Goal: Transaction & Acquisition: Purchase product/service

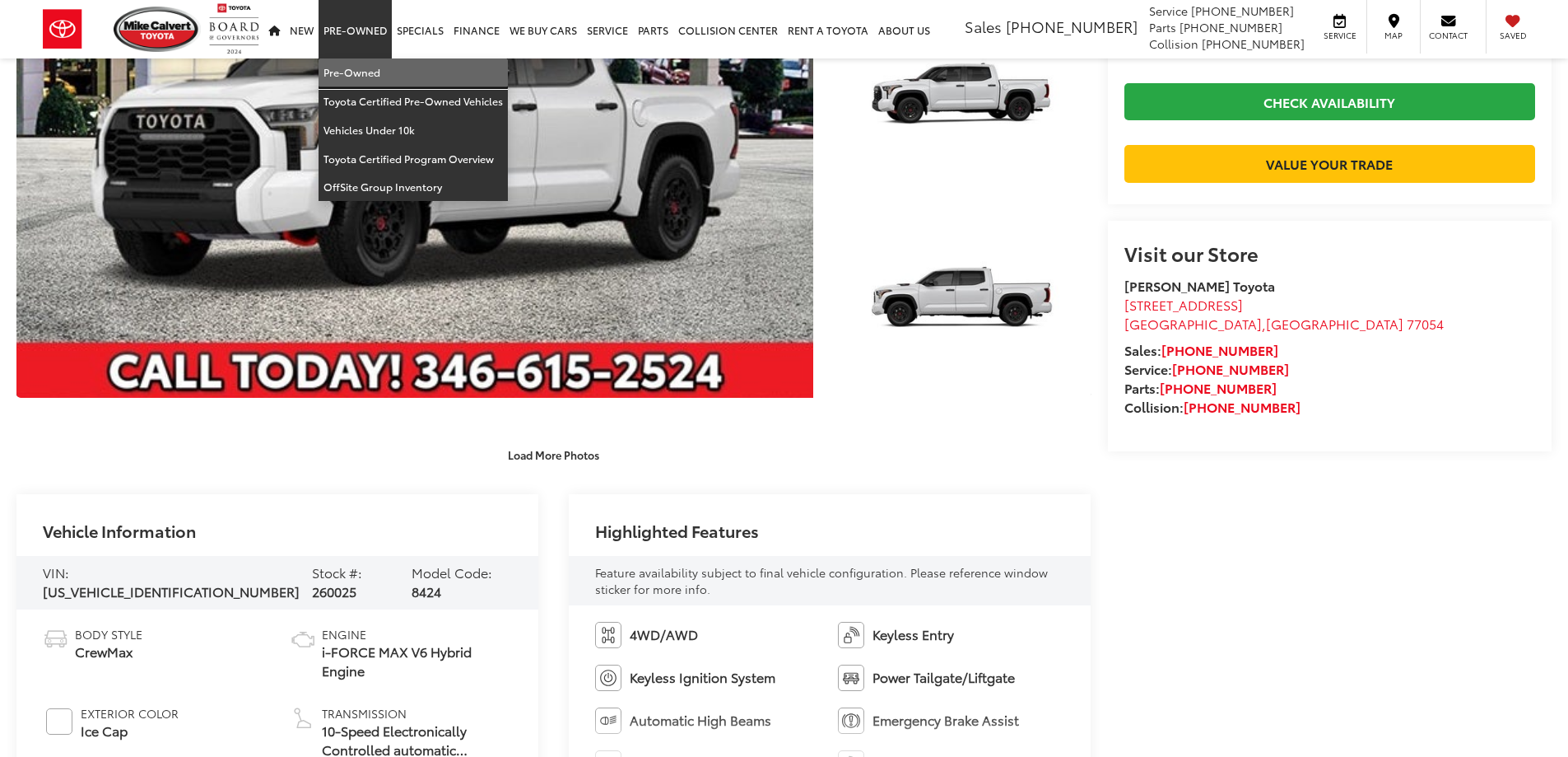
scroll to position [329, 0]
click at [362, 66] on link "Pre-Owned" at bounding box center [413, 72] width 189 height 29
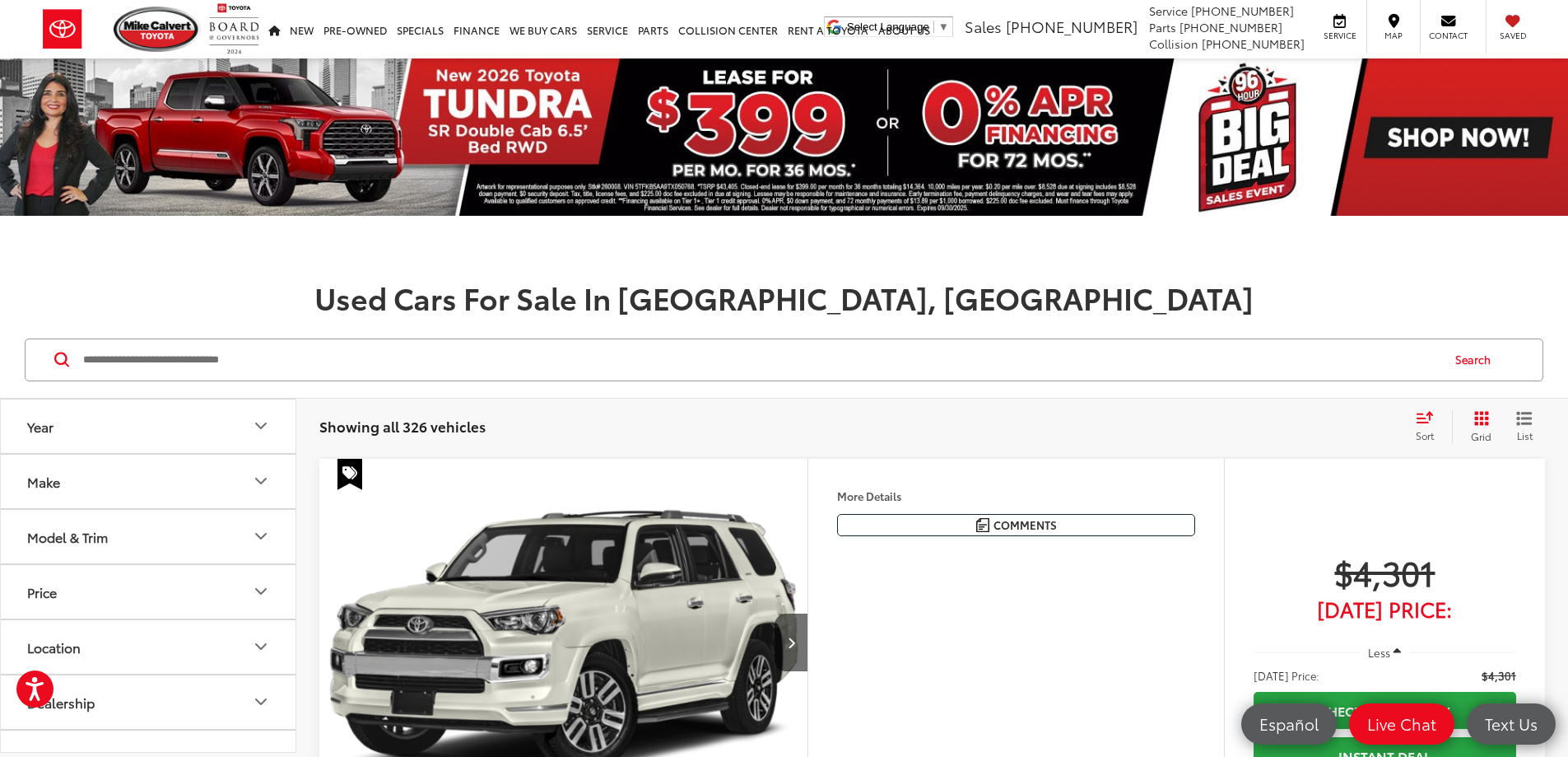
click at [199, 366] on input "Search by Make, Model, or Keyword" at bounding box center [761, 360] width 1358 height 40
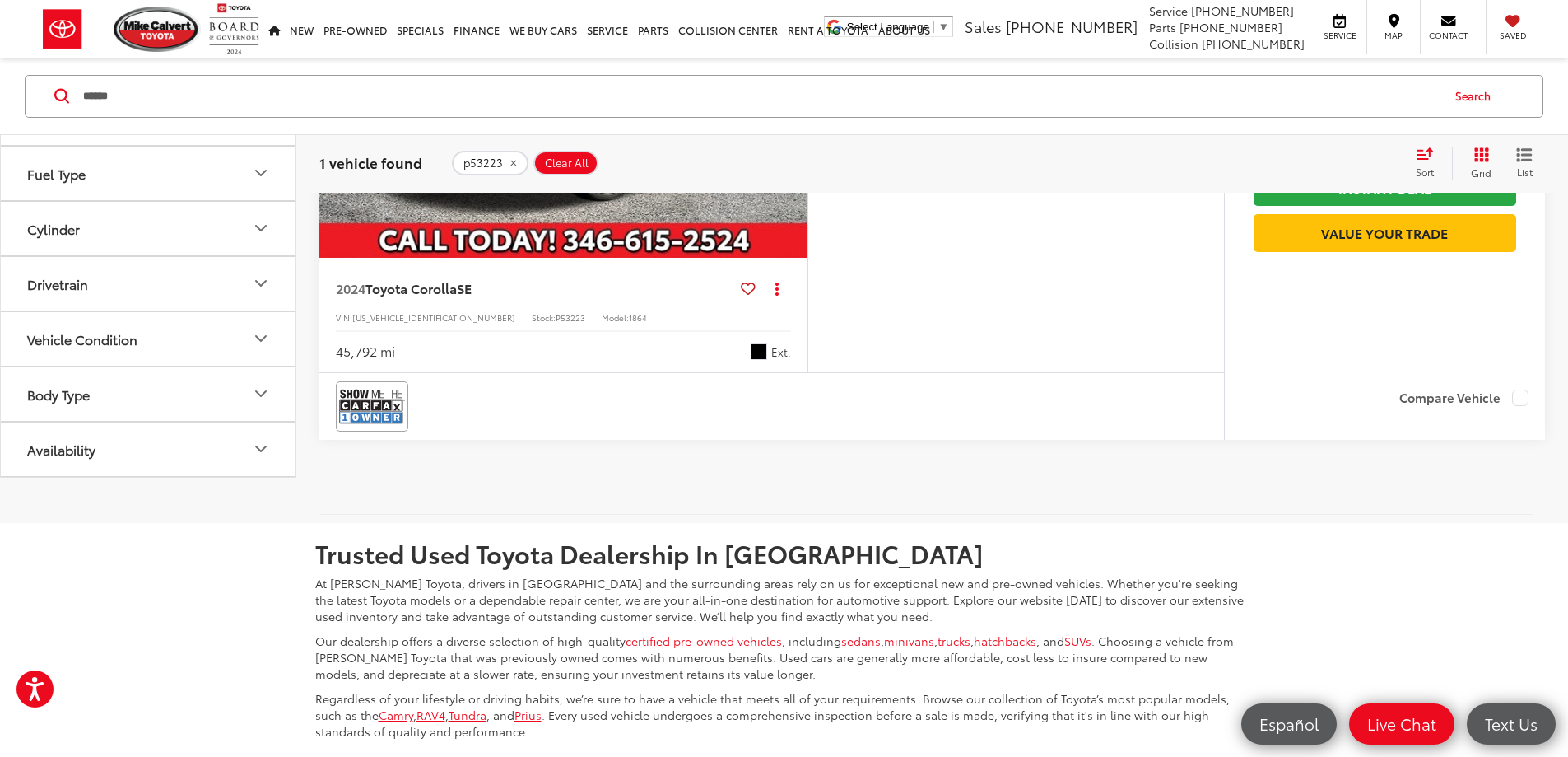
scroll to position [577, 0]
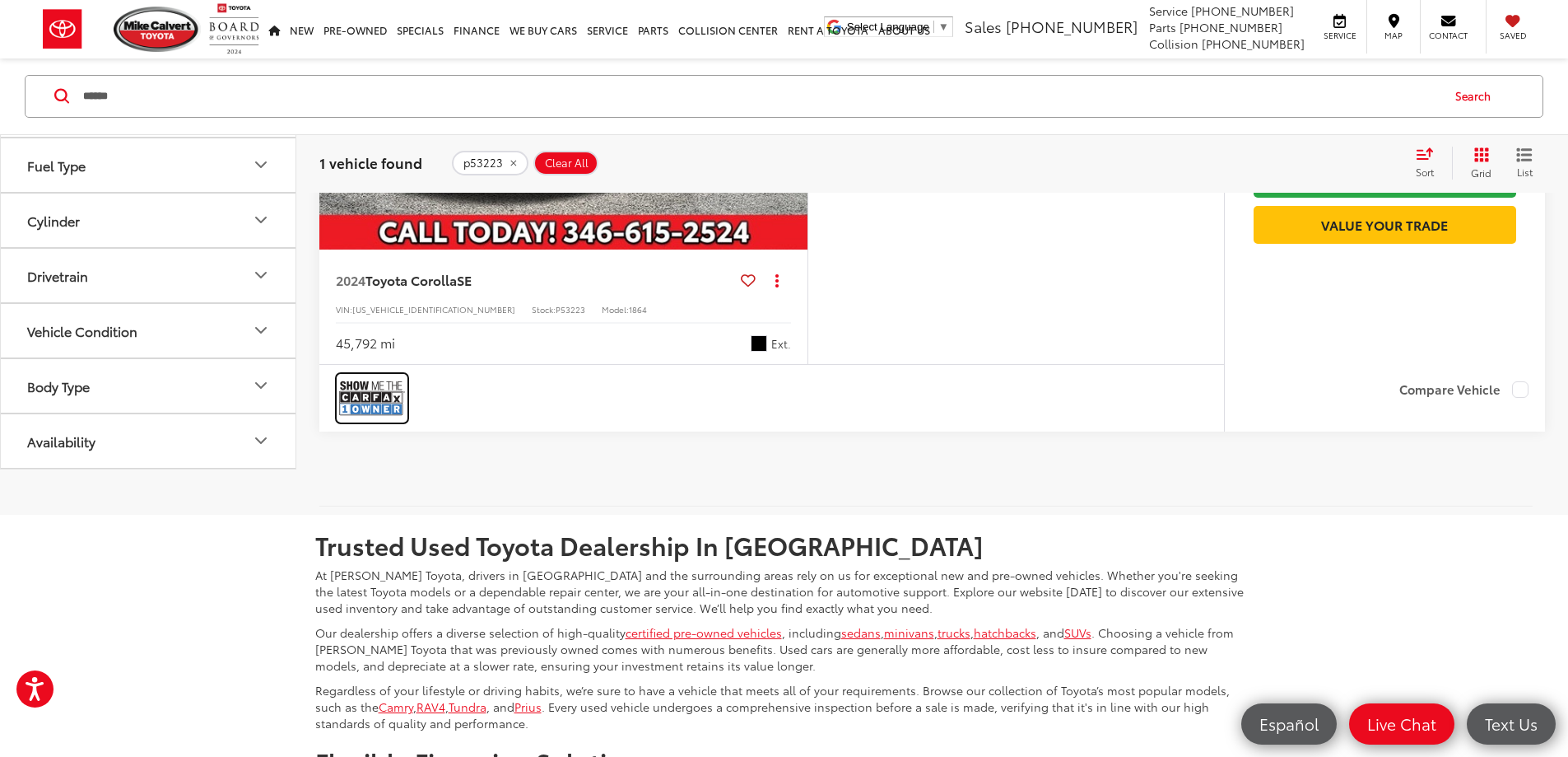
click at [359, 420] on img at bounding box center [372, 398] width 66 height 44
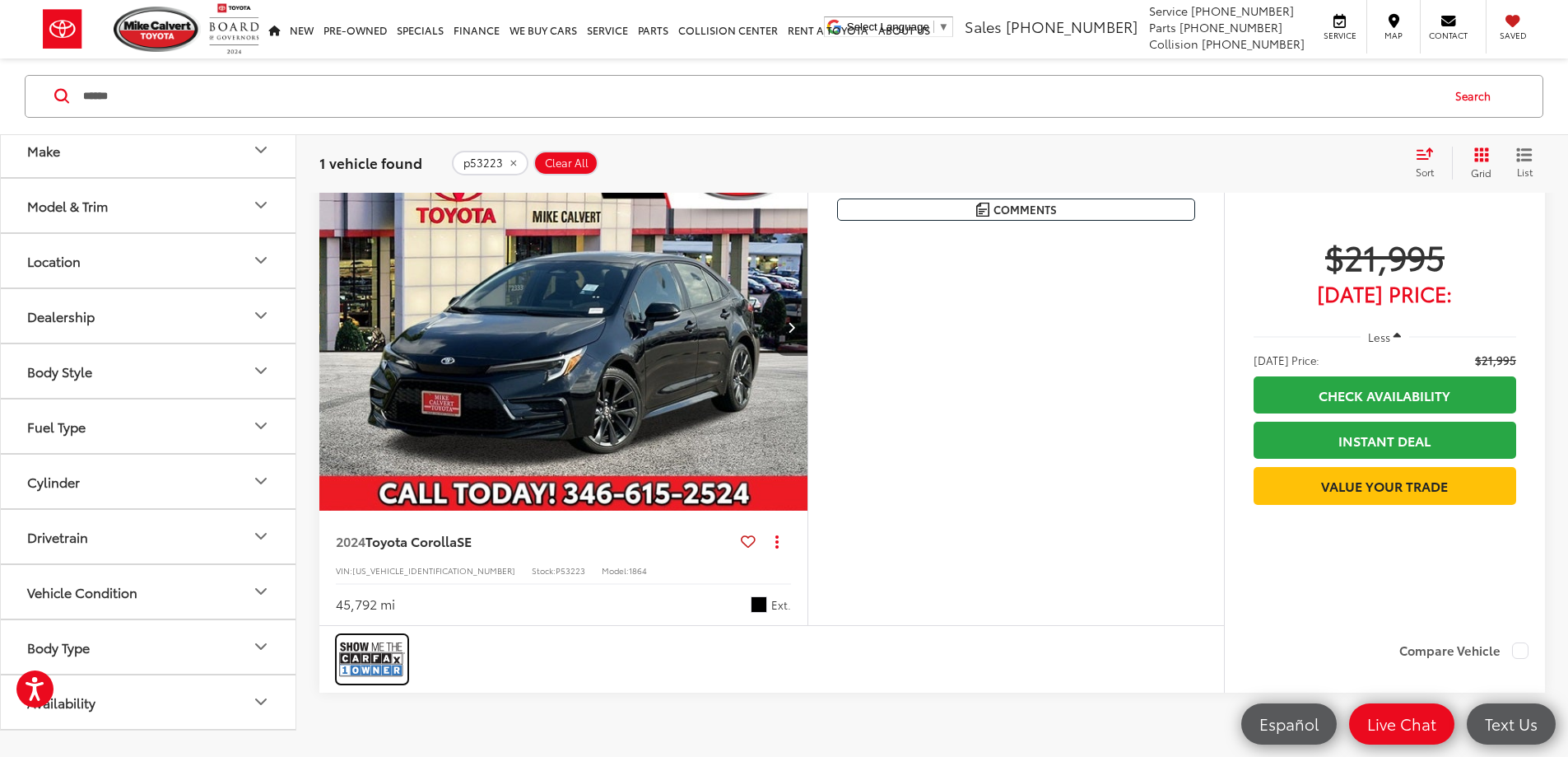
scroll to position [329, 0]
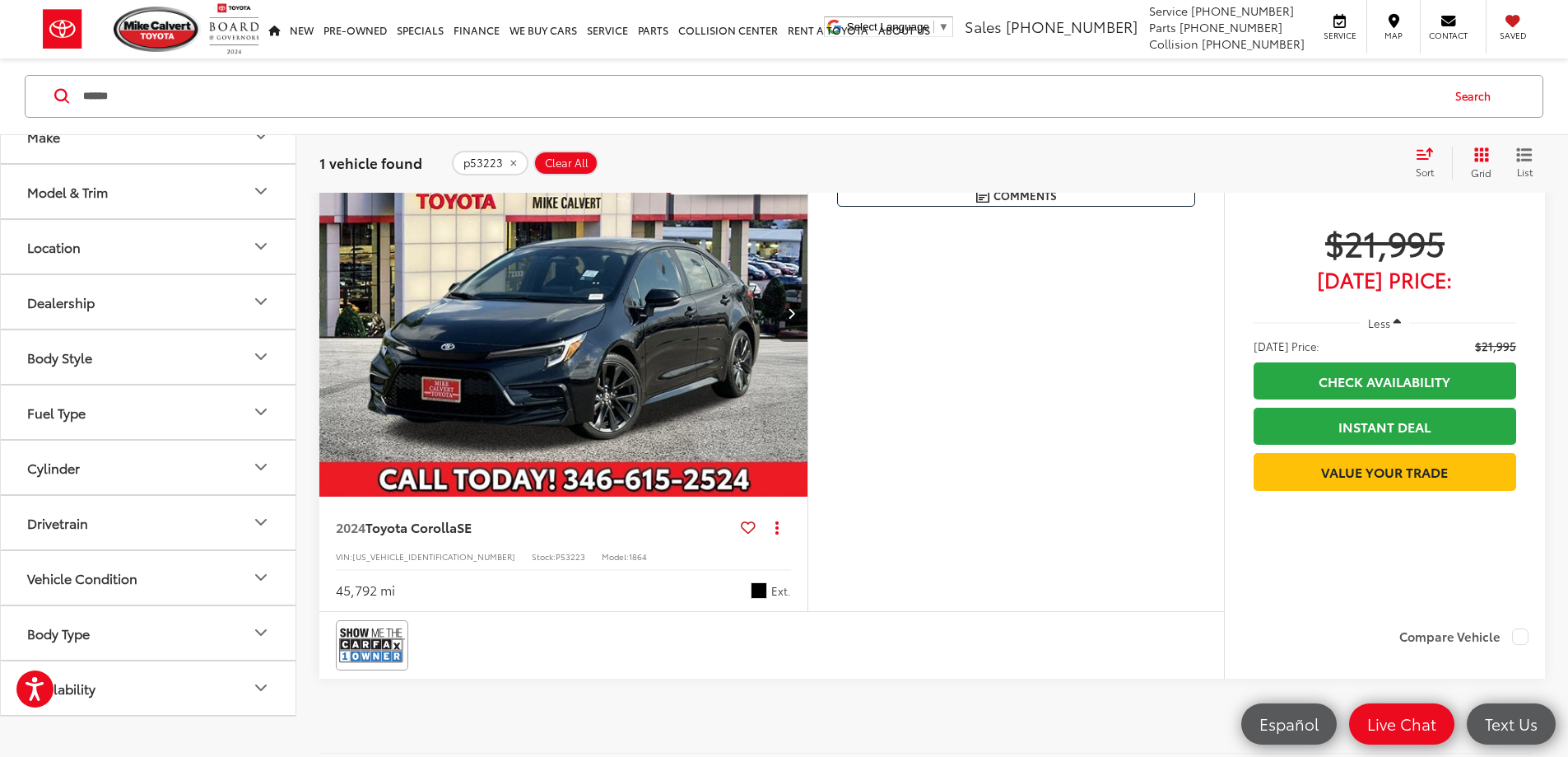
click at [1050, 493] on div "Features Bluetooth® Android Auto Apple CarPlay Keyless Entry Keyless Ignition S…" at bounding box center [1016, 371] width 417 height 482
click at [228, 94] on input "******" at bounding box center [761, 96] width 1358 height 40
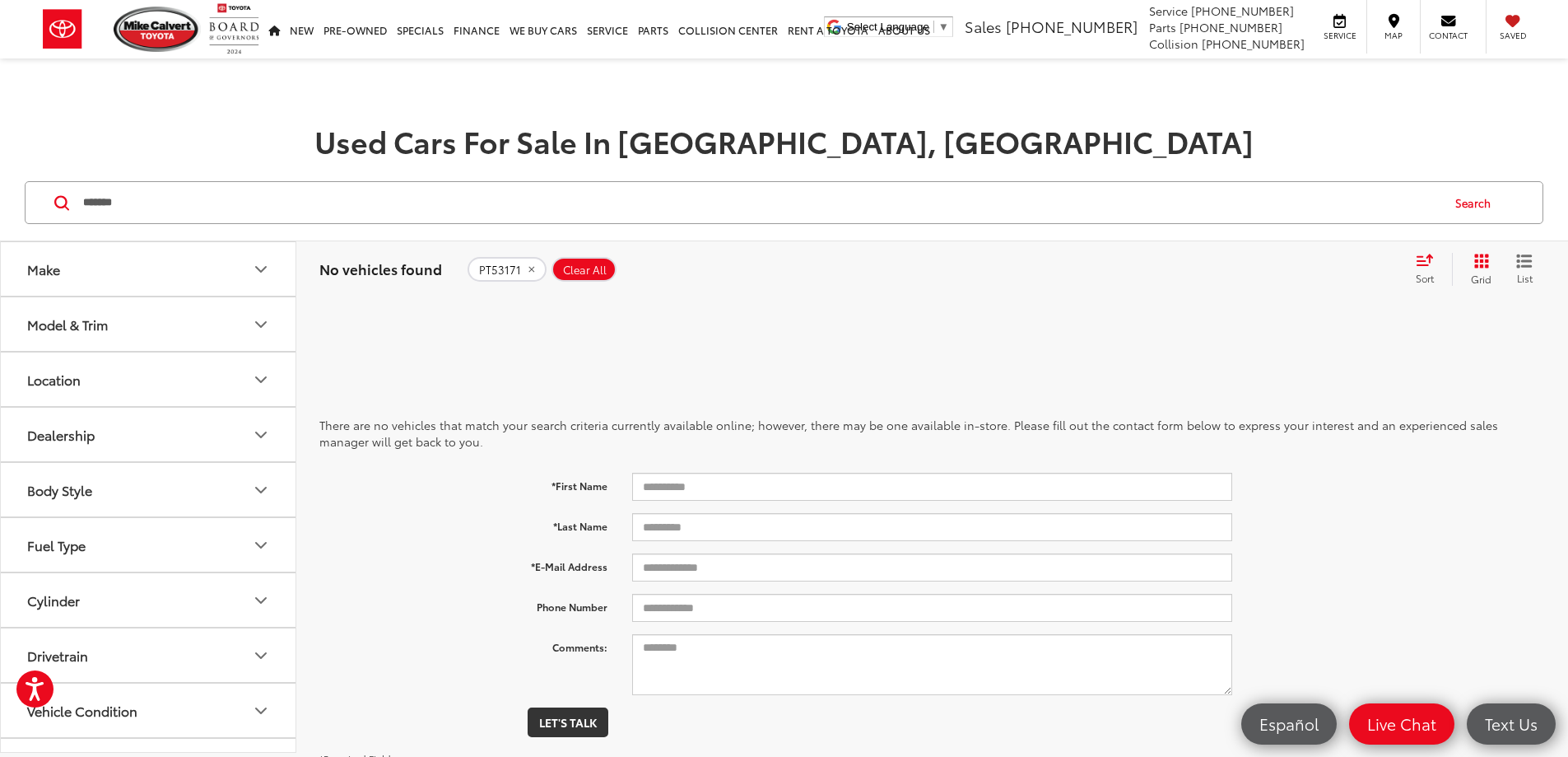
click at [351, 204] on input "*******" at bounding box center [761, 202] width 1358 height 40
click at [342, 202] on input "*******" at bounding box center [761, 202] width 1358 height 40
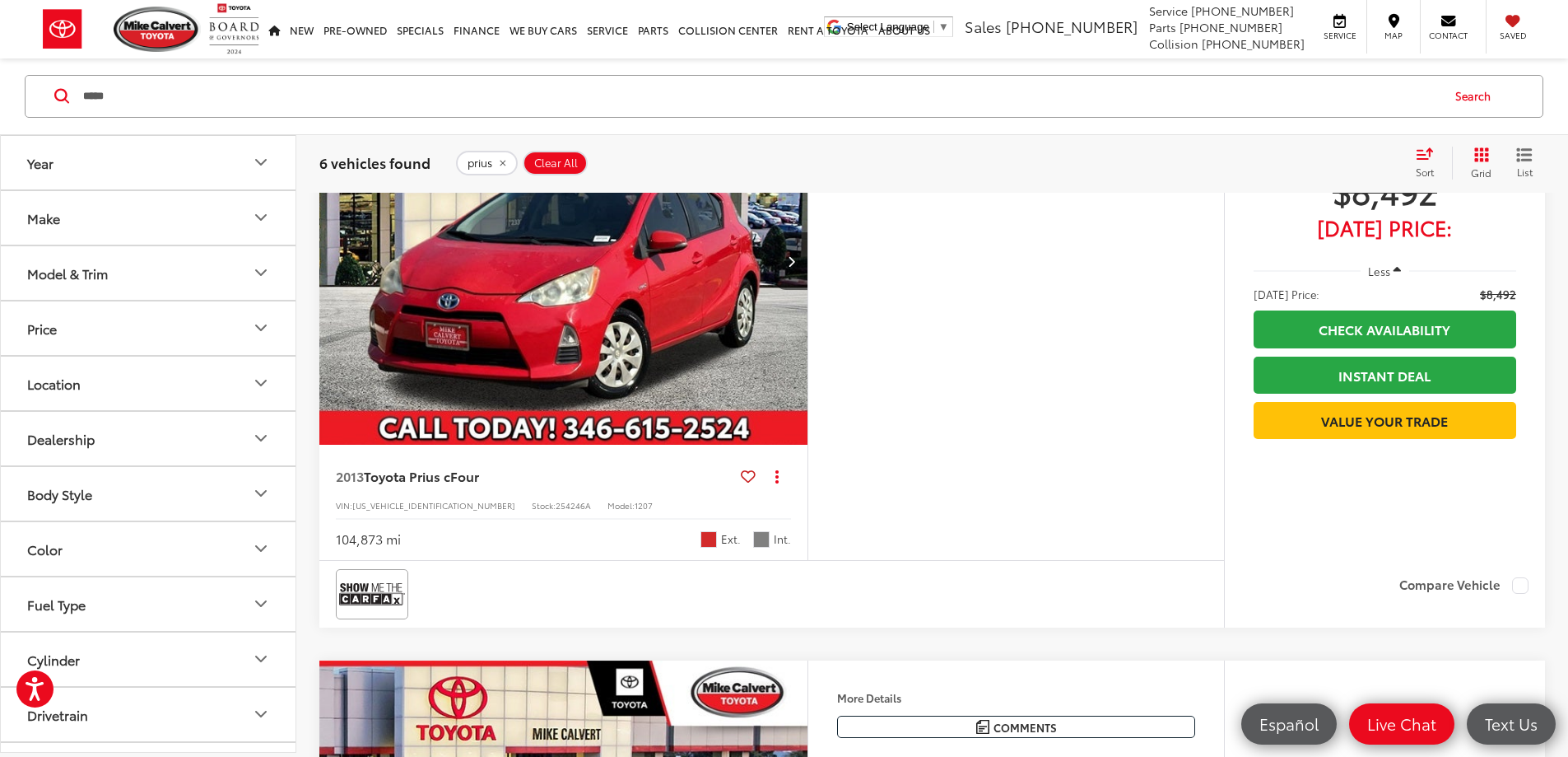
scroll to position [1071, 0]
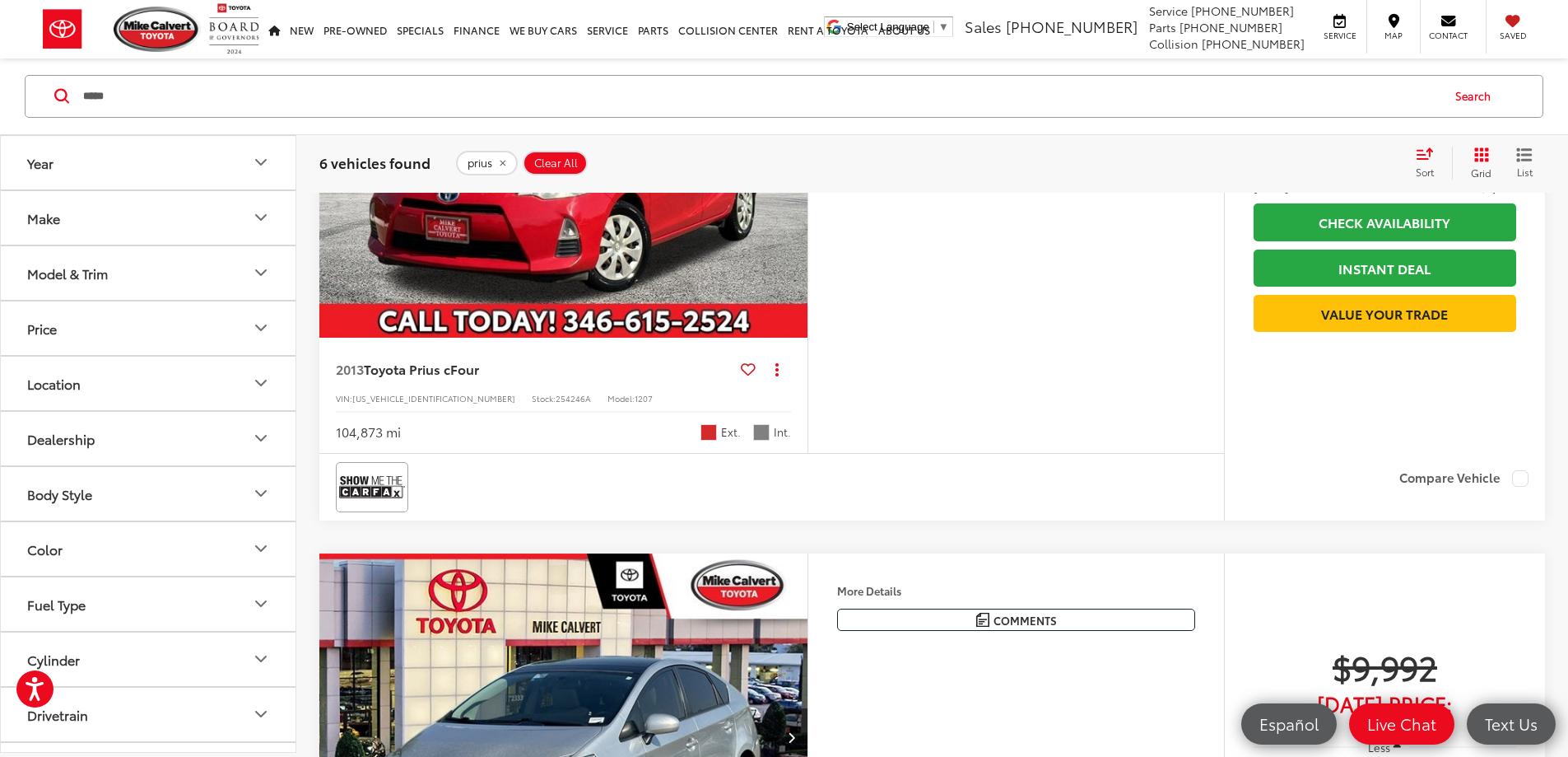
click at [0, 0] on li "prius" at bounding box center [0, 0] width 0 height 0
click at [189, 106] on input "*****" at bounding box center [761, 96] width 1358 height 40
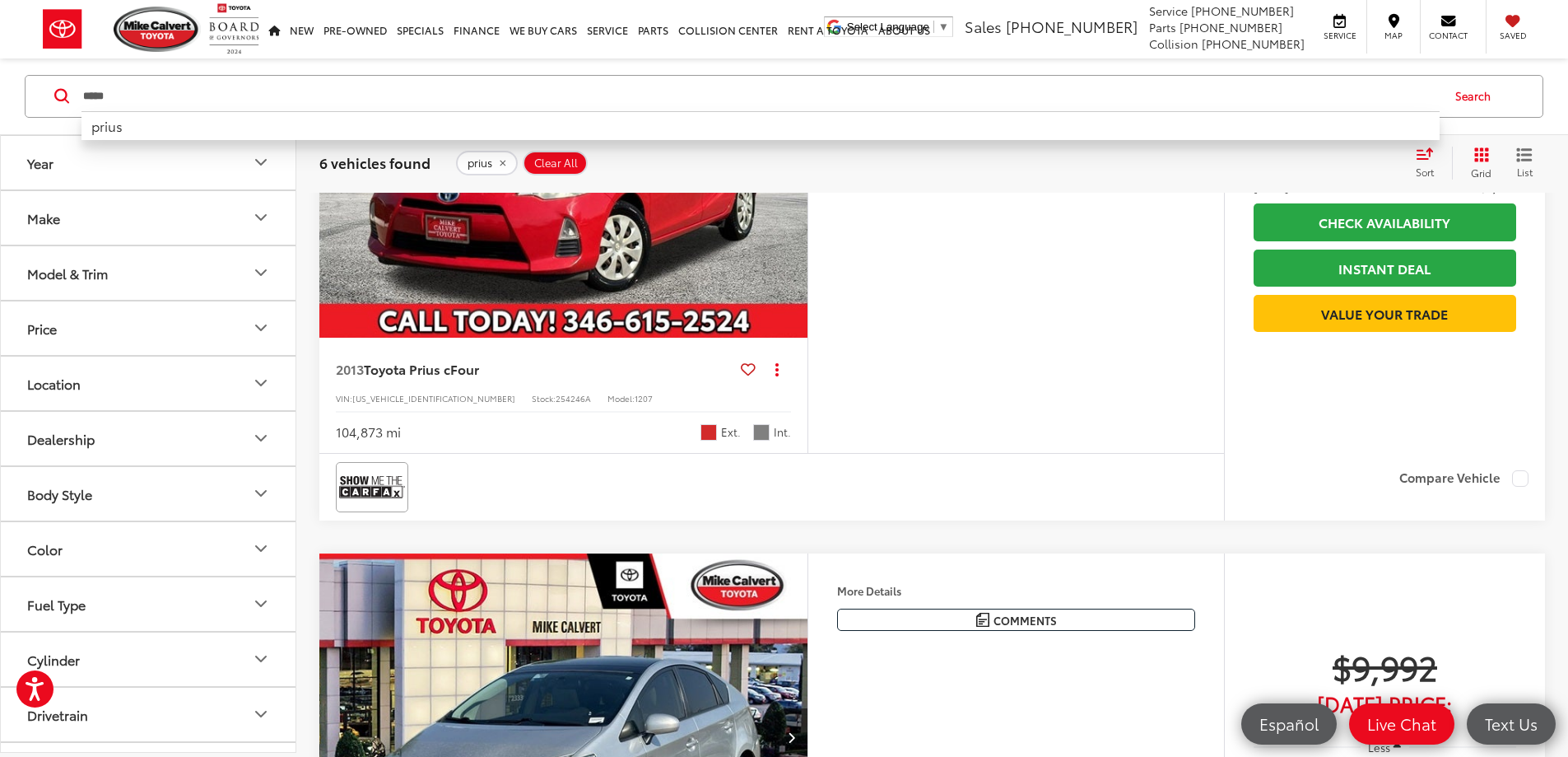
click at [189, 106] on input "*****" at bounding box center [761, 96] width 1358 height 40
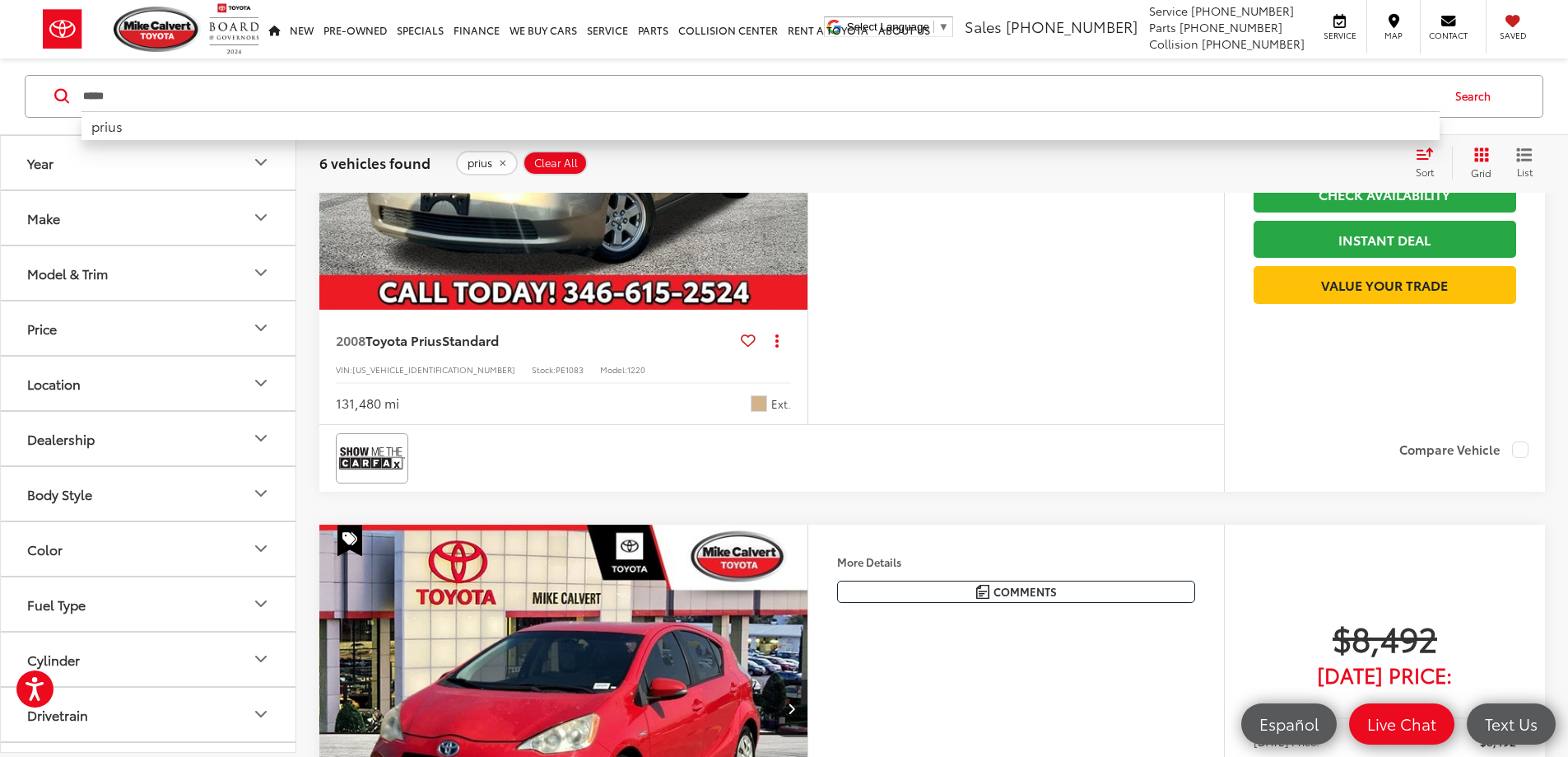
click at [189, 106] on input "*****" at bounding box center [761, 96] width 1358 height 40
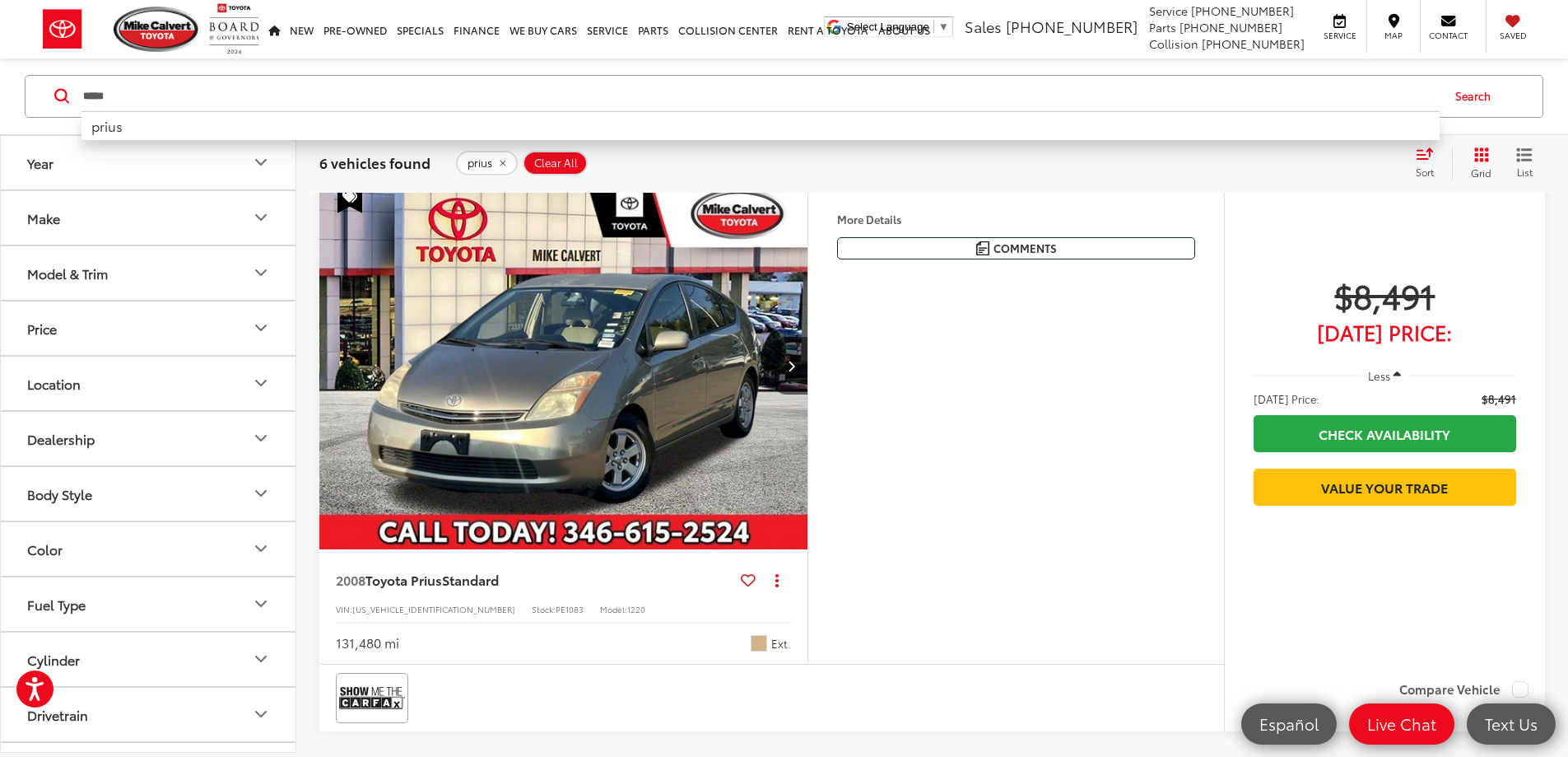
scroll to position [264, 0]
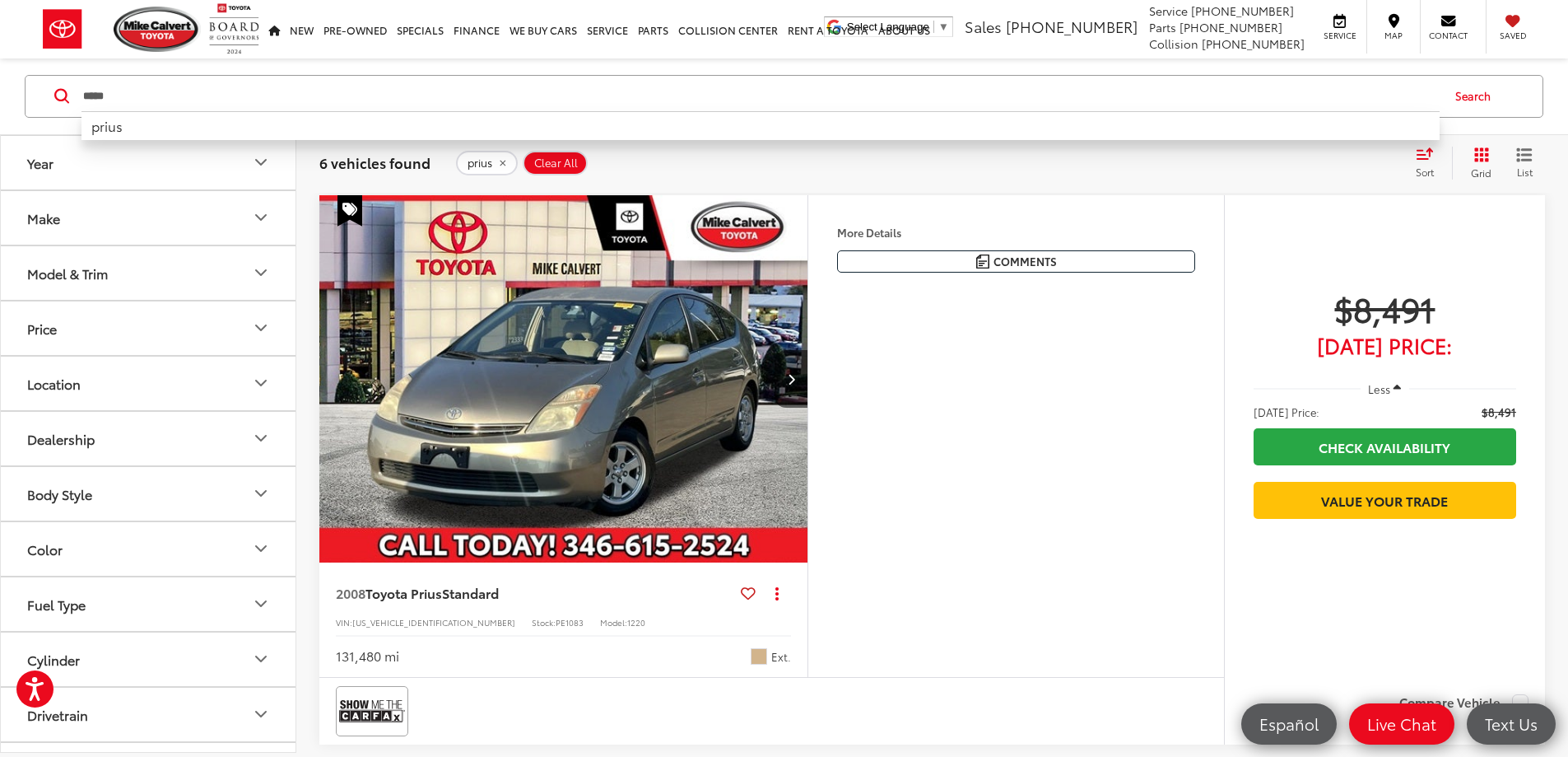
paste input "**********"
type input "**********"
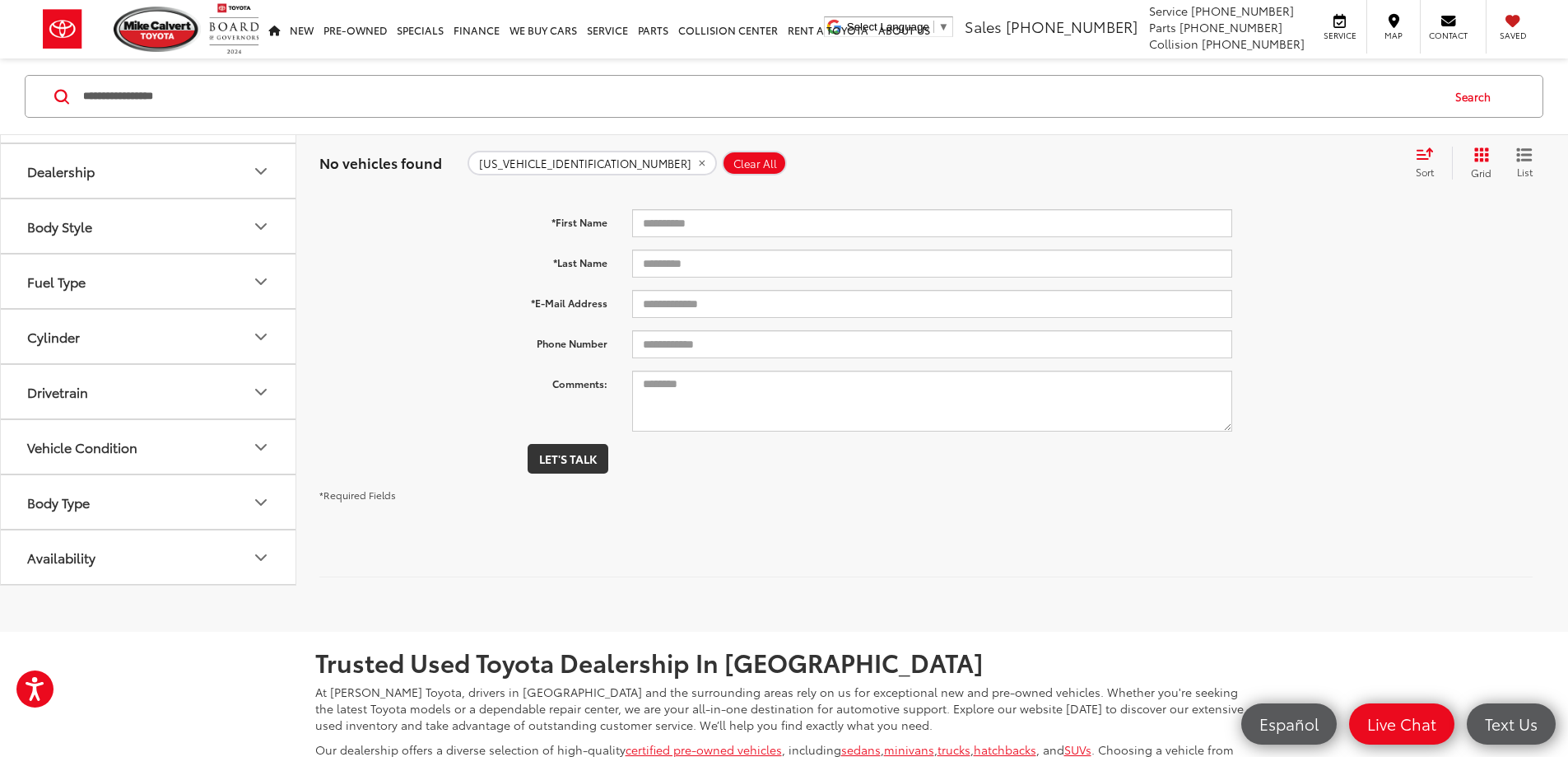
scroll to position [106, 0]
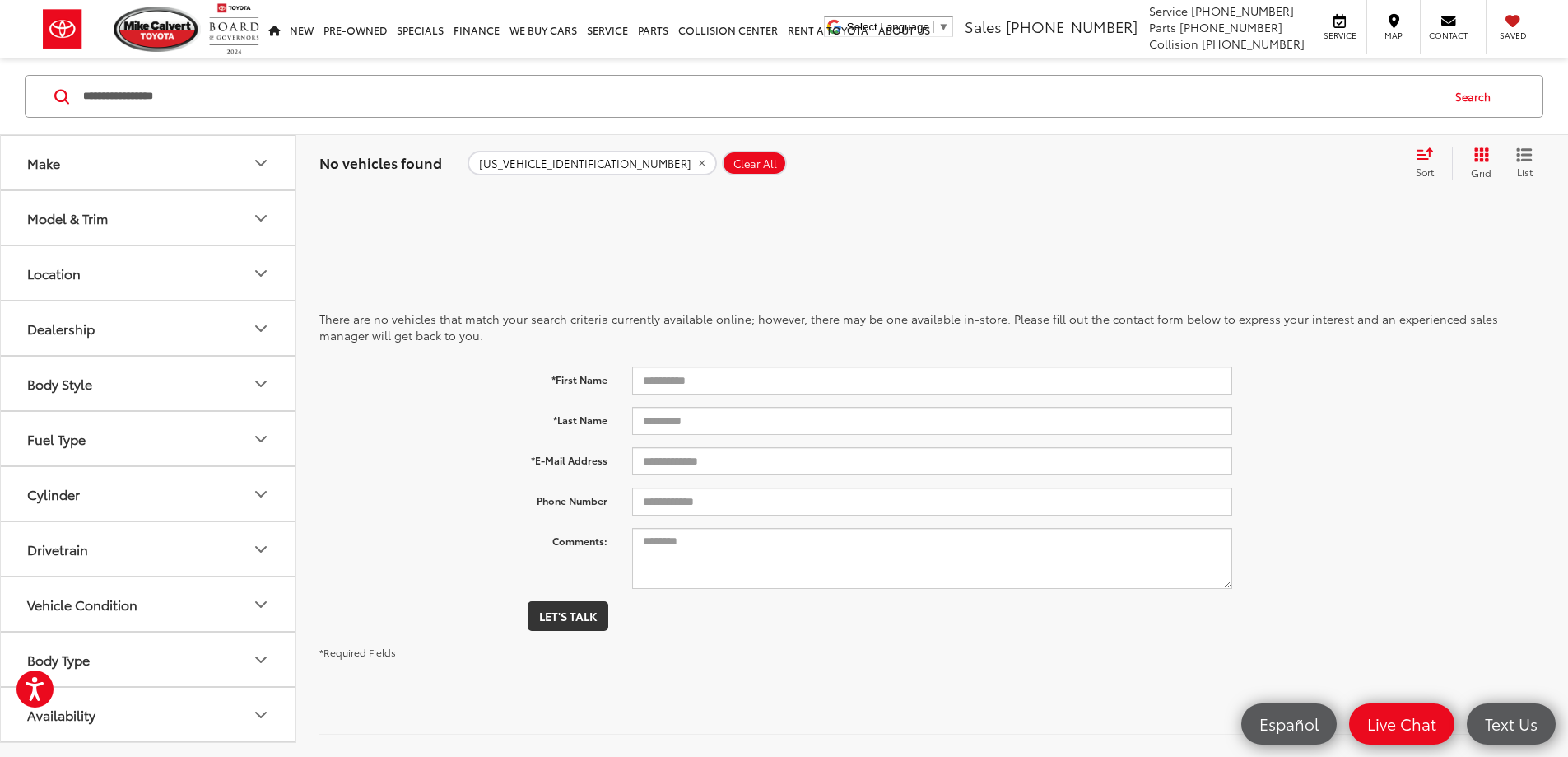
click at [734, 165] on span "Clear All" at bounding box center [756, 164] width 44 height 13
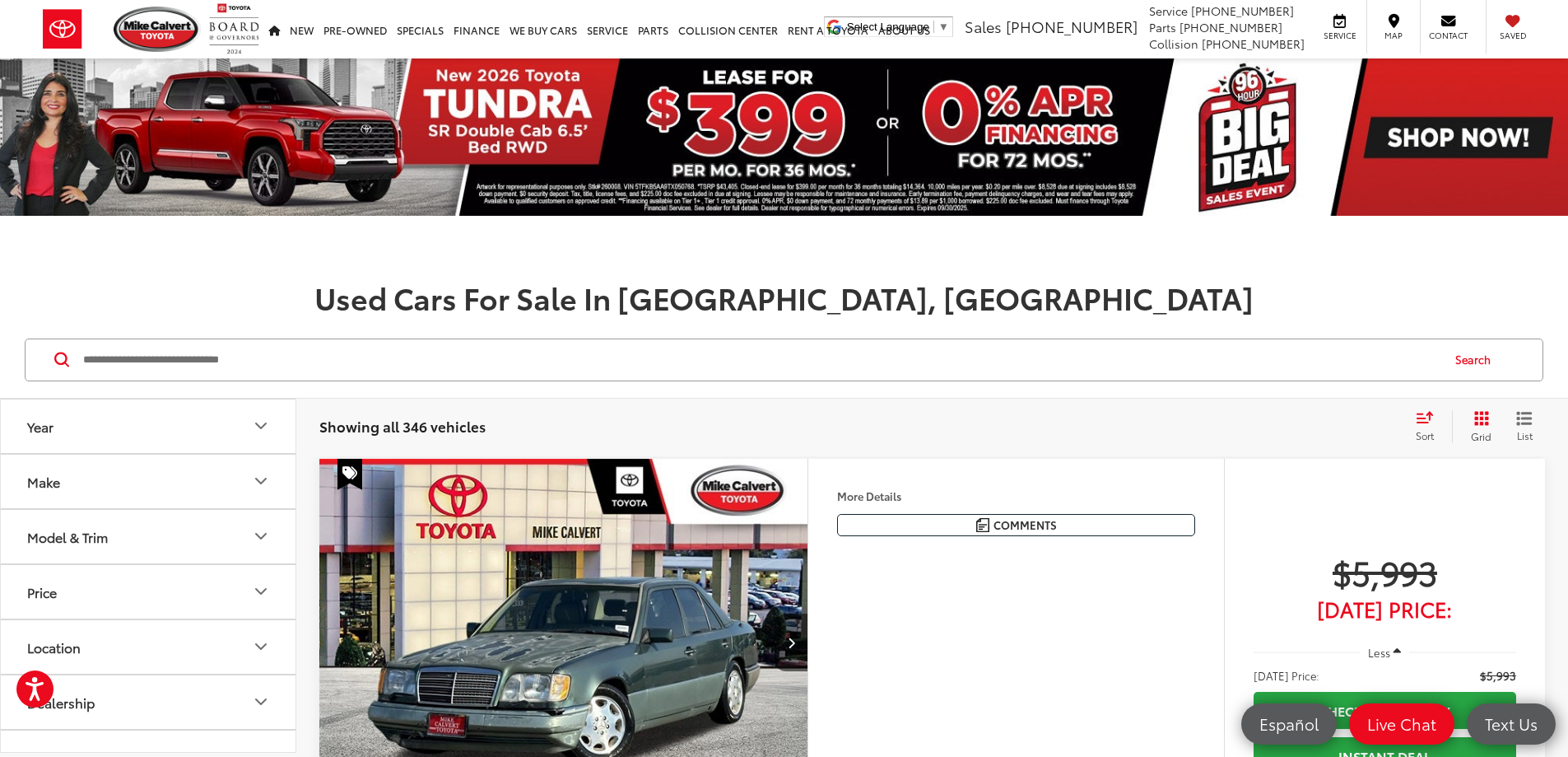
click at [236, 354] on input "Search by Make, Model, or Keyword" at bounding box center [761, 360] width 1358 height 40
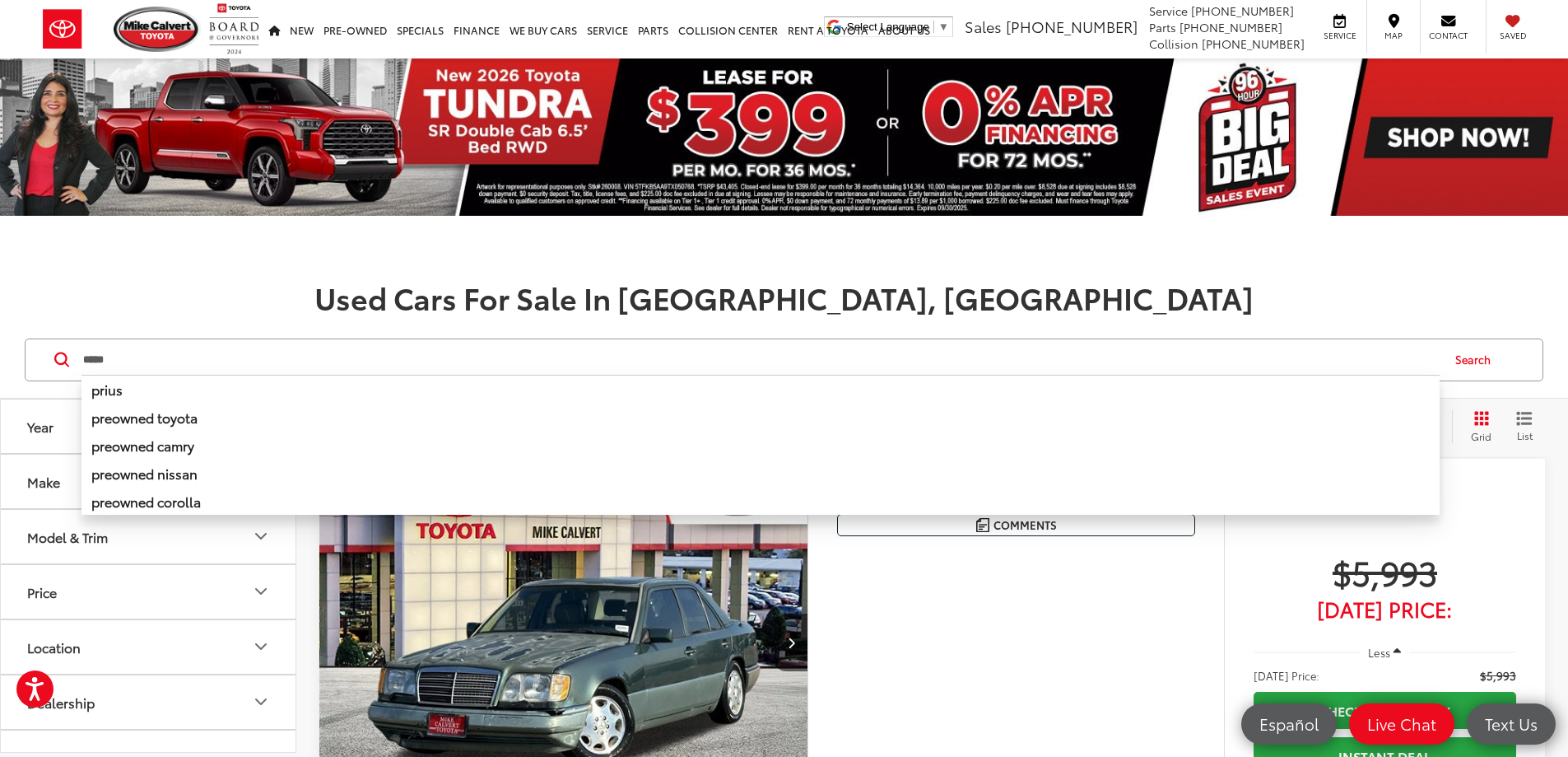
type input "*****"
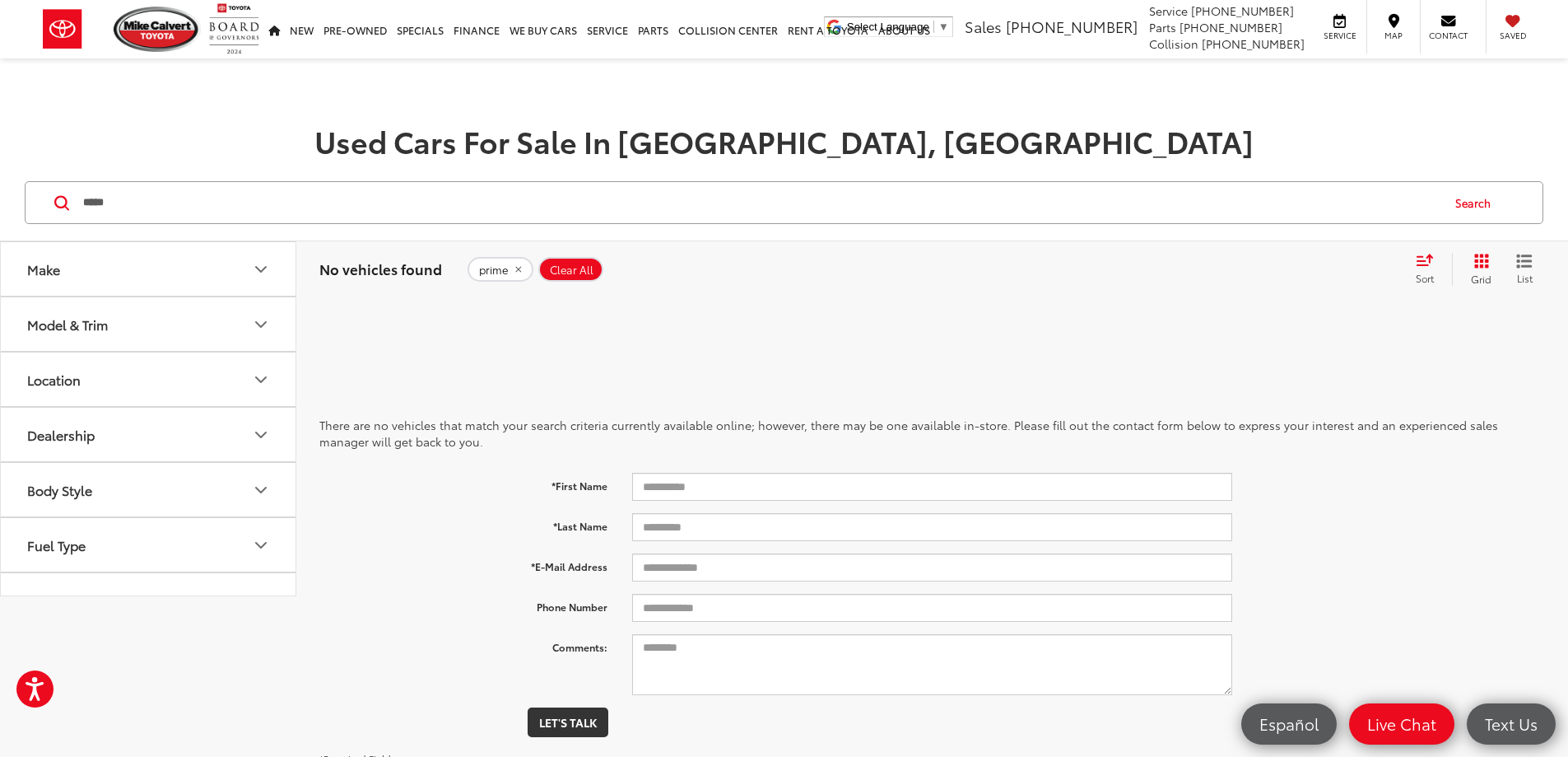
click at [518, 269] on icon "remove prime" at bounding box center [518, 269] width 11 height 10
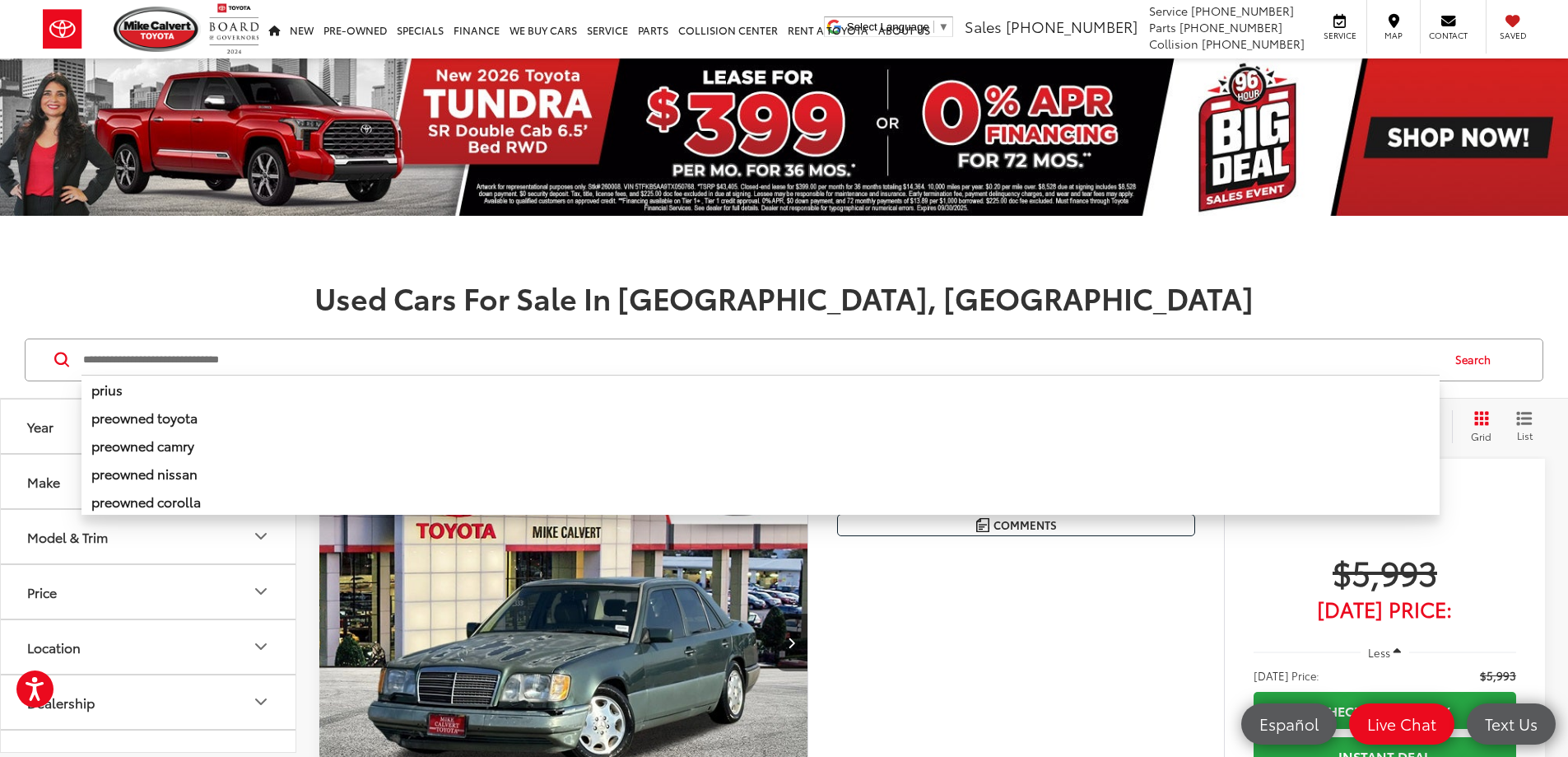
click at [158, 354] on input "Search by Make, Model, or Keyword" at bounding box center [761, 360] width 1358 height 40
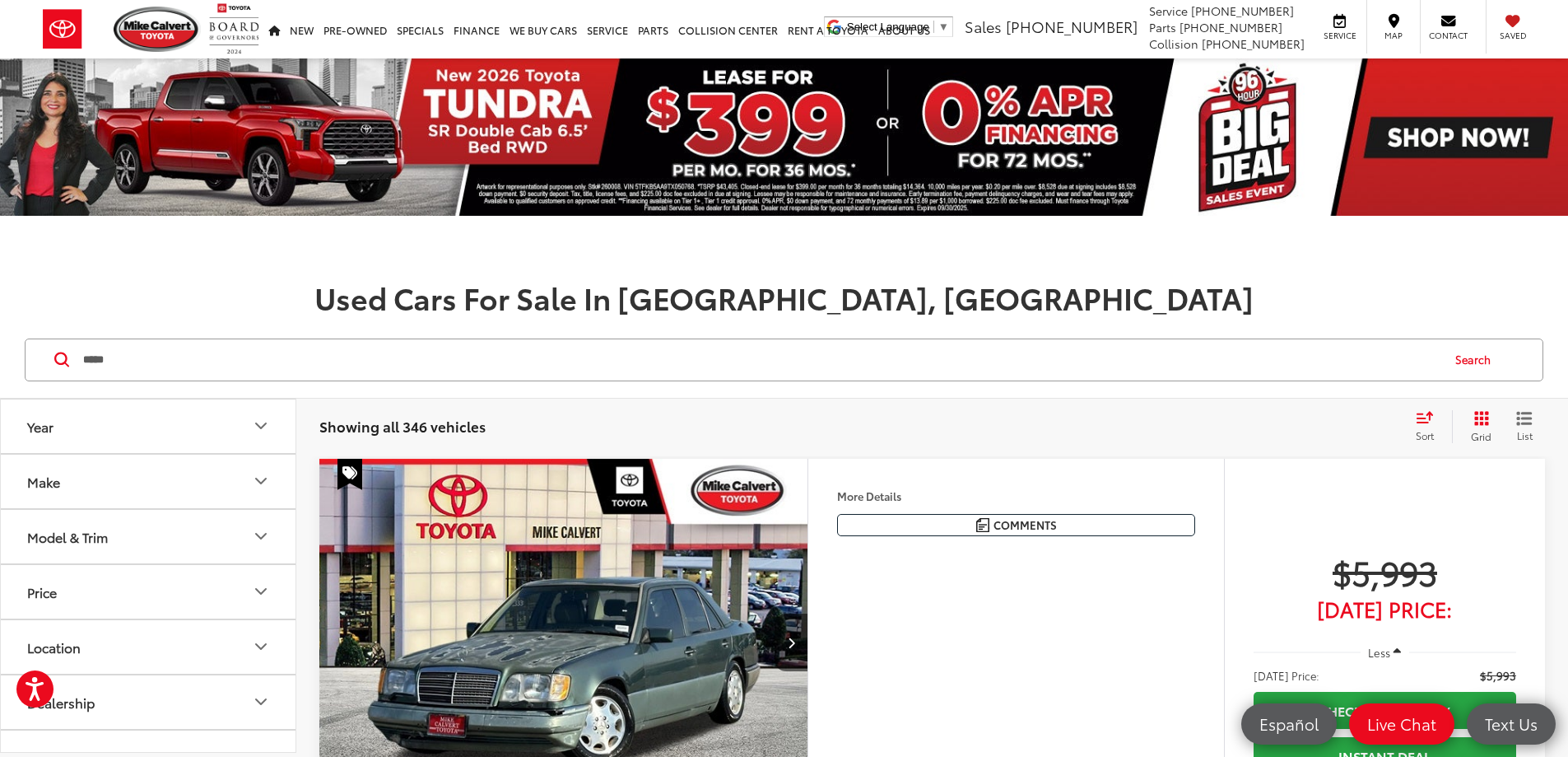
type input "*****"
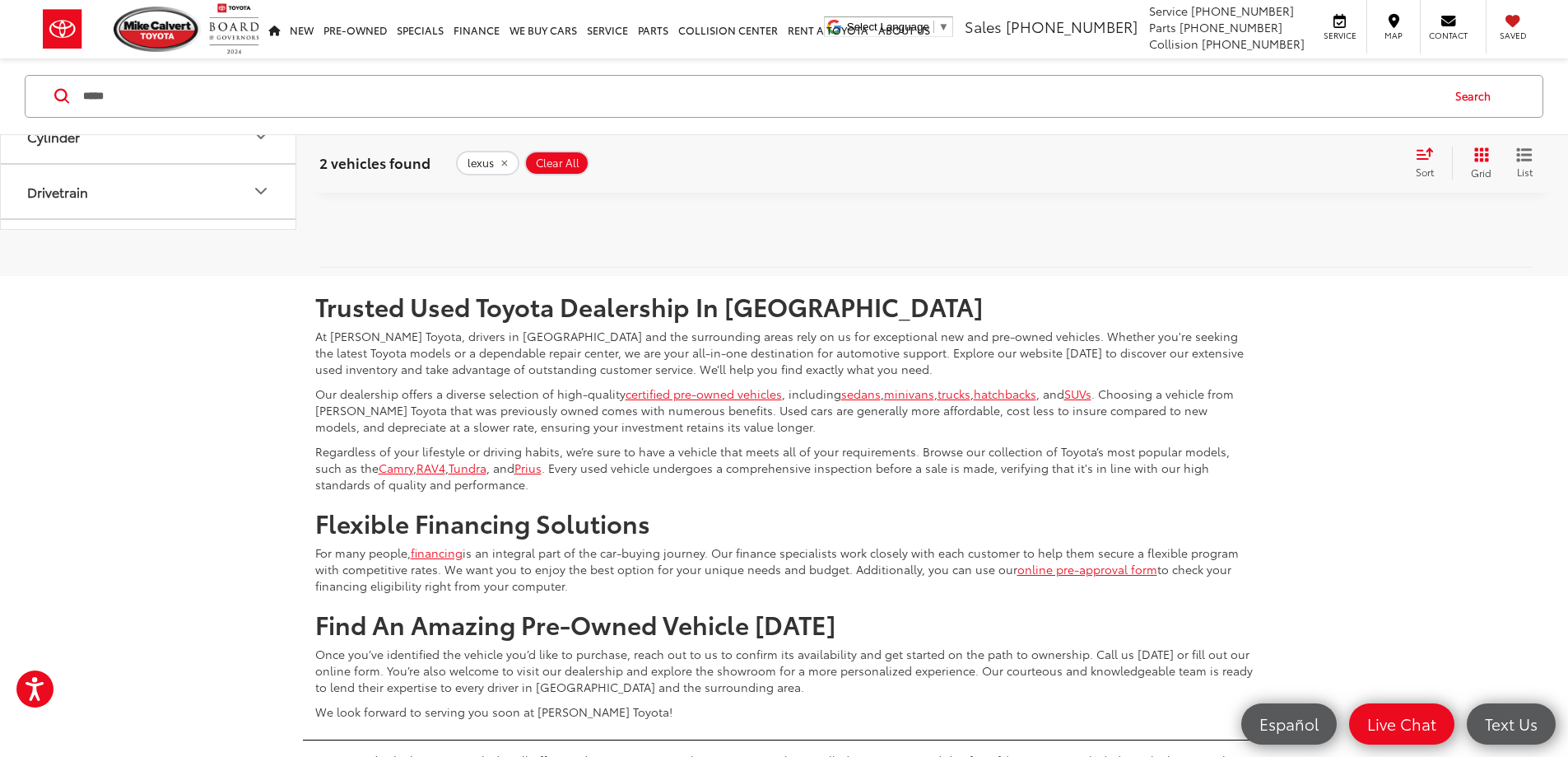
scroll to position [1400, 0]
click at [376, 179] on img at bounding box center [372, 157] width 66 height 44
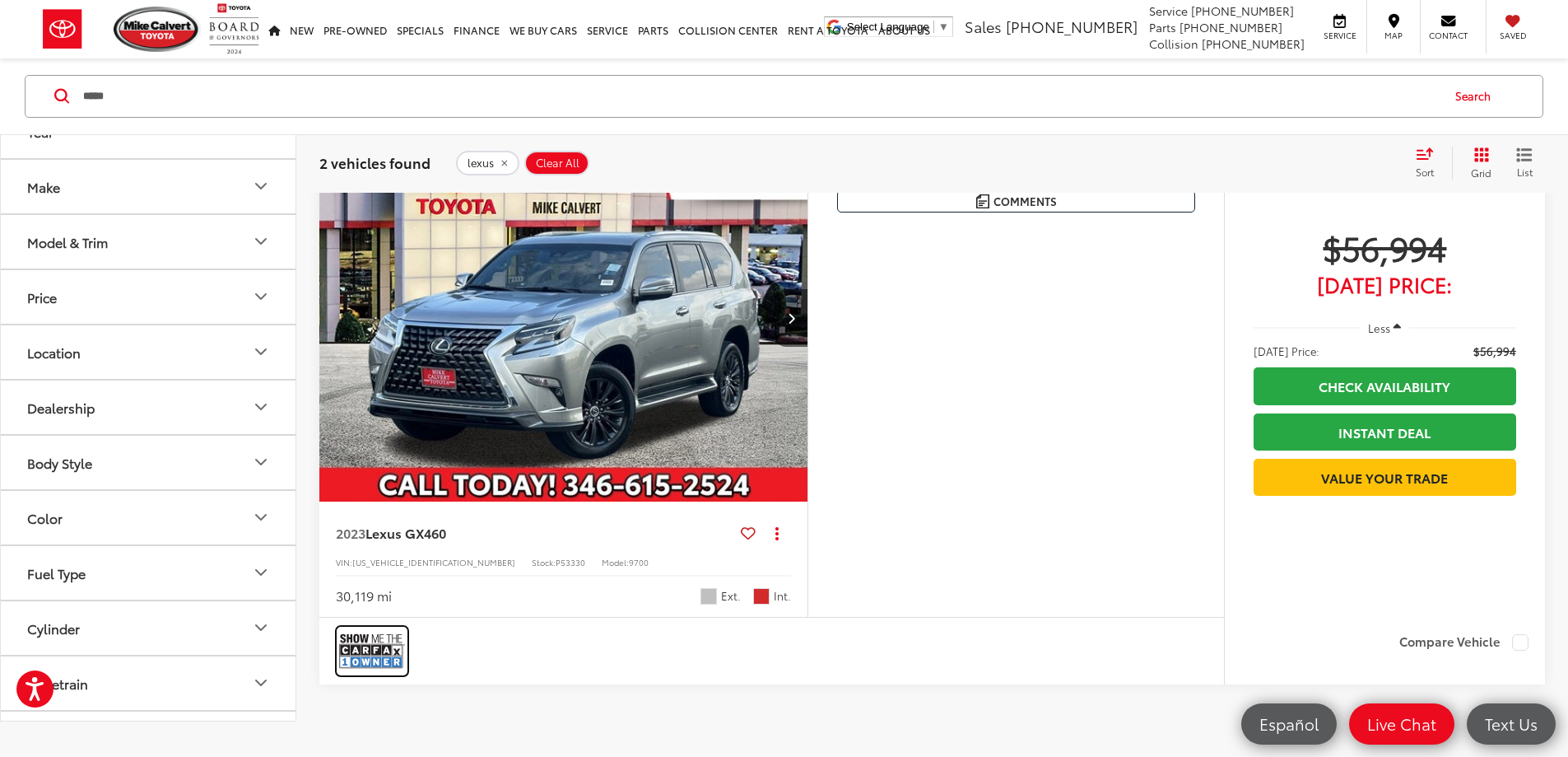
scroll to position [906, 0]
click at [620, 364] on img "2023 Lexus GX 460 0" at bounding box center [564, 318] width 491 height 368
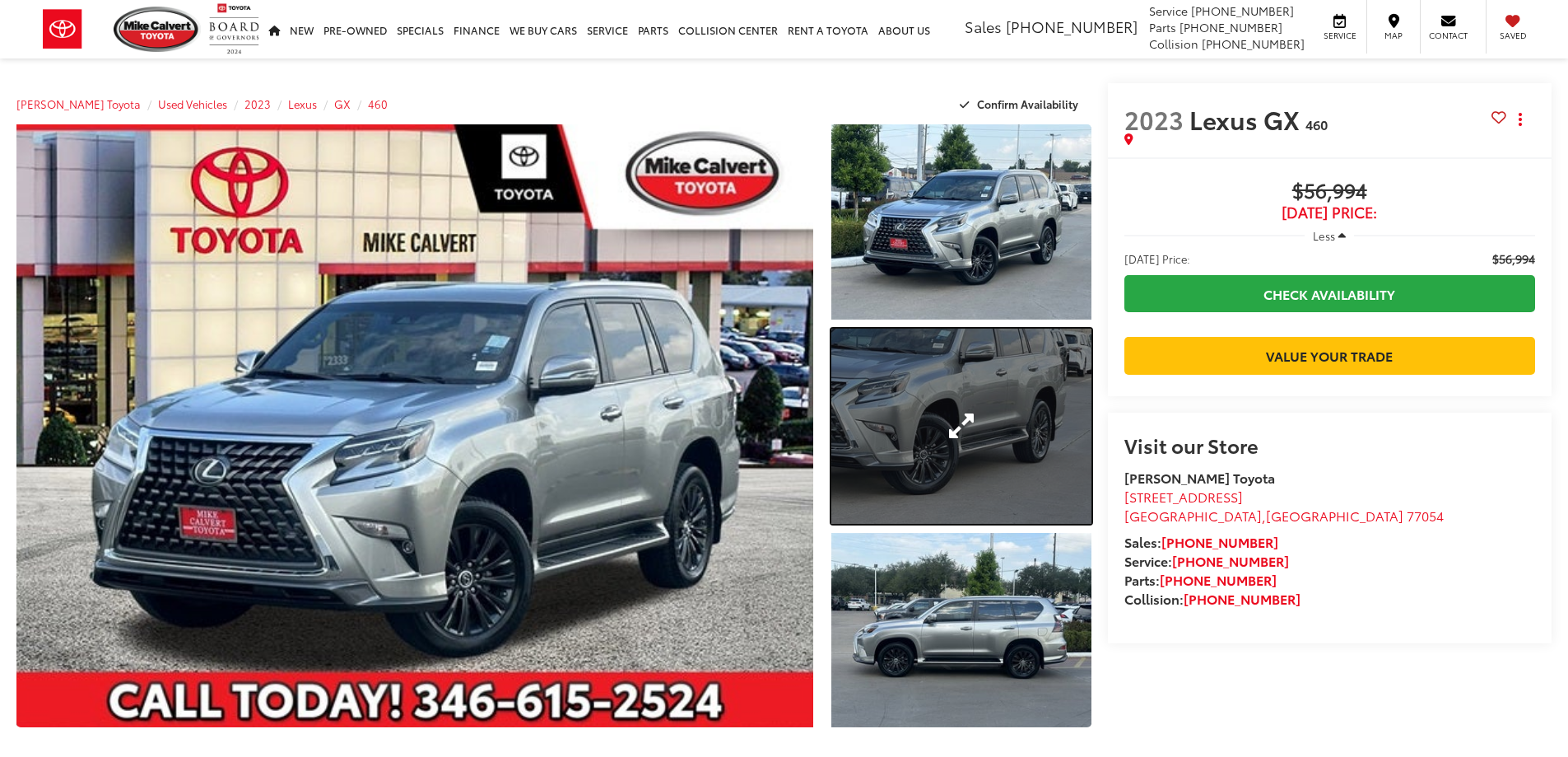
click at [912, 407] on link "Expand Photo 2" at bounding box center [961, 426] width 260 height 195
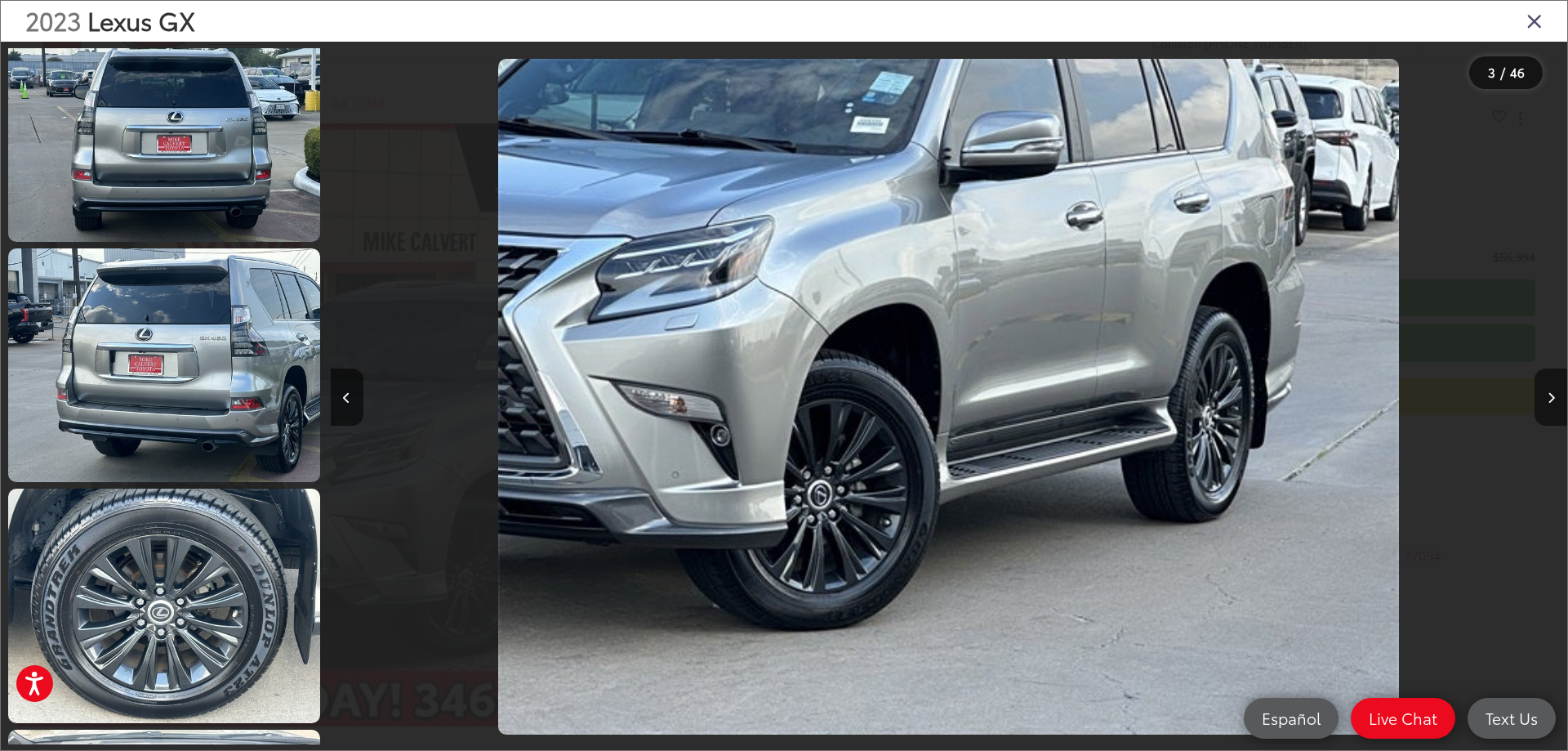
scroll to position [1445, 0]
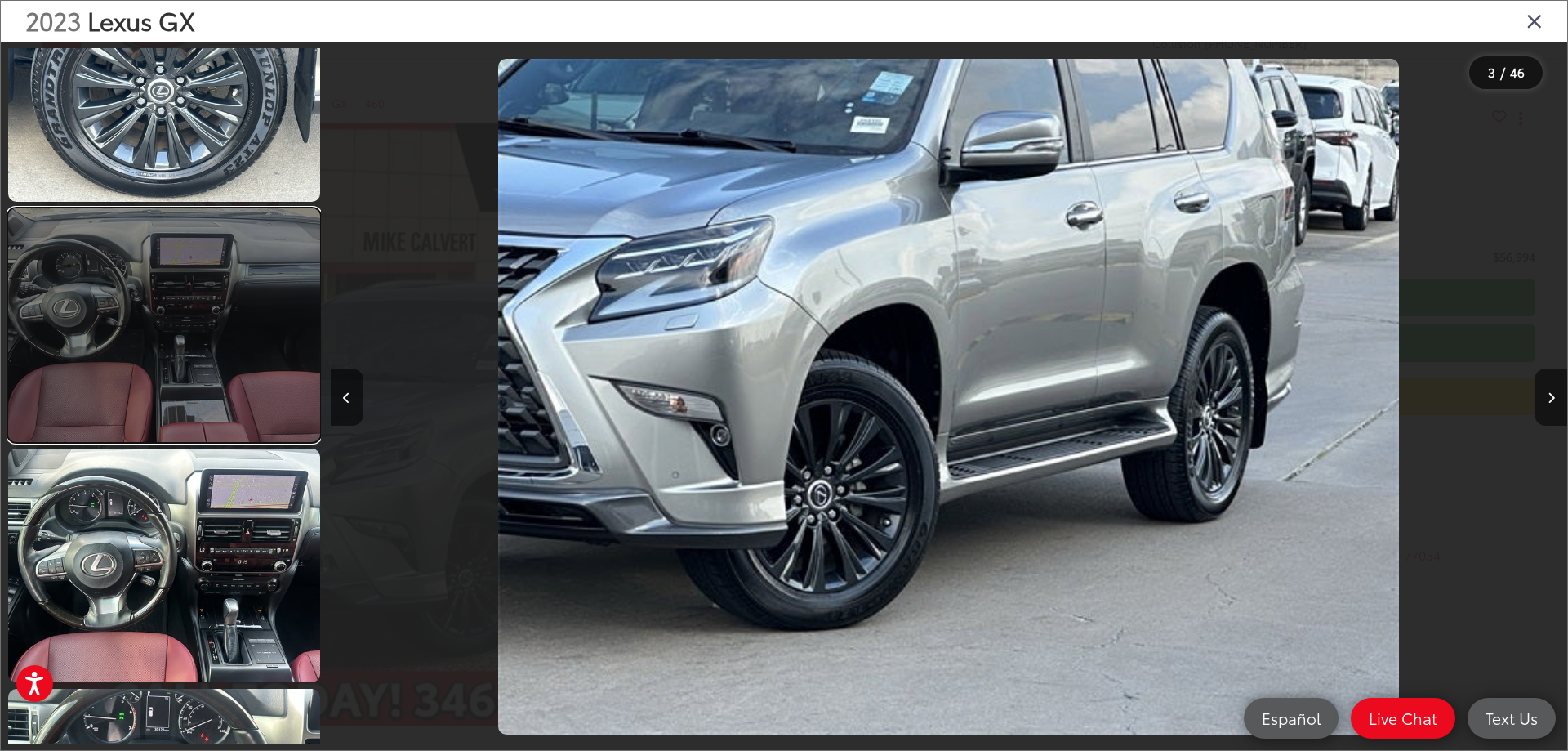
click at [157, 348] on link at bounding box center [164, 325] width 312 height 234
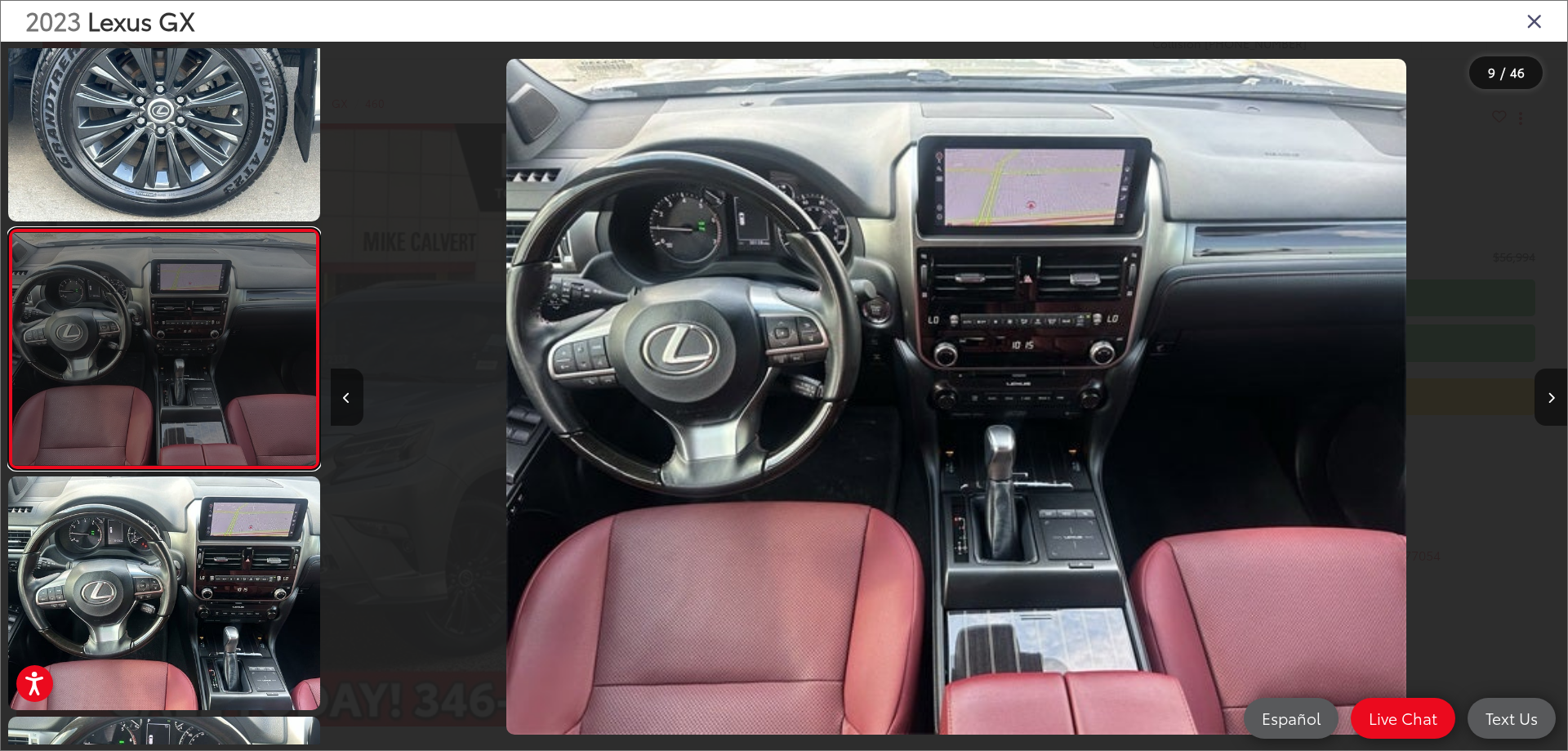
scroll to position [0, 9895]
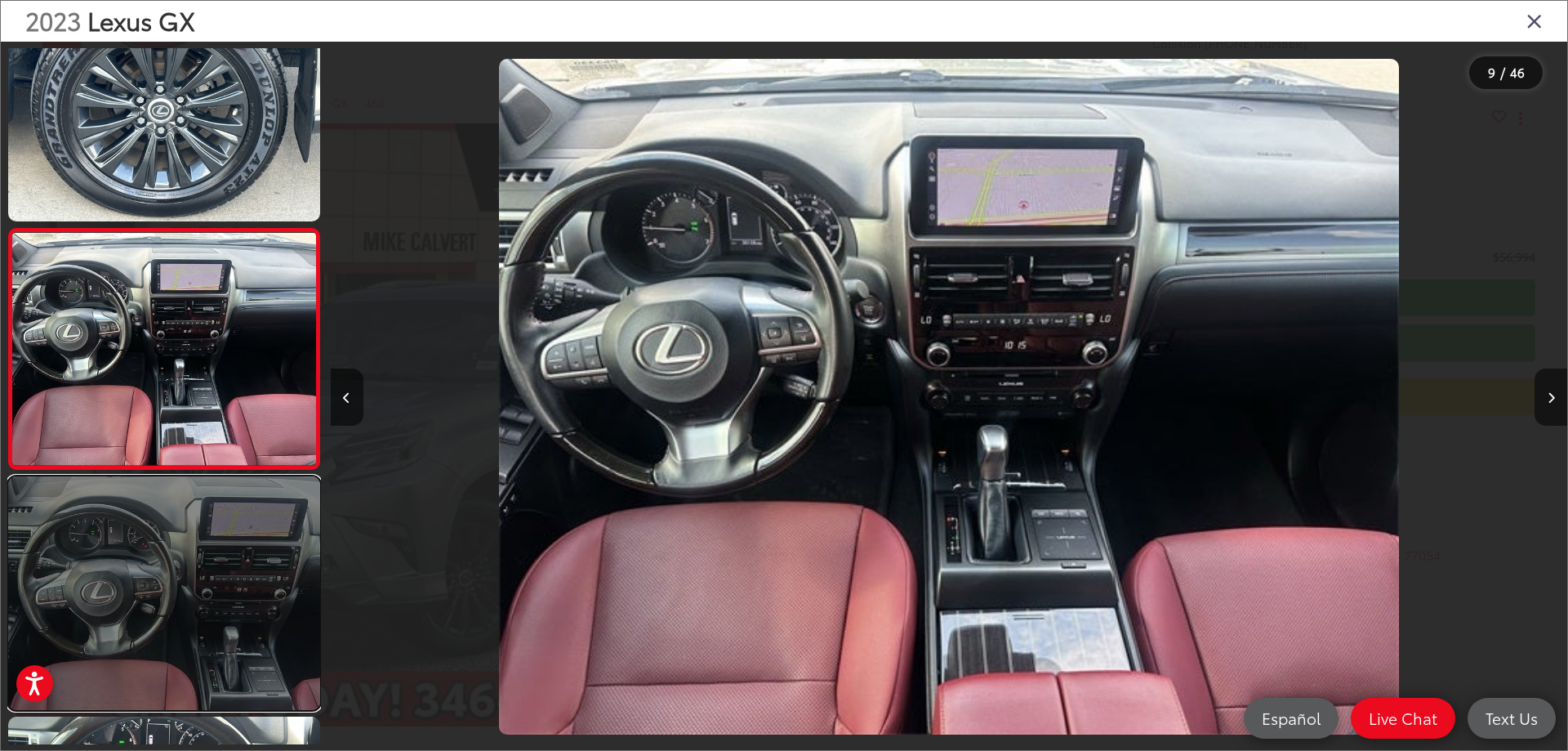
click at [176, 505] on link at bounding box center [164, 593] width 312 height 234
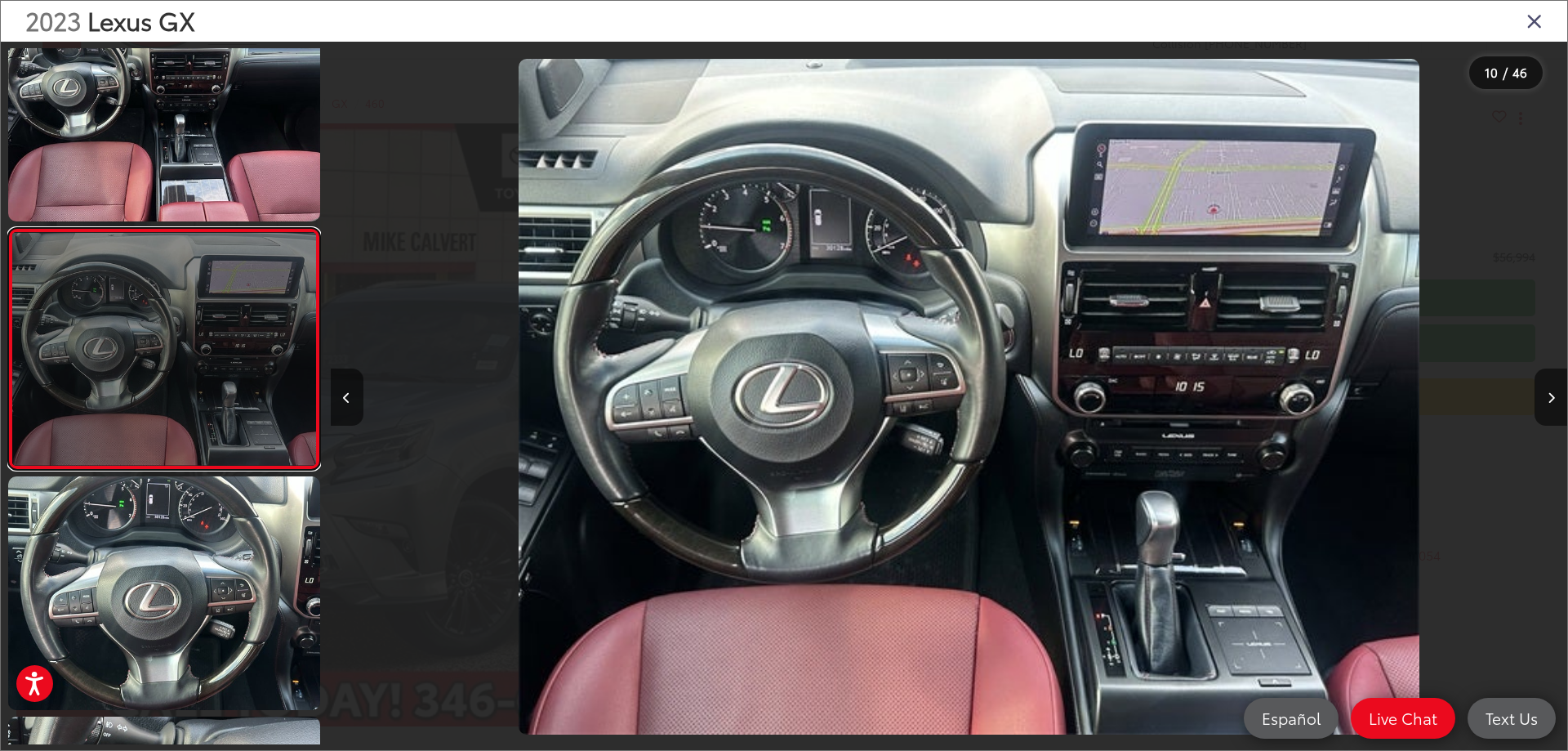
scroll to position [0, 11132]
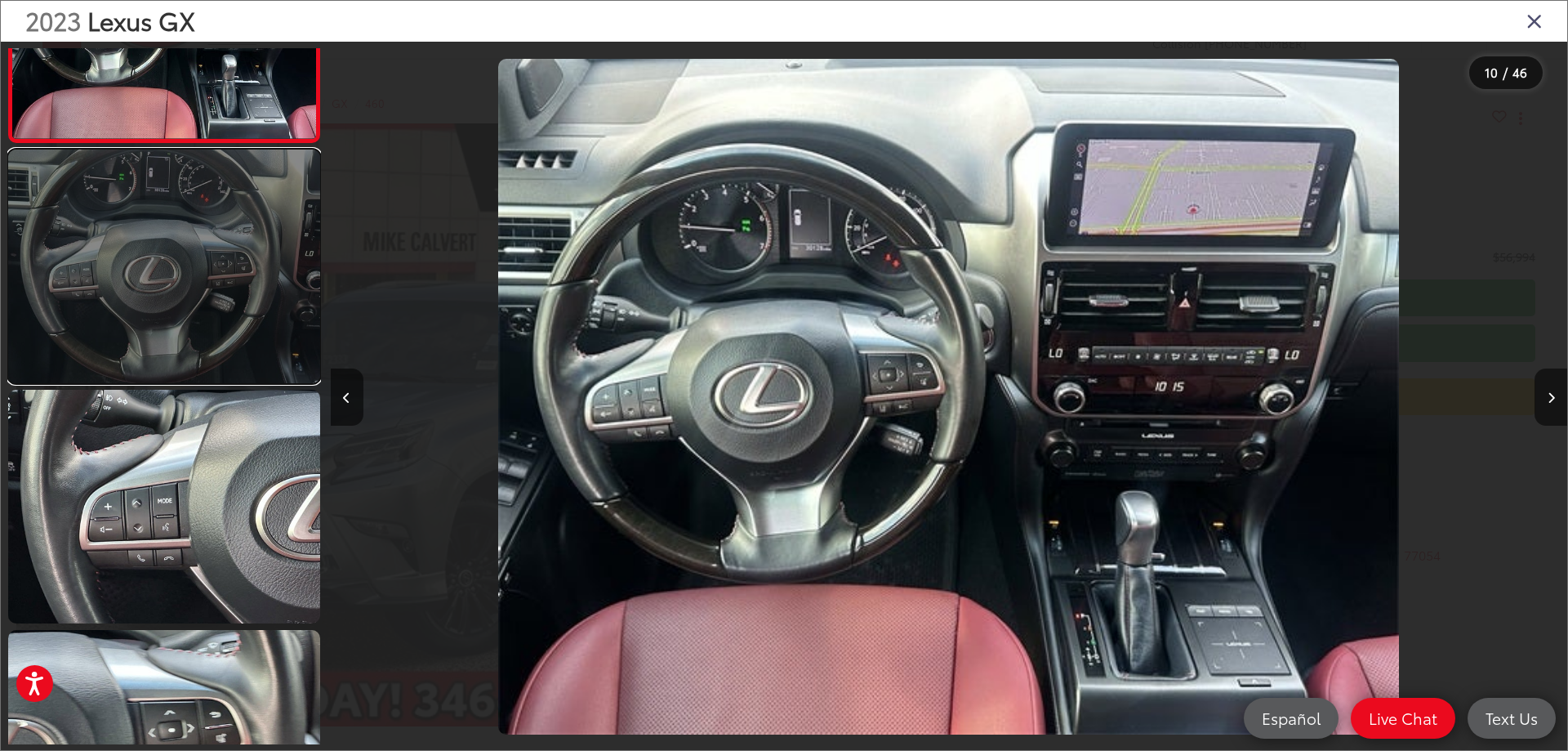
click at [215, 341] on link at bounding box center [164, 266] width 312 height 234
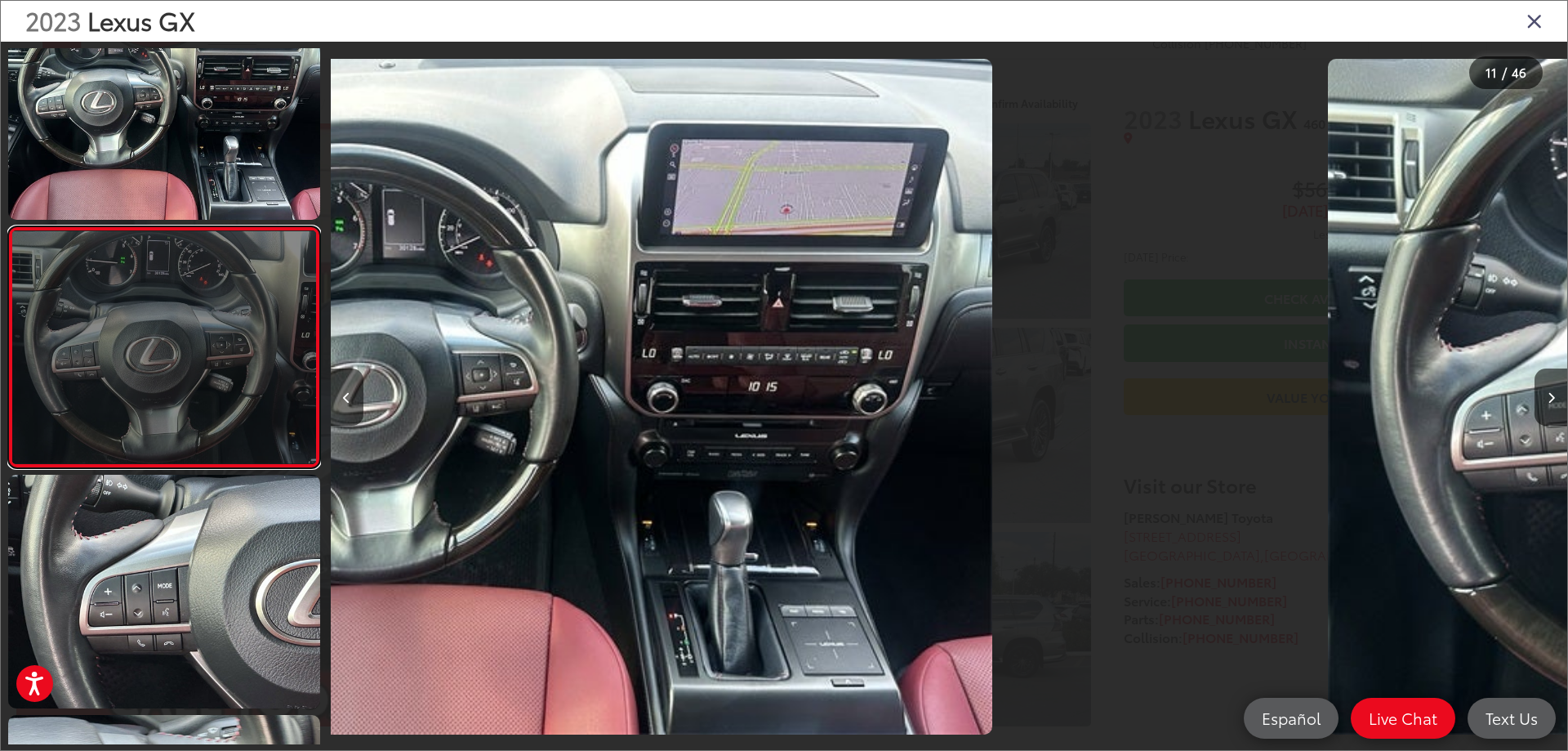
scroll to position [2225, 0]
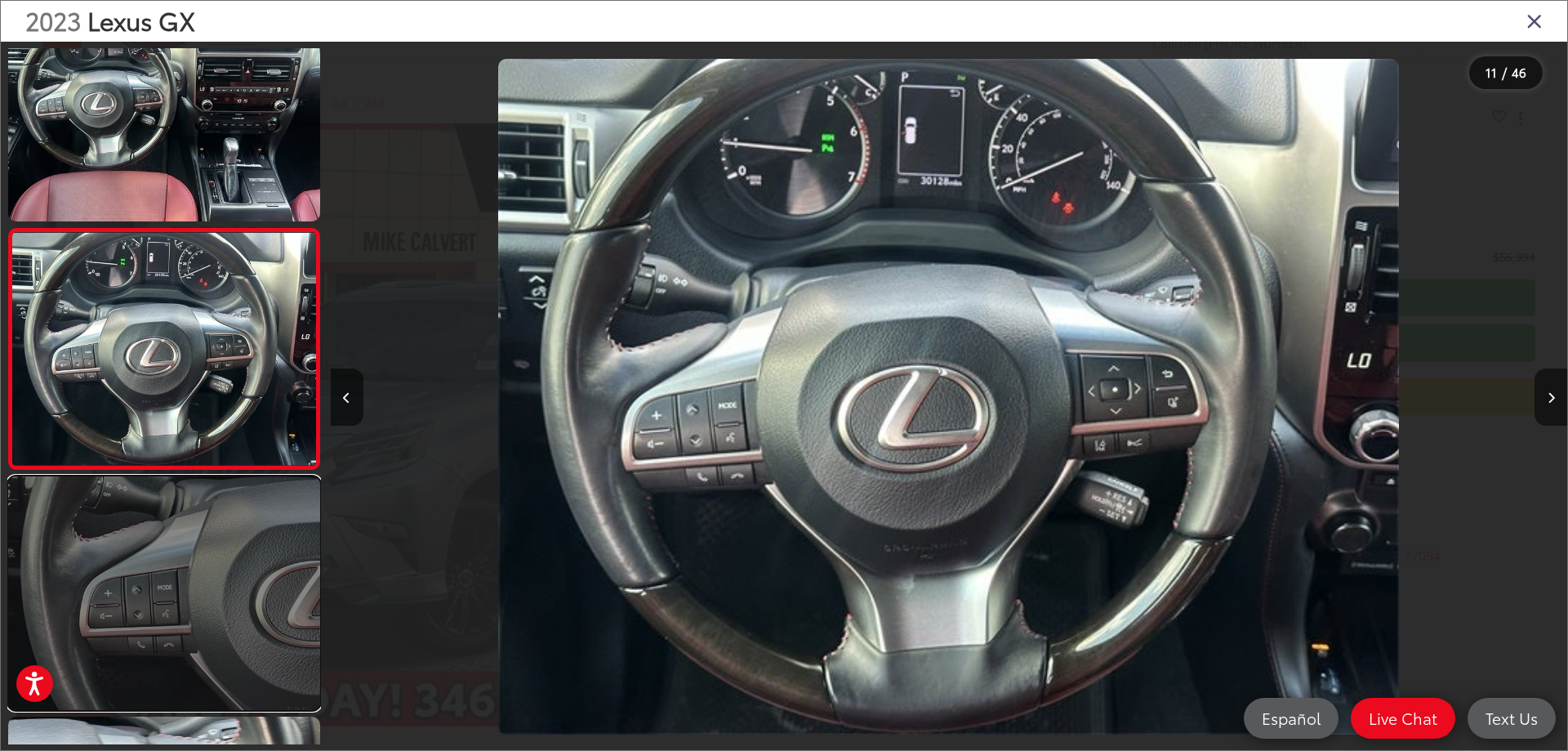
click at [206, 520] on link at bounding box center [164, 593] width 312 height 234
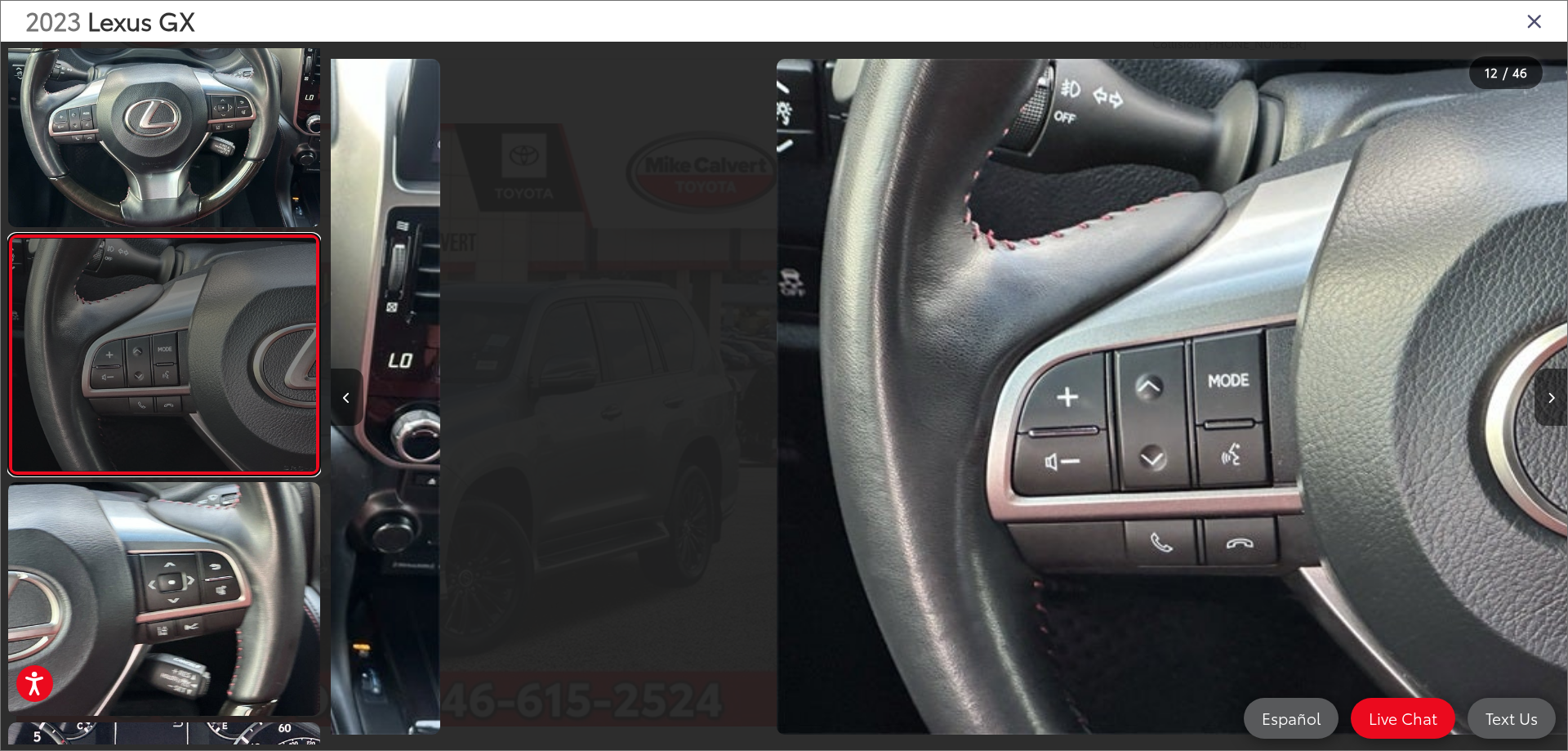
scroll to position [2465, 0]
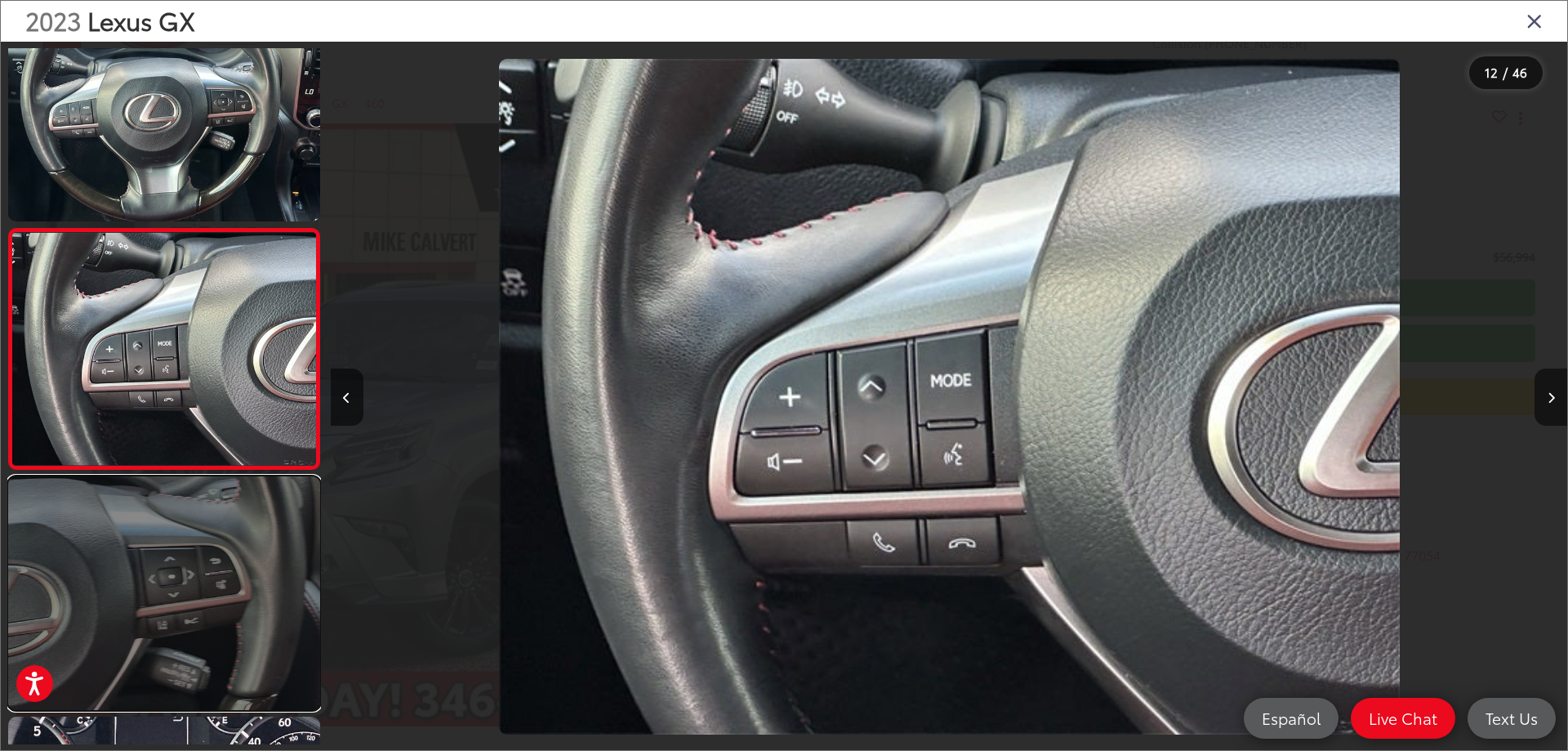
click at [206, 564] on link at bounding box center [164, 593] width 312 height 234
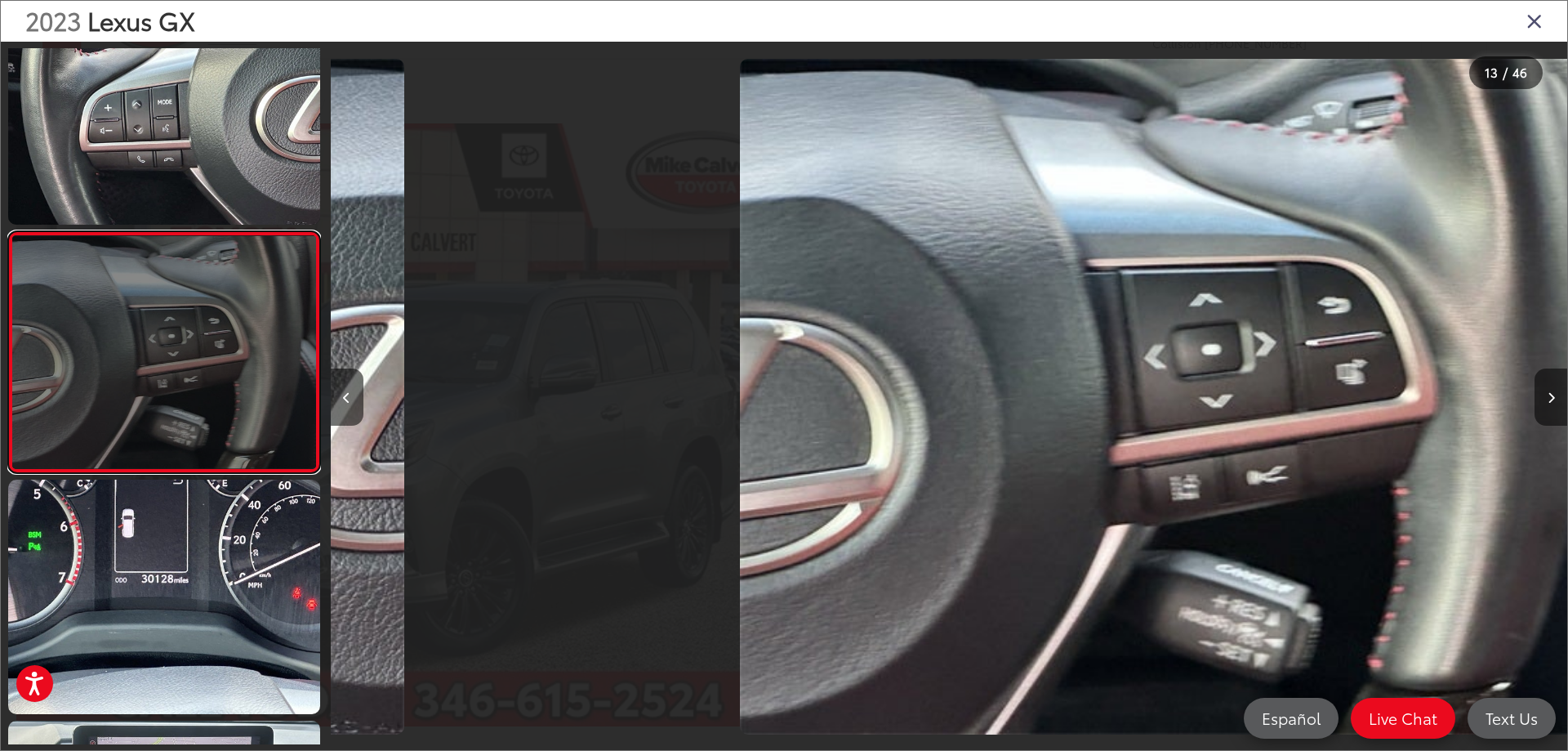
scroll to position [2706, 0]
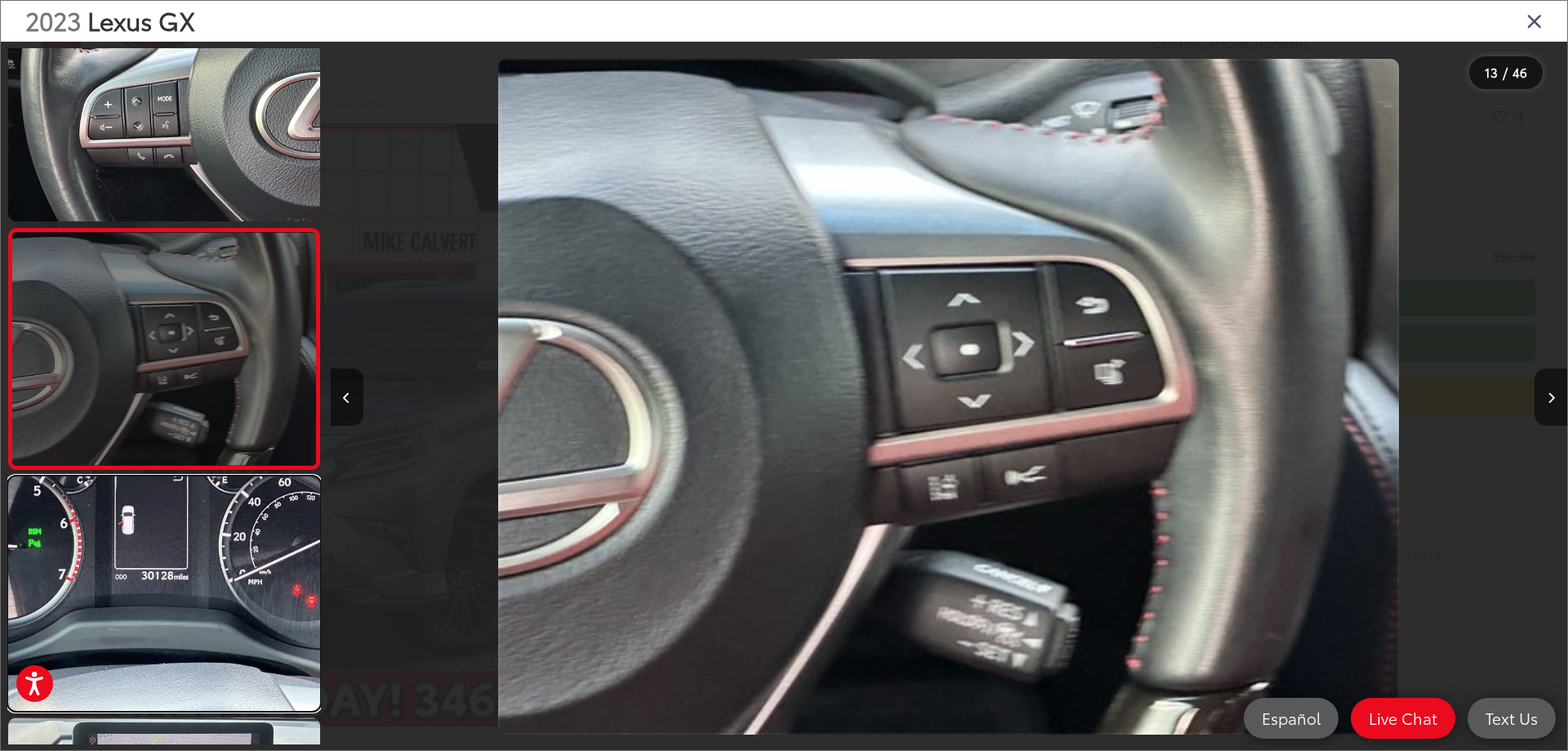
click at [206, 564] on link at bounding box center [164, 593] width 312 height 234
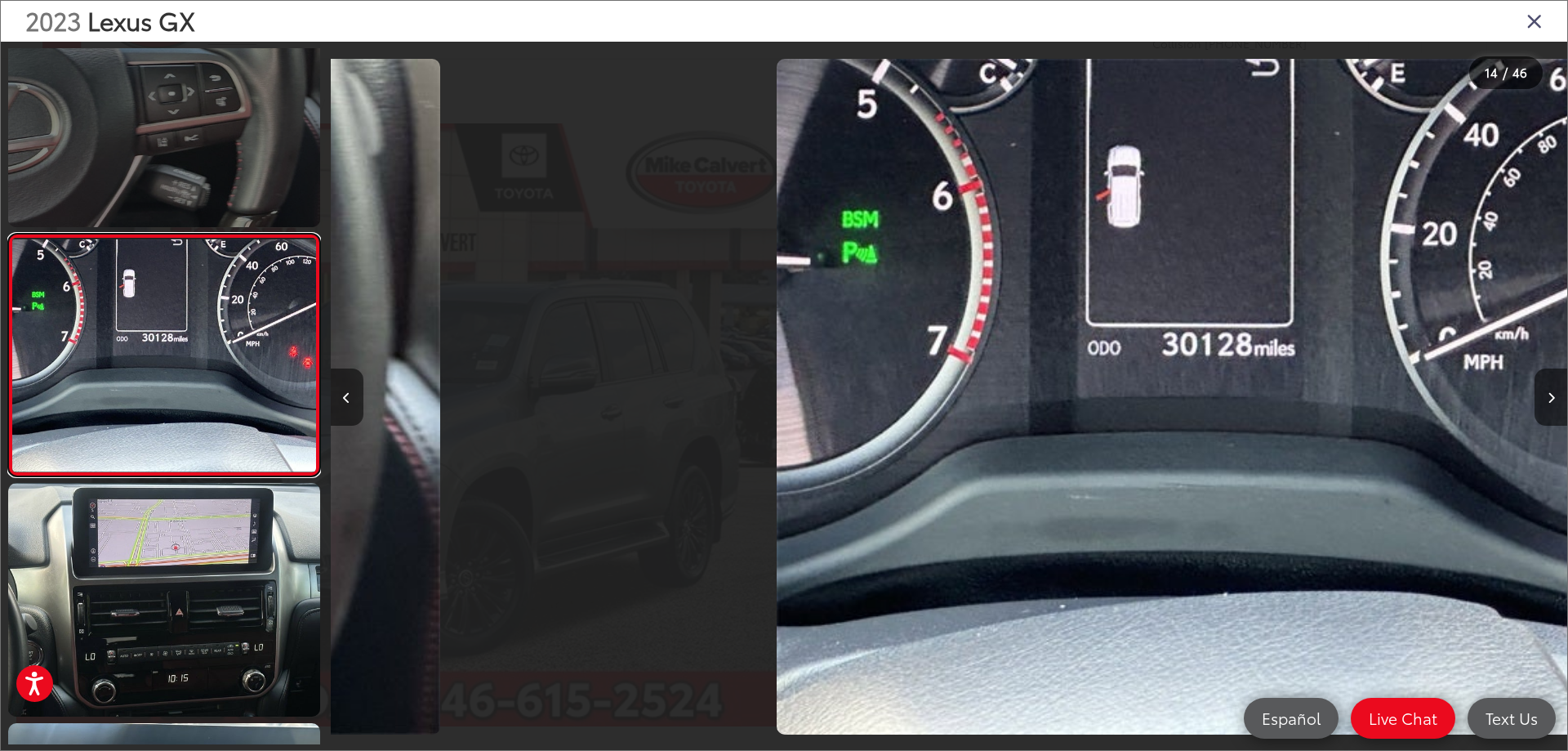
scroll to position [2946, 0]
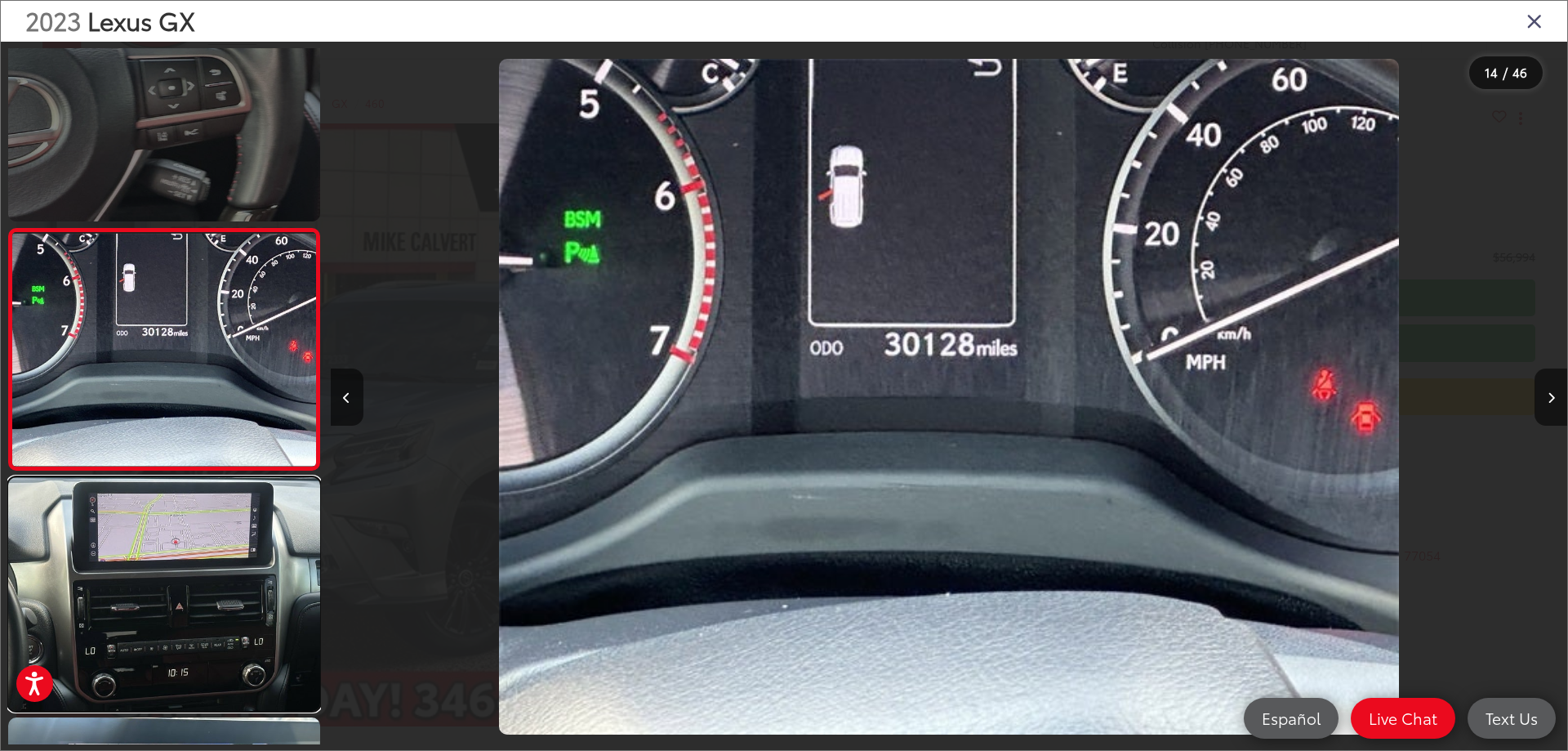
click at [206, 564] on link at bounding box center [164, 594] width 312 height 234
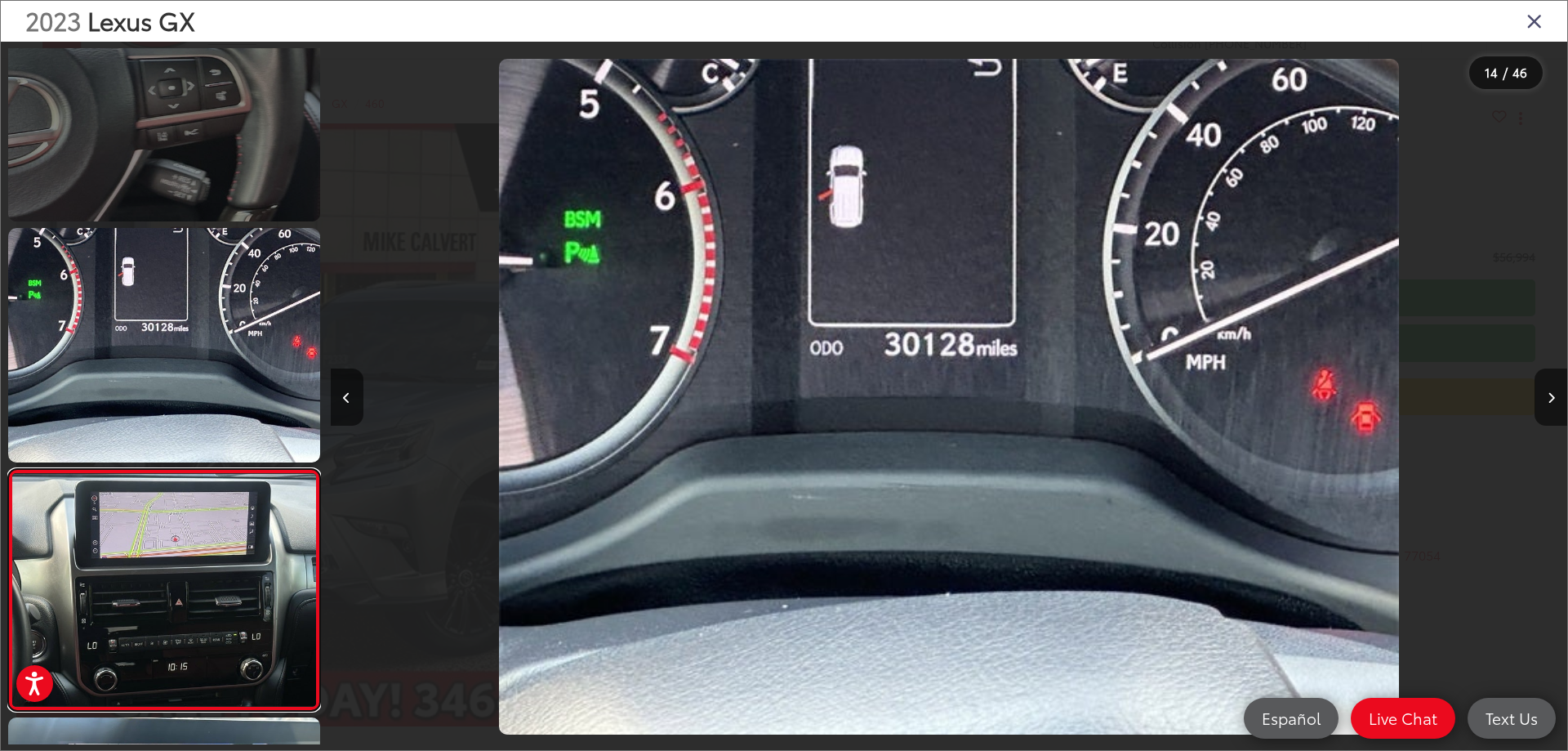
scroll to position [0, 0]
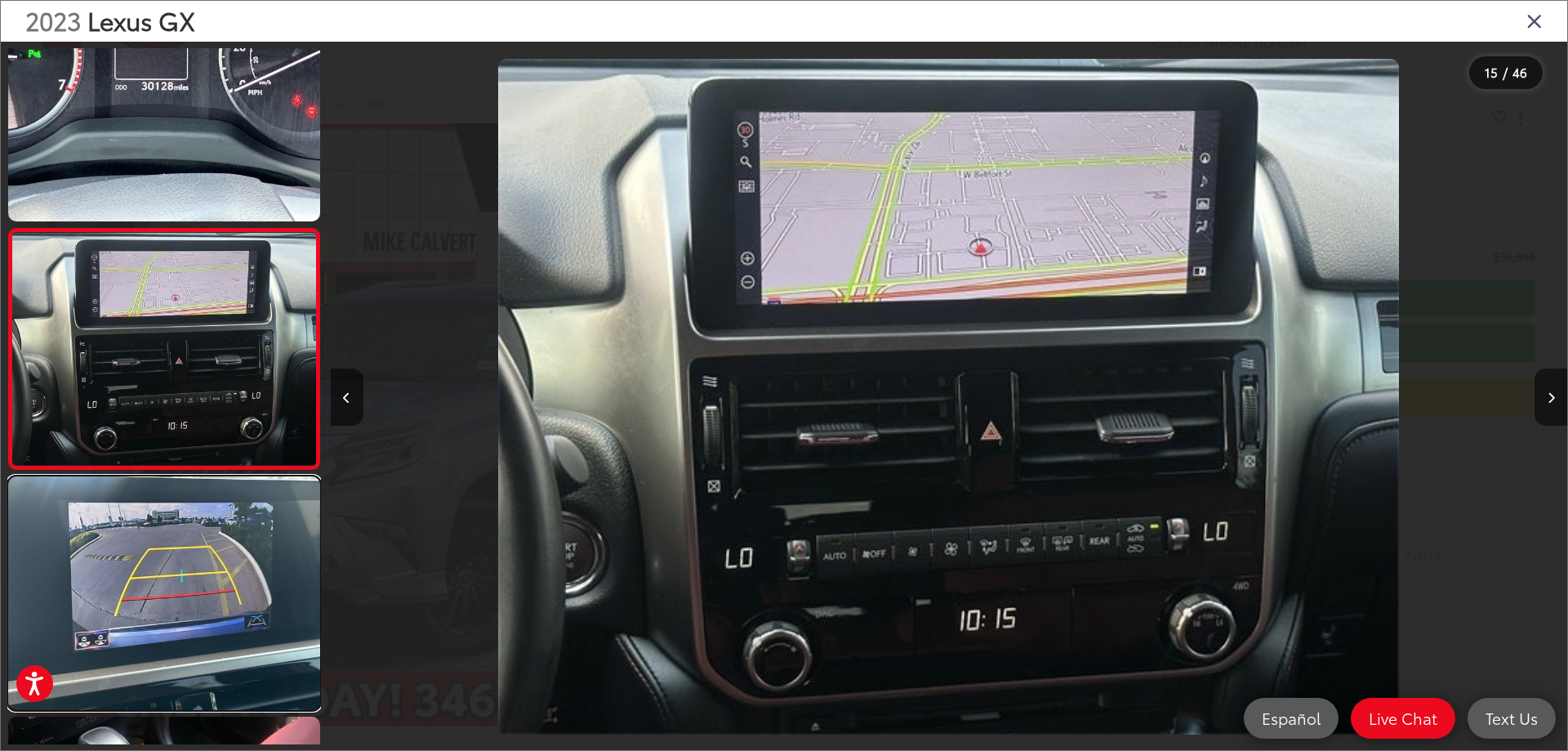
click at [206, 564] on link at bounding box center [164, 593] width 312 height 234
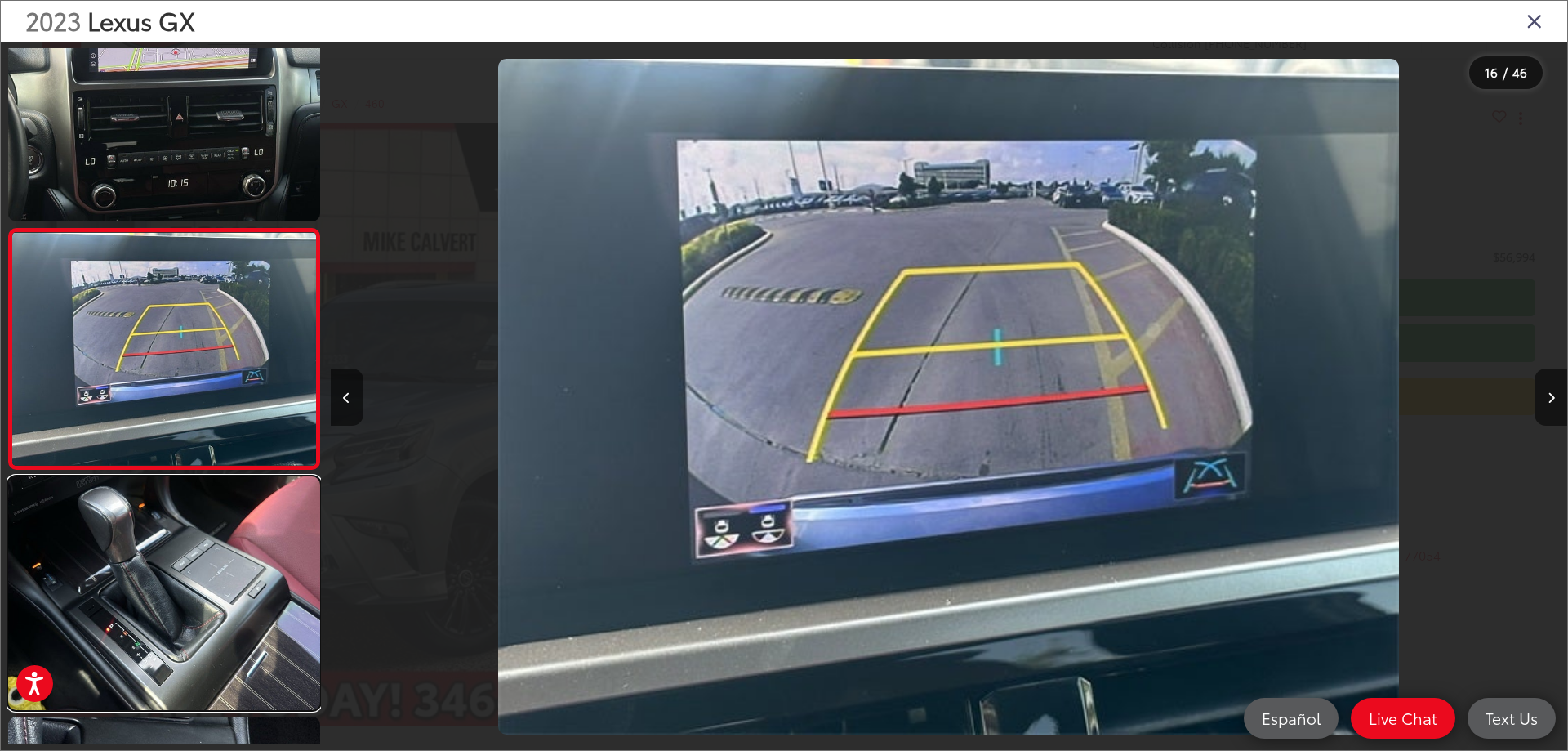
click at [206, 564] on link at bounding box center [164, 593] width 312 height 234
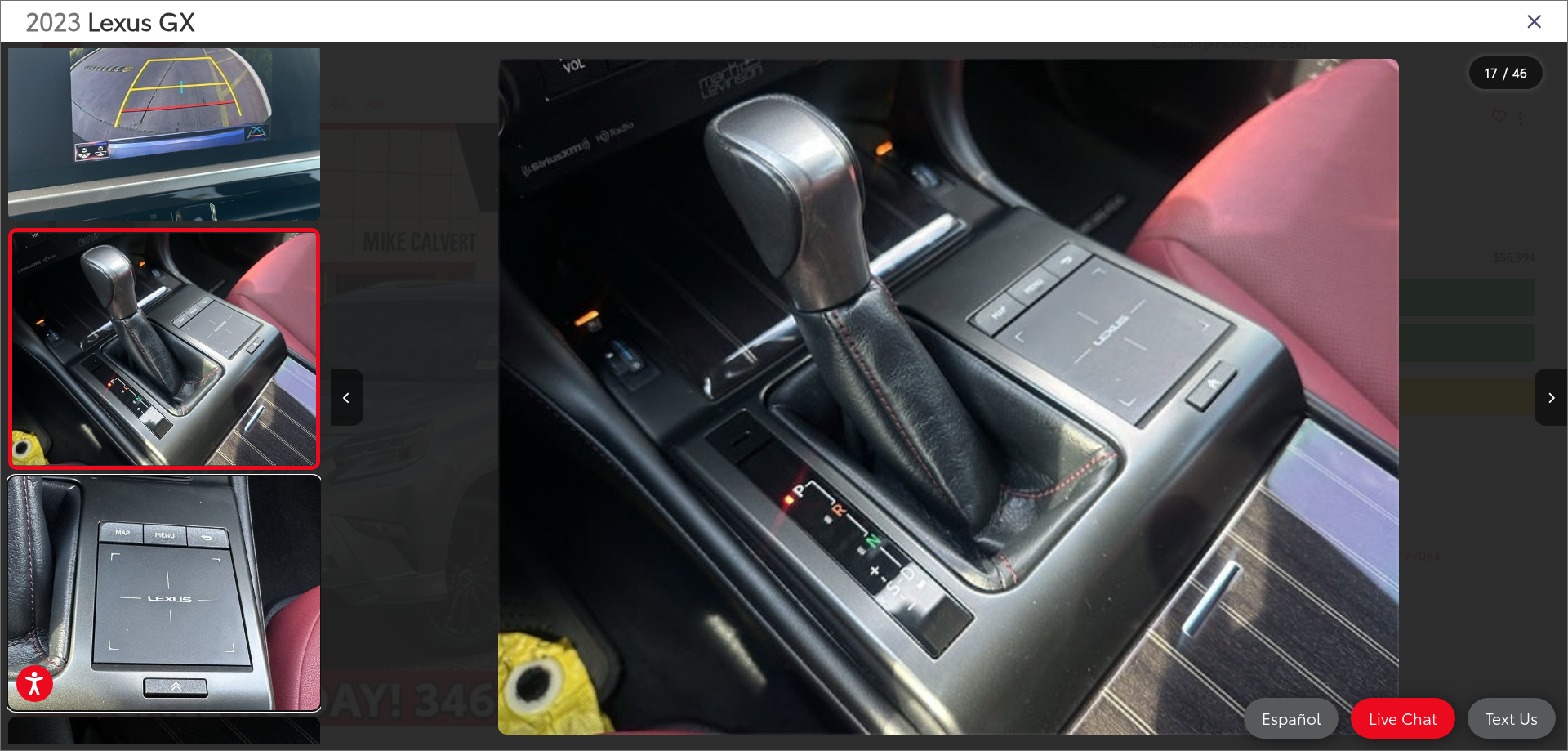
click at [206, 564] on link at bounding box center [164, 593] width 312 height 234
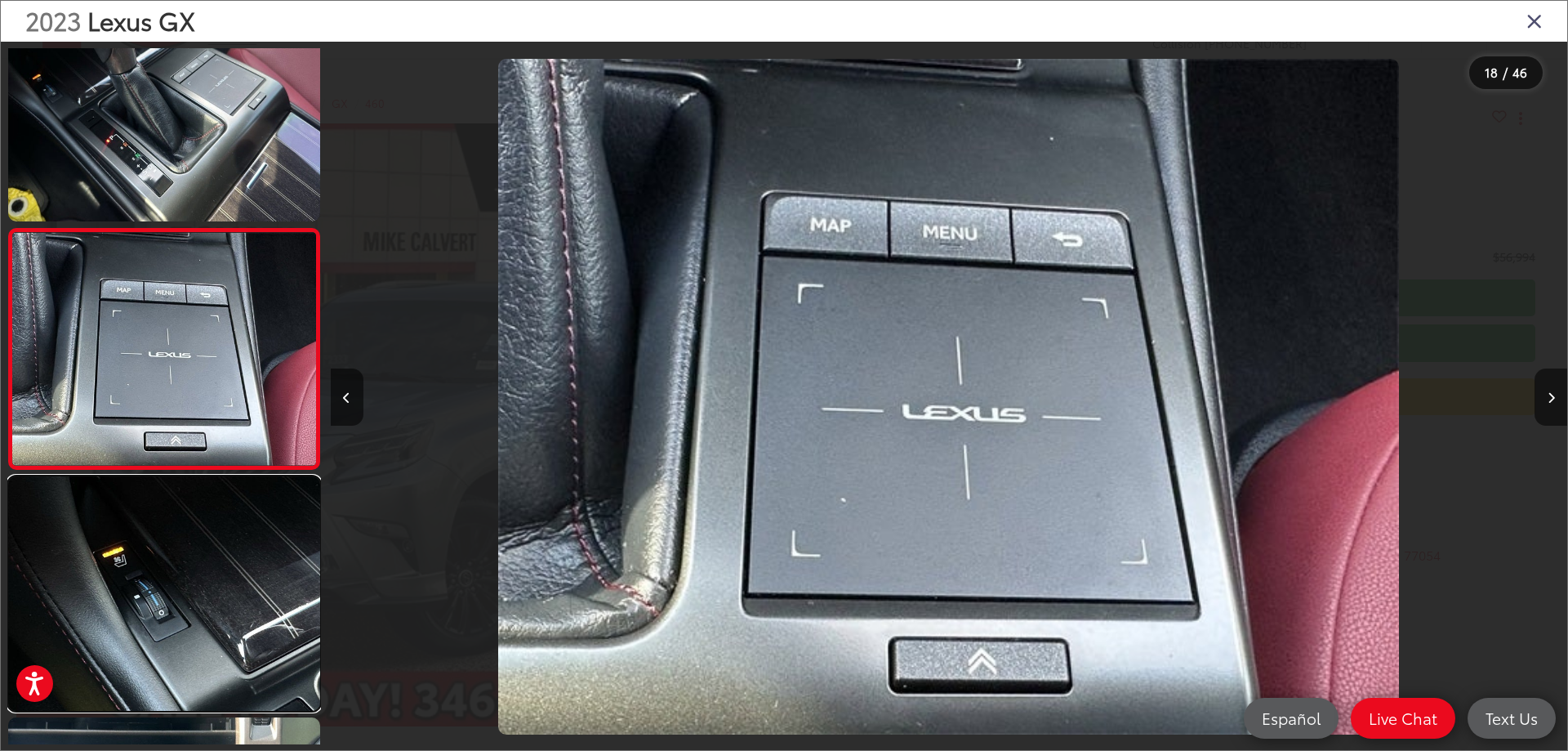
click at [206, 564] on link at bounding box center [164, 593] width 312 height 234
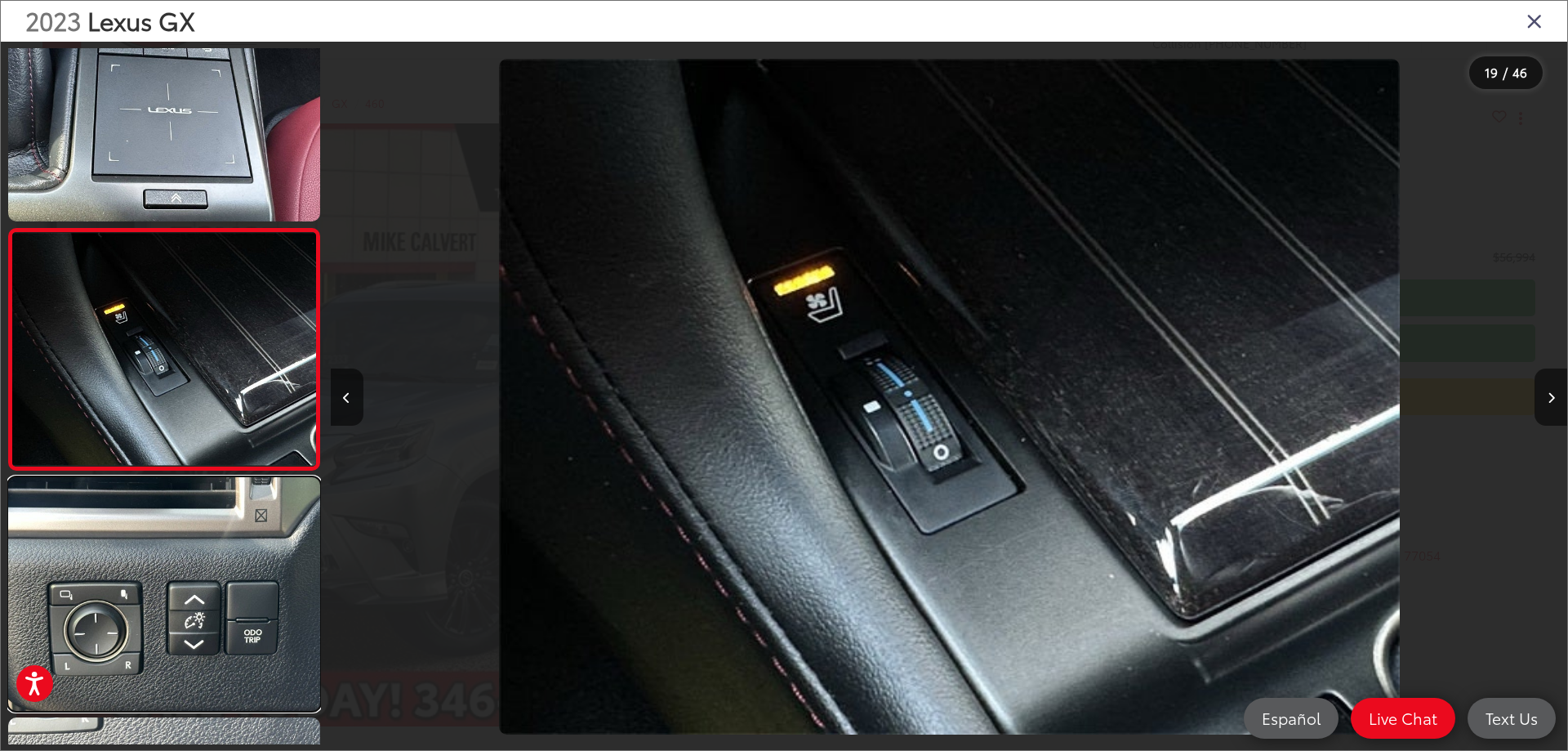
click at [206, 564] on link at bounding box center [164, 594] width 312 height 234
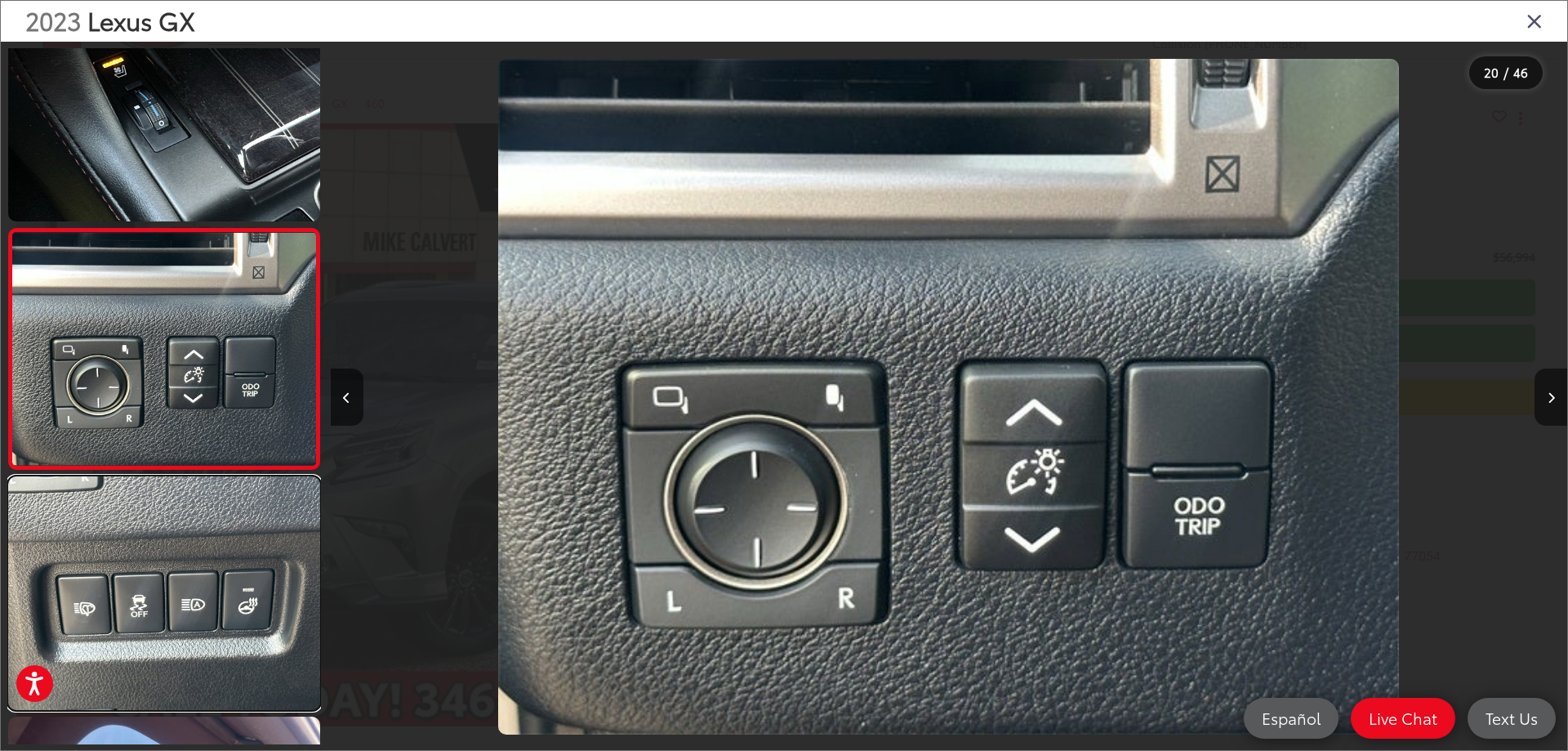
click at [206, 564] on link at bounding box center [164, 593] width 312 height 234
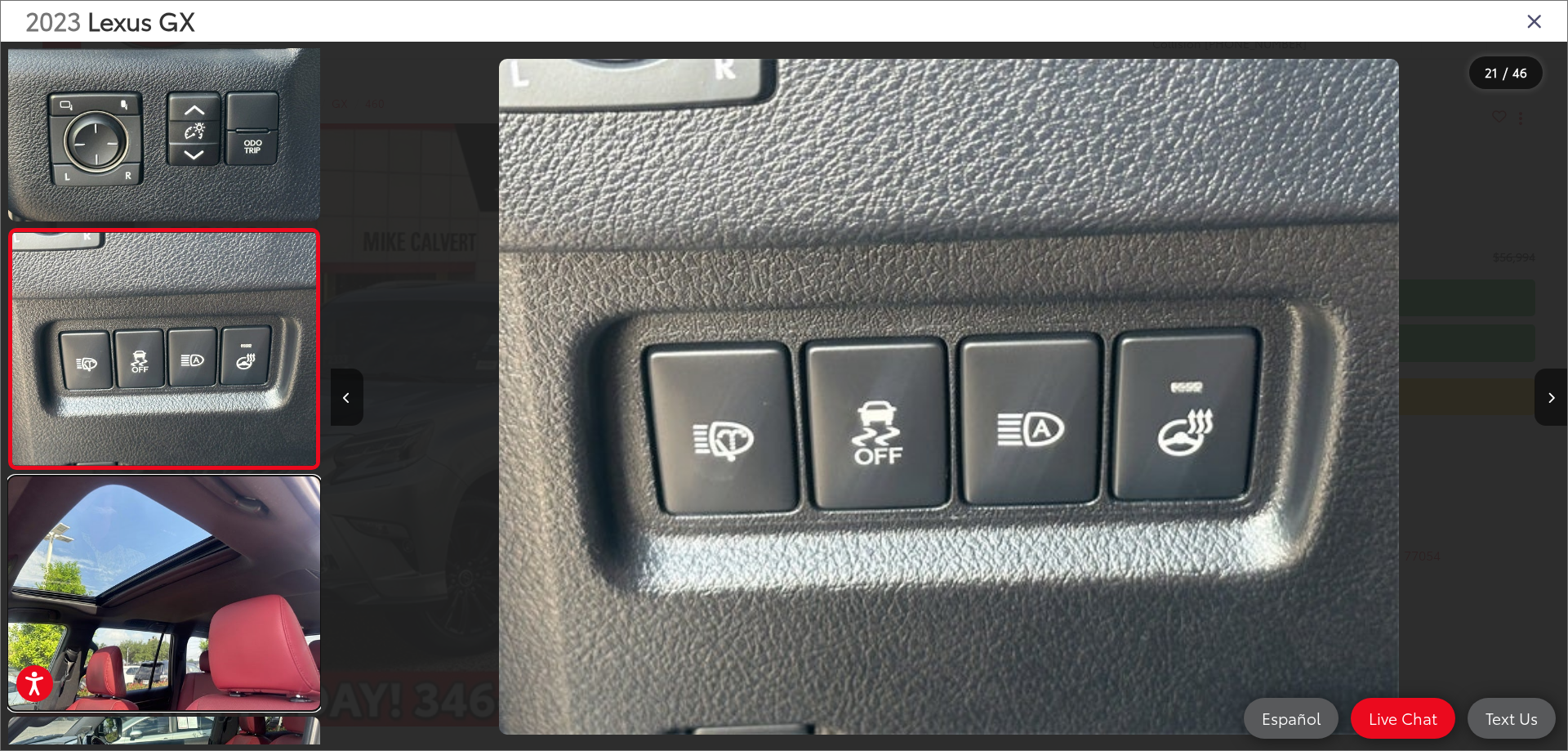
click at [206, 564] on link at bounding box center [164, 593] width 312 height 234
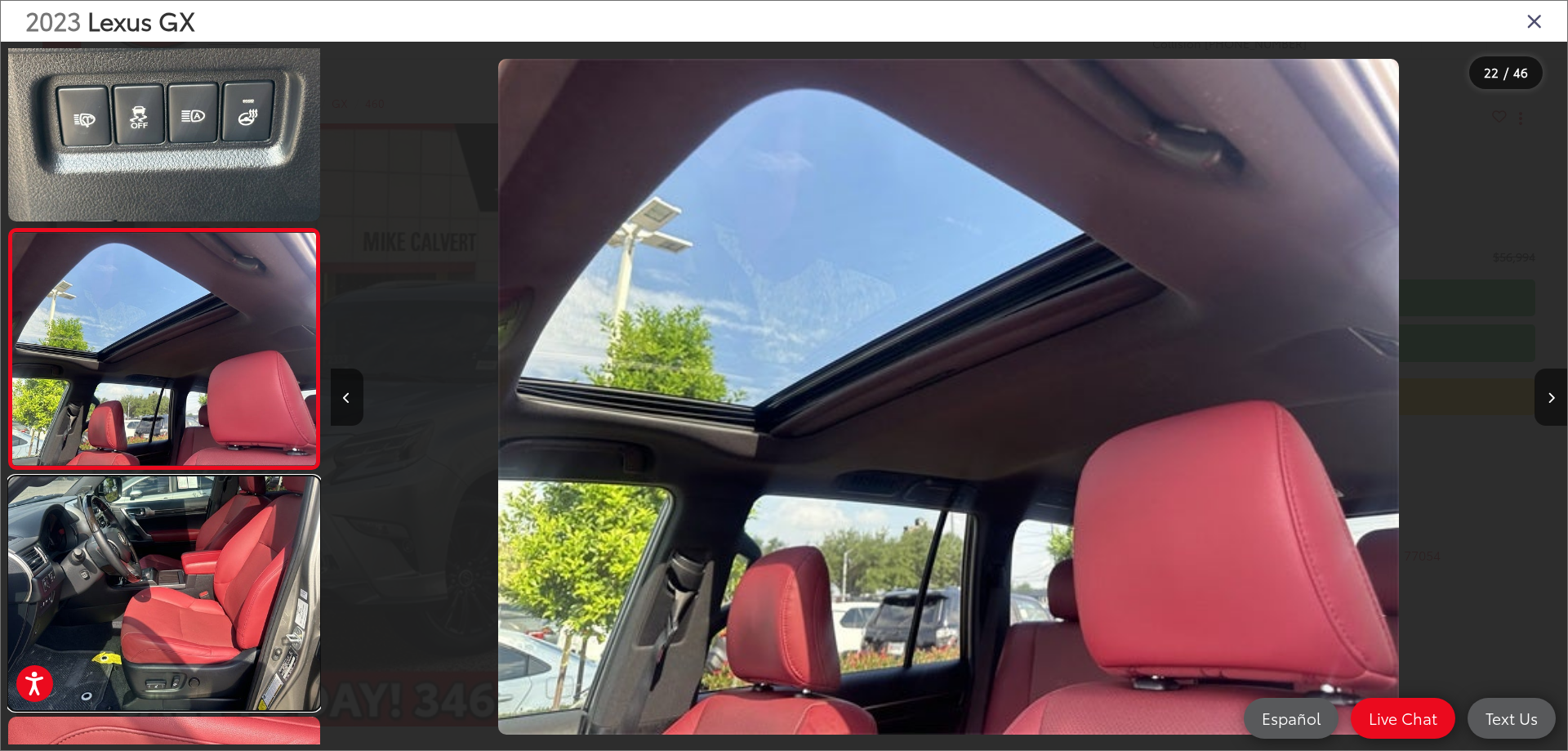
click at [206, 564] on link at bounding box center [164, 593] width 312 height 234
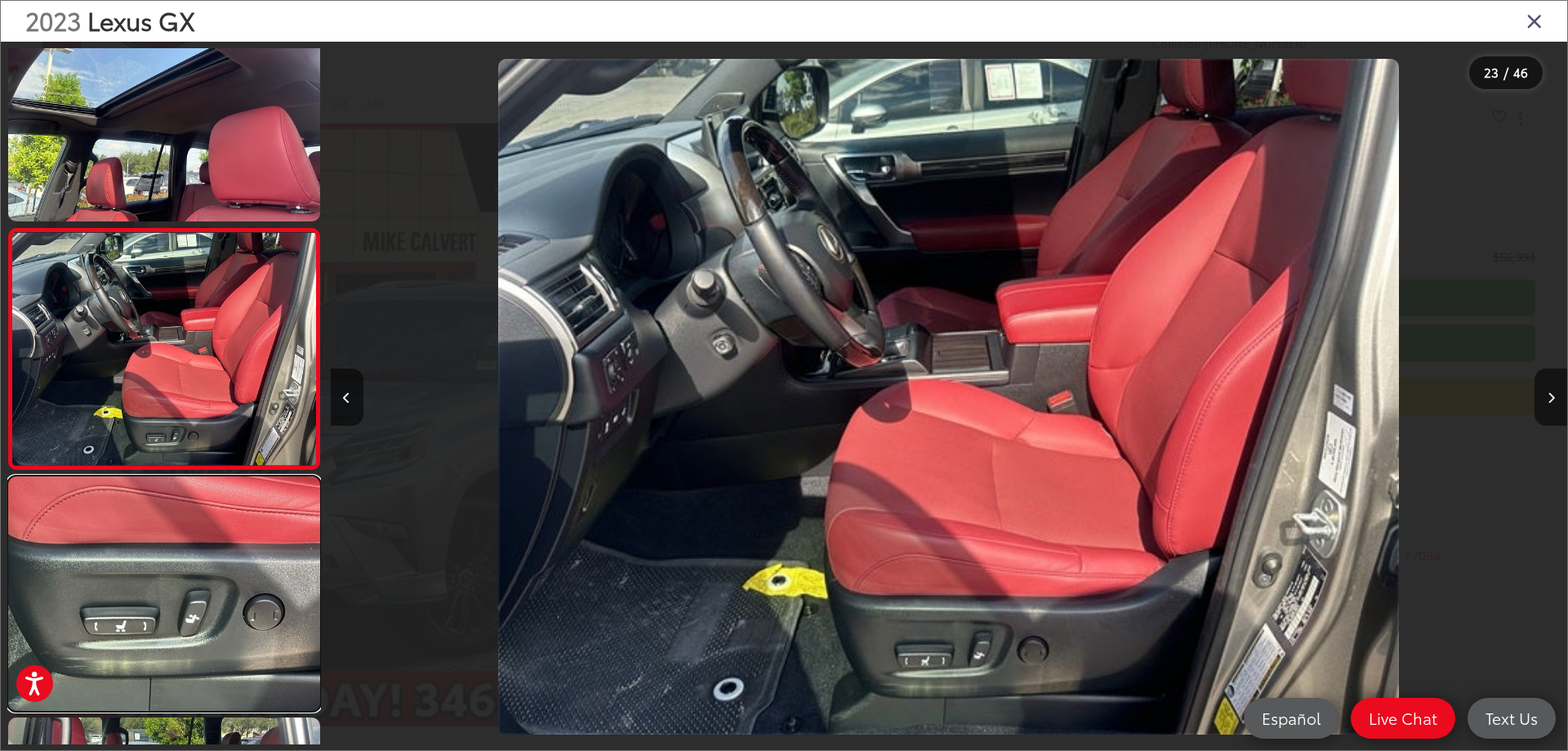
click at [206, 564] on link at bounding box center [164, 593] width 312 height 234
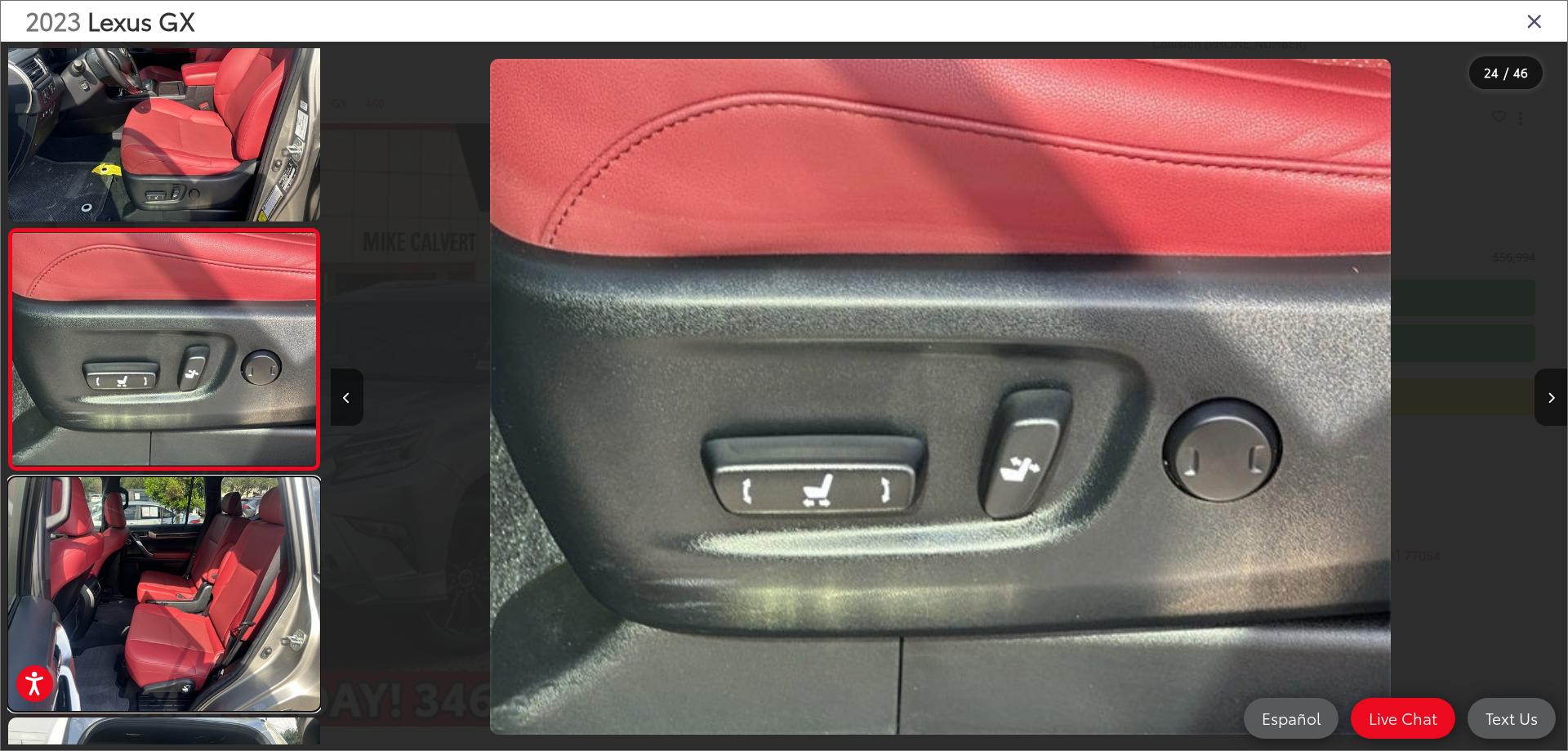
click at [206, 564] on link at bounding box center [164, 594] width 312 height 234
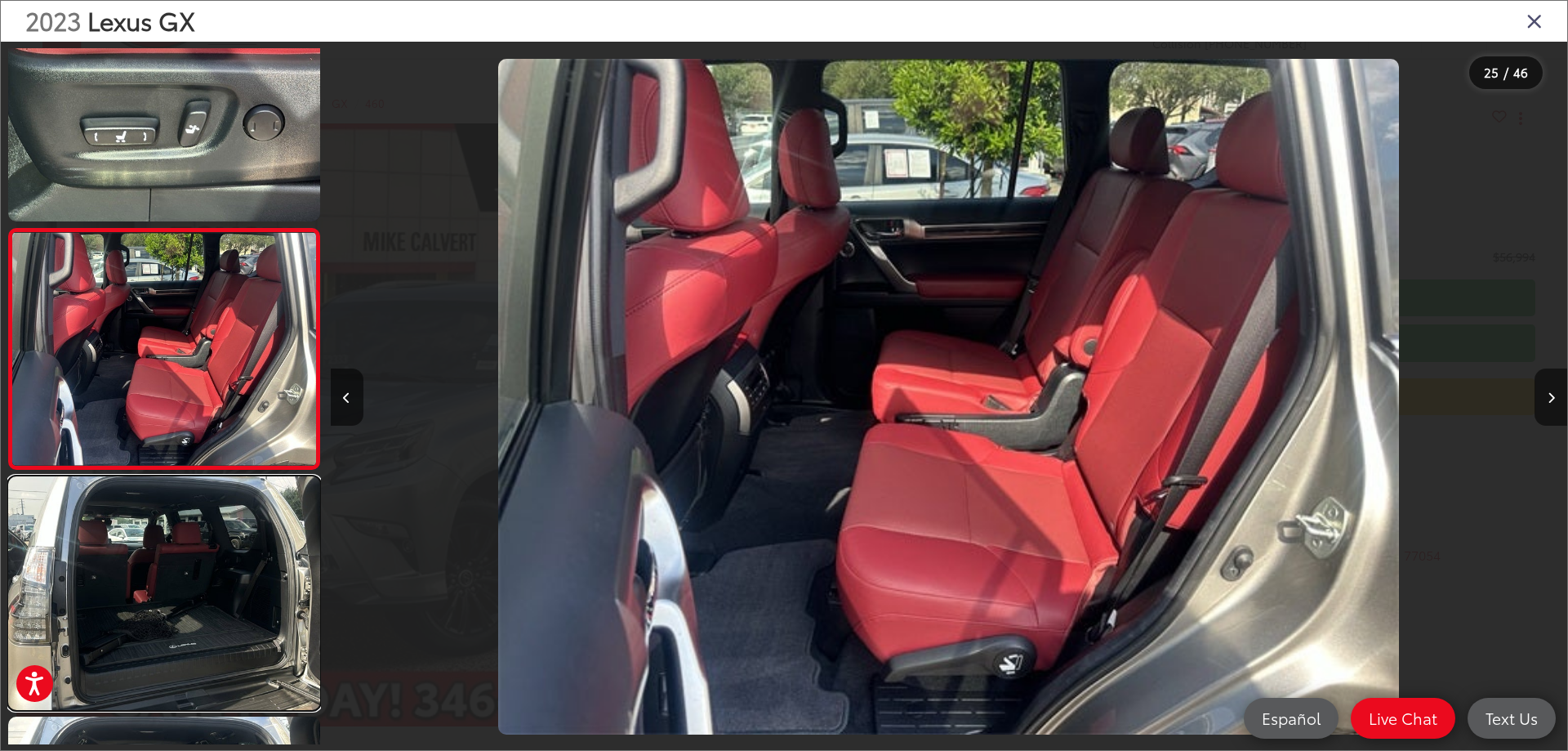
click at [206, 564] on link at bounding box center [164, 593] width 312 height 234
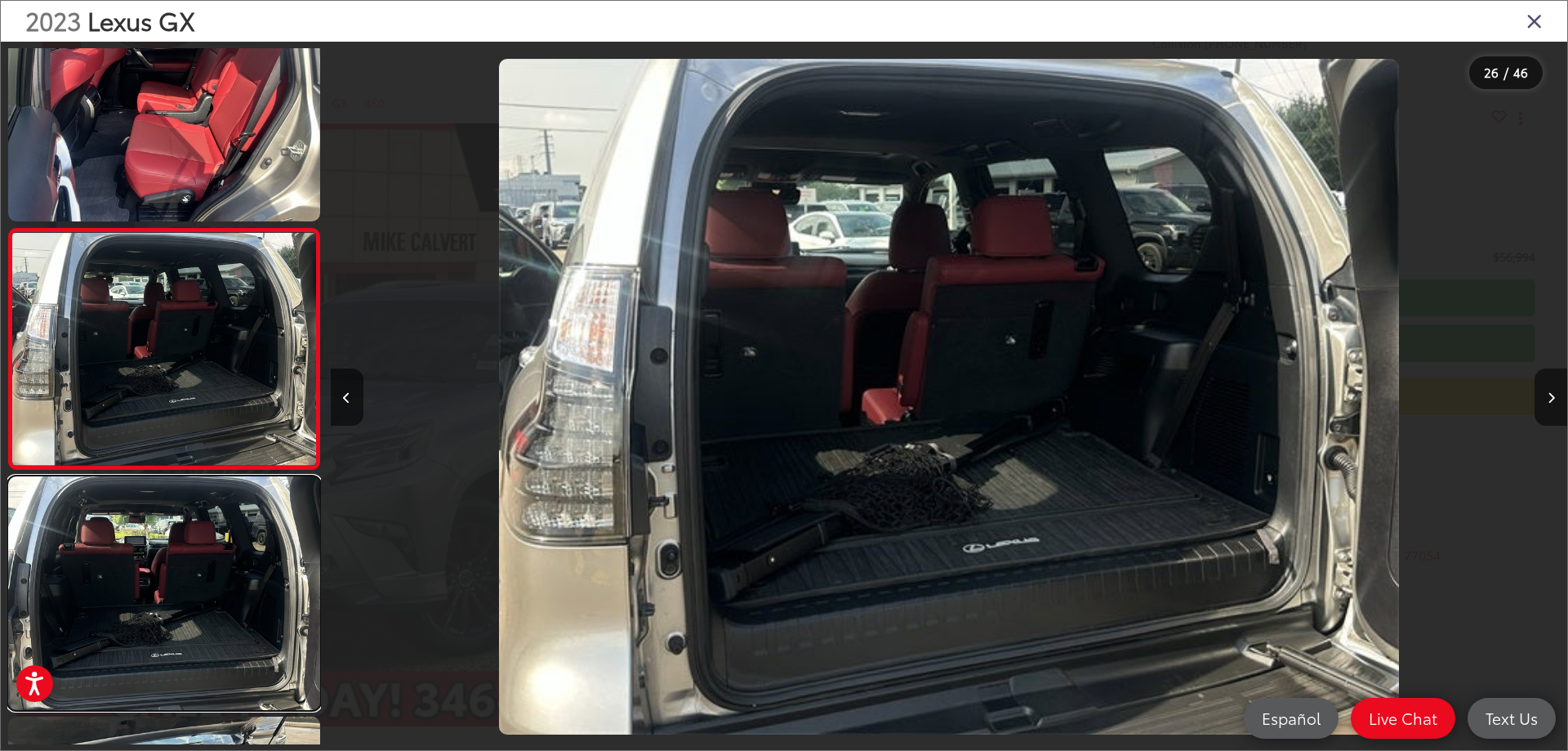
click at [206, 564] on link at bounding box center [164, 593] width 312 height 234
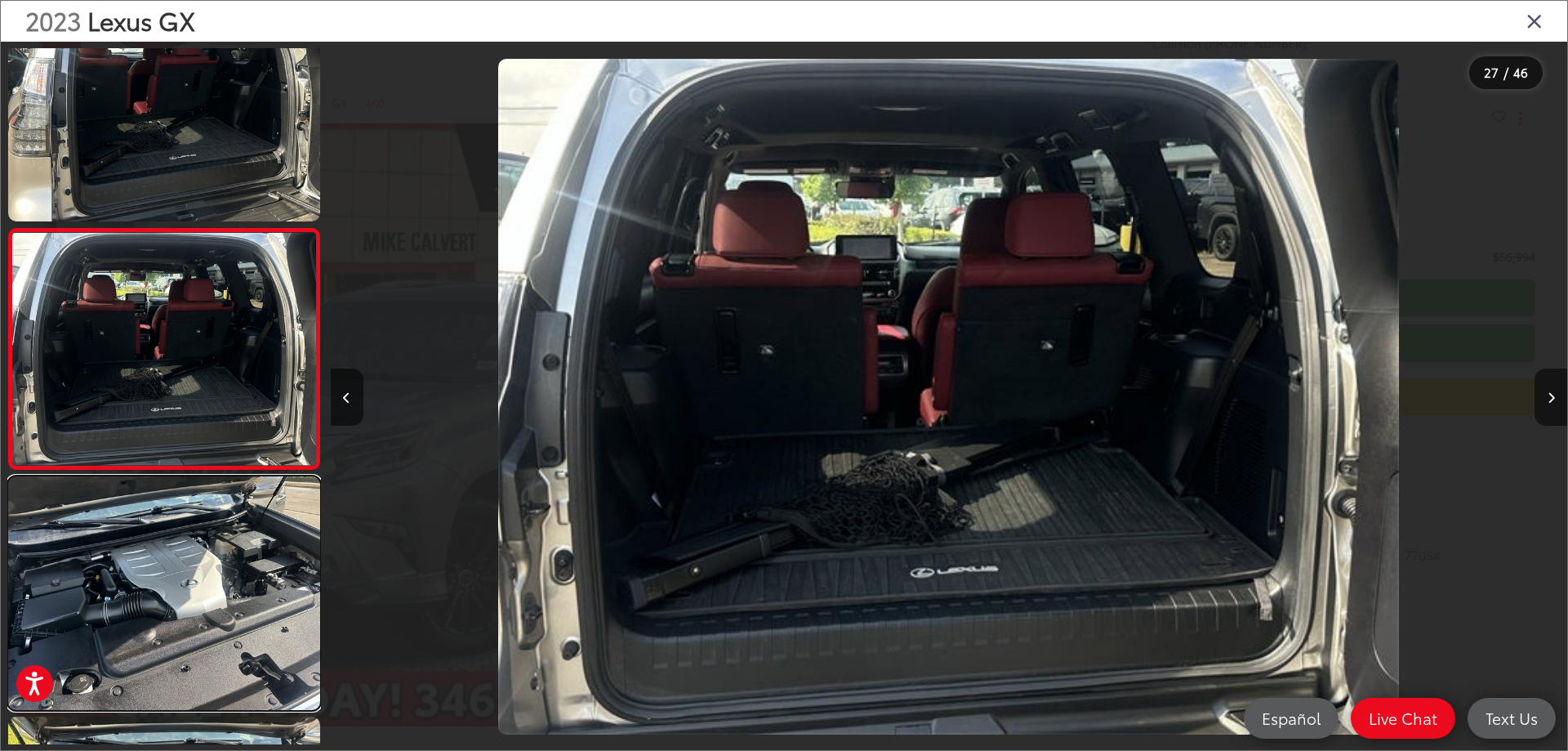
click at [206, 564] on link at bounding box center [164, 593] width 312 height 234
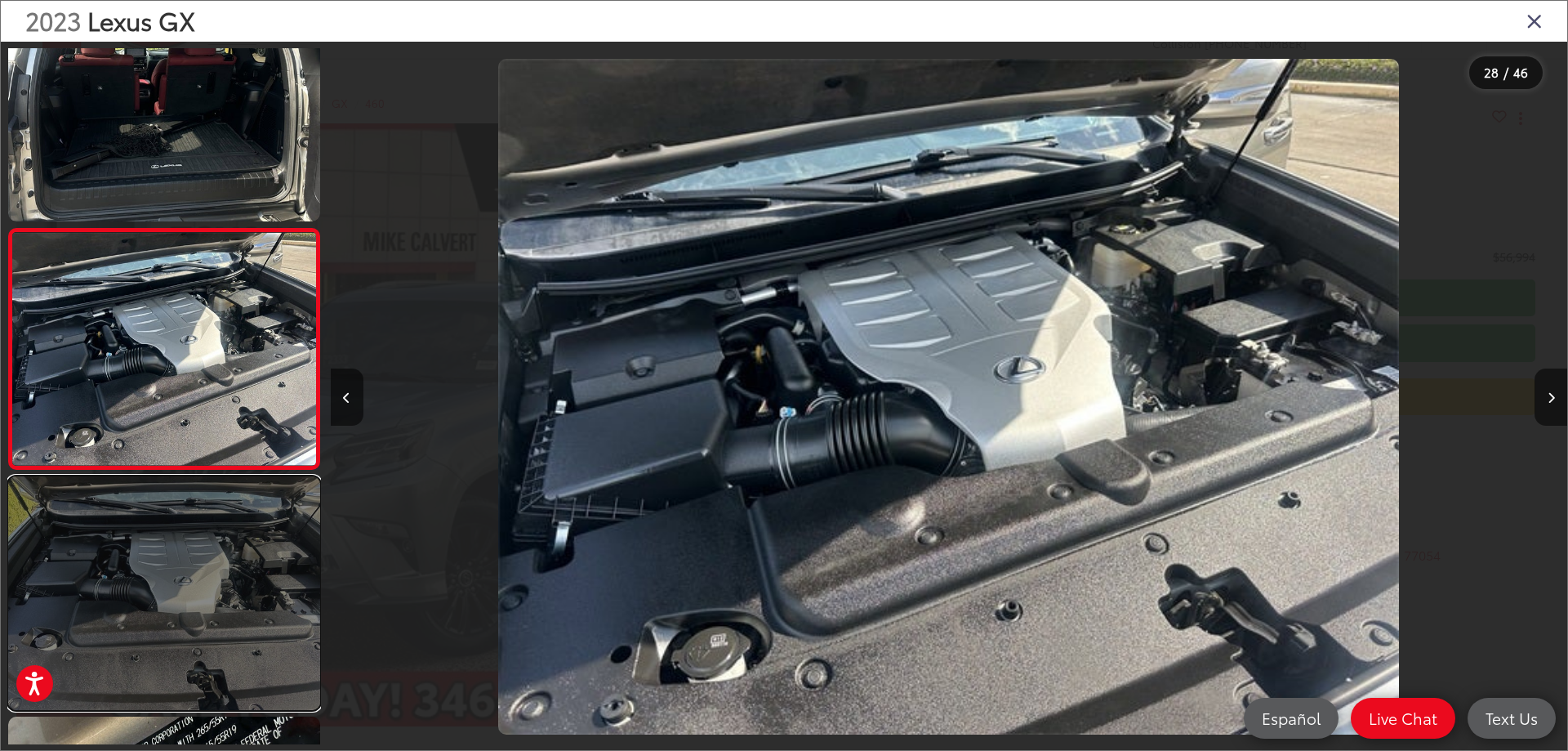
click at [227, 544] on link at bounding box center [164, 593] width 312 height 234
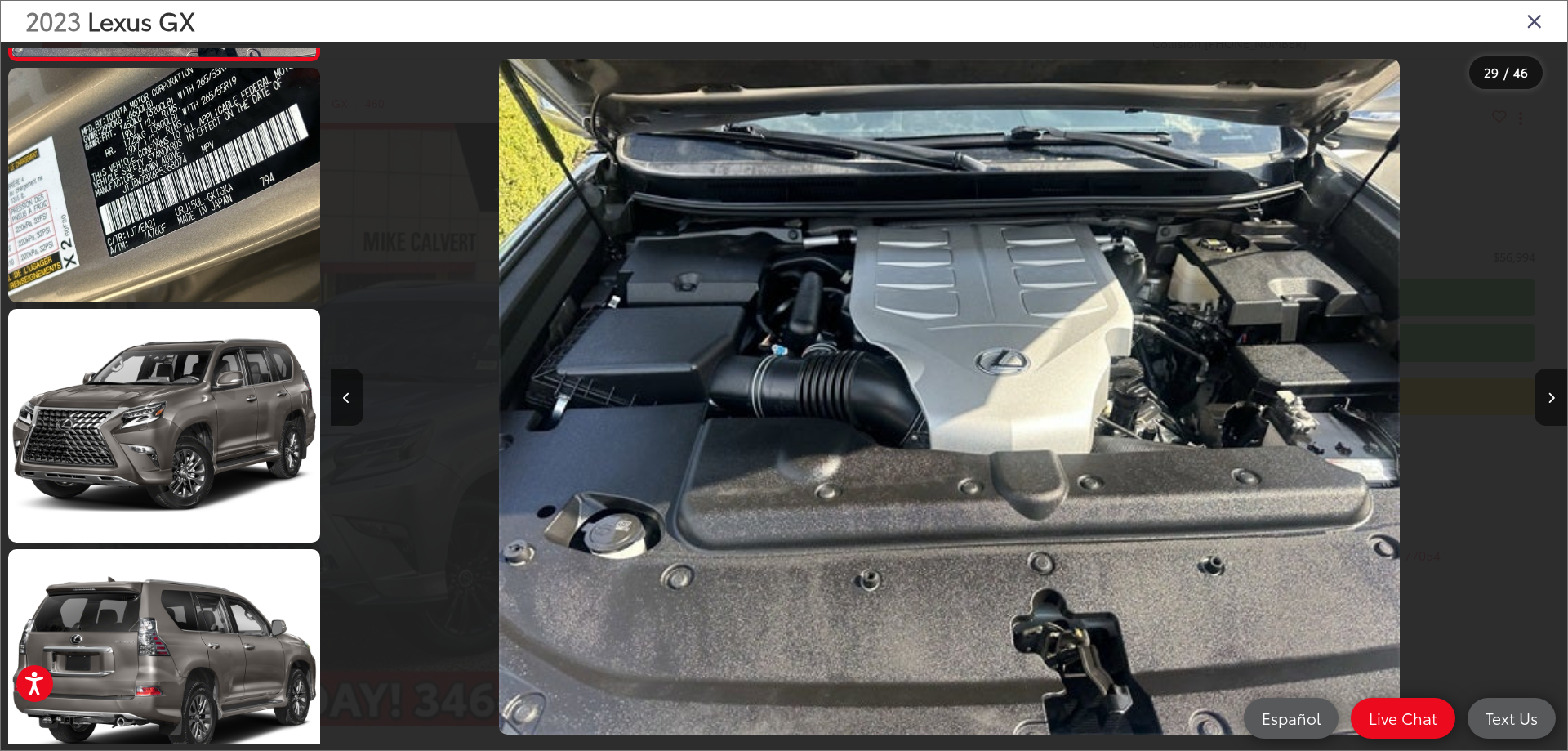
click at [1544, 21] on div "2023 Lexus GX" at bounding box center [784, 21] width 1566 height 41
click at [1531, 18] on icon "Close gallery" at bounding box center [1535, 20] width 17 height 21
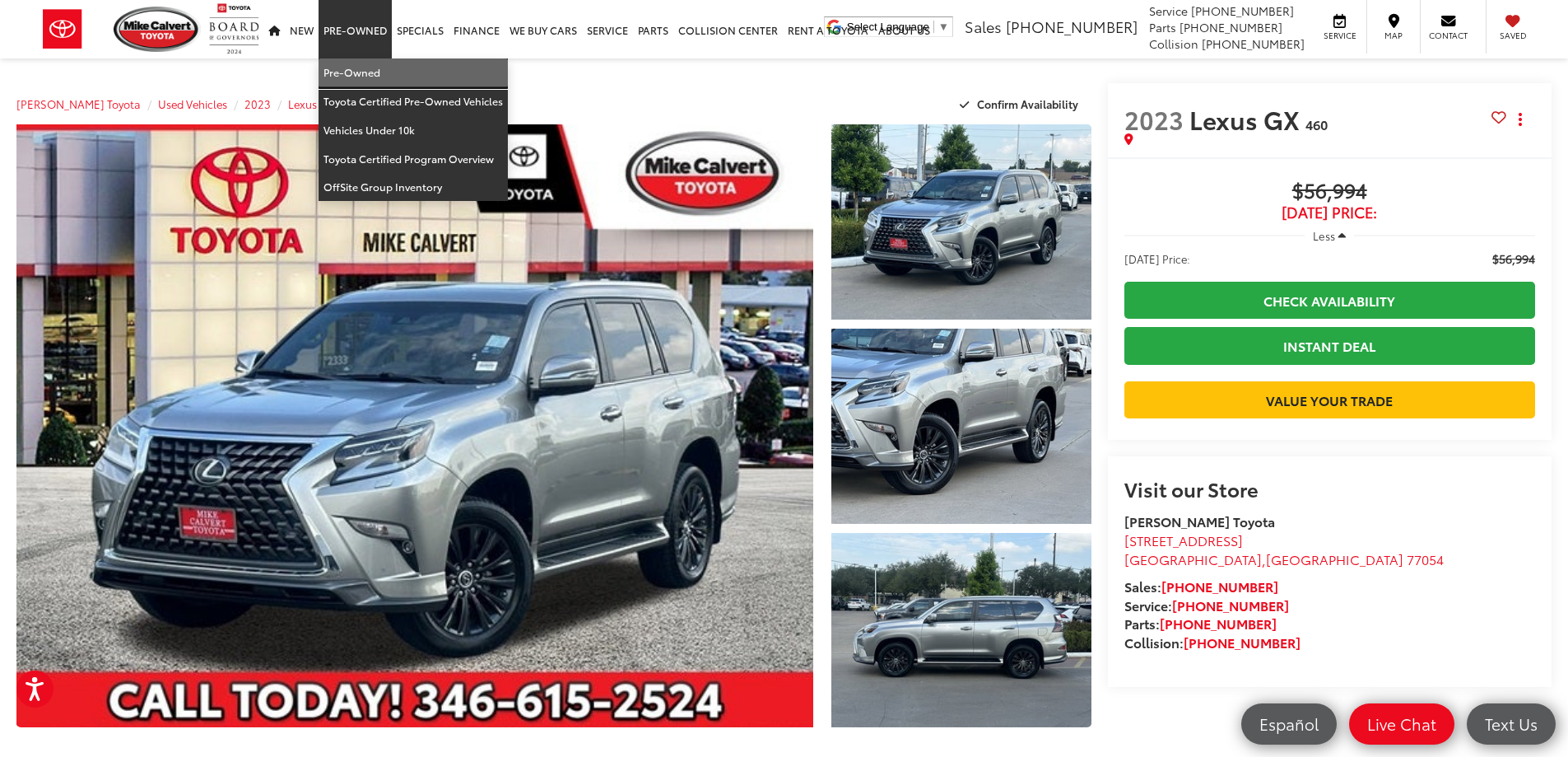
click at [340, 62] on link "Pre-Owned" at bounding box center [413, 72] width 189 height 29
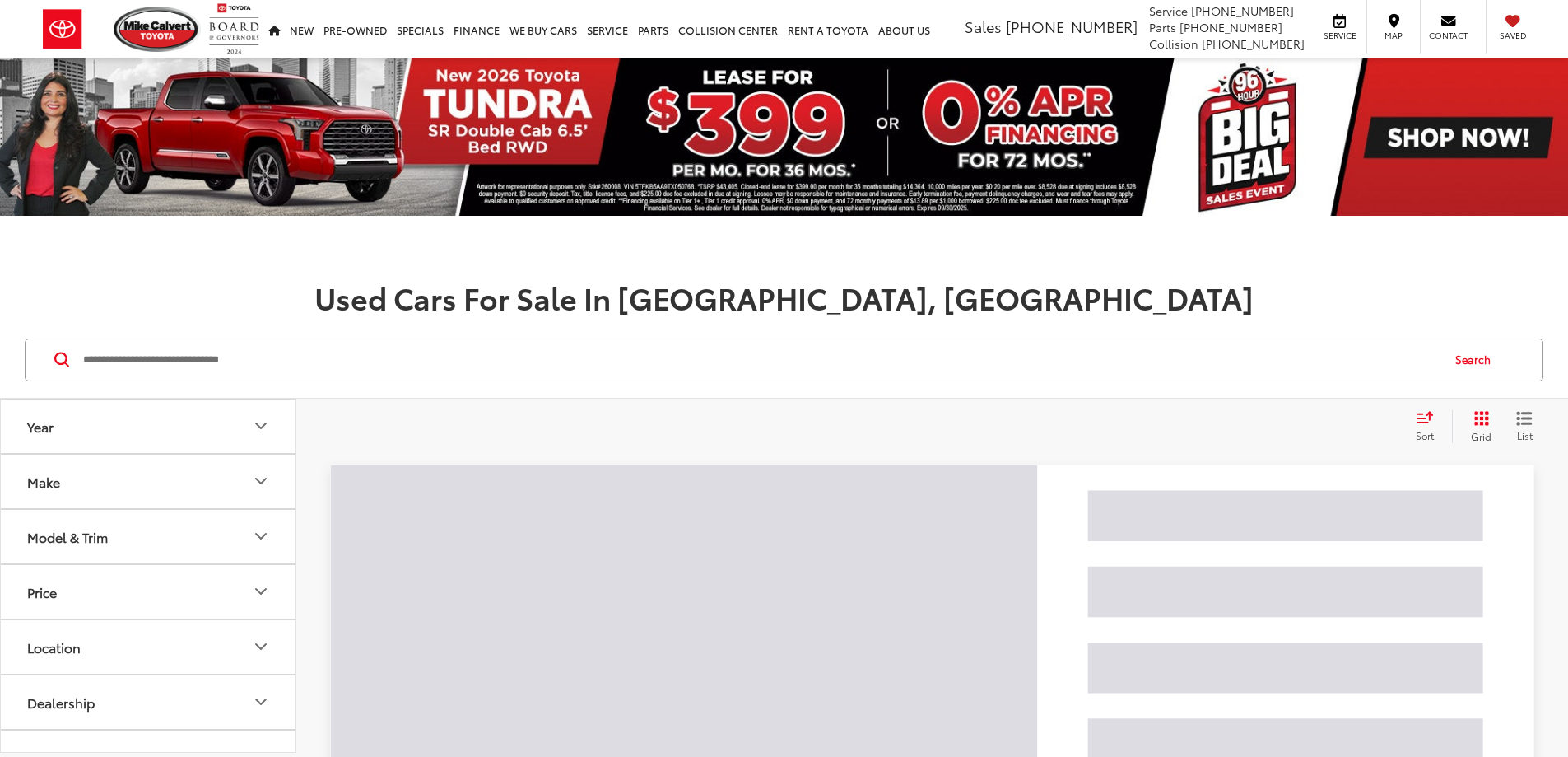
click at [215, 370] on input "Search by Make, Model, or Keyword" at bounding box center [761, 360] width 1358 height 40
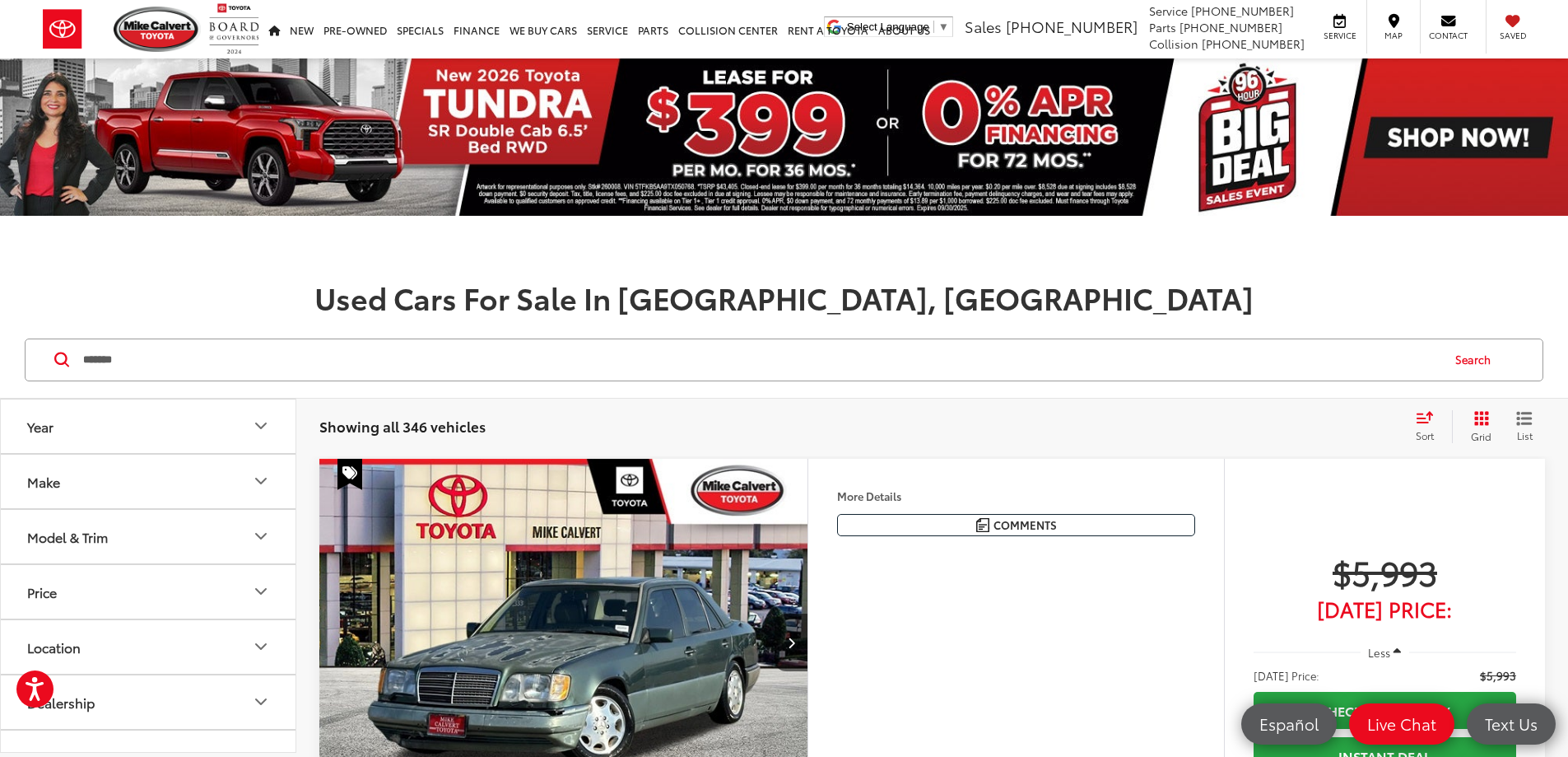
type input "*******"
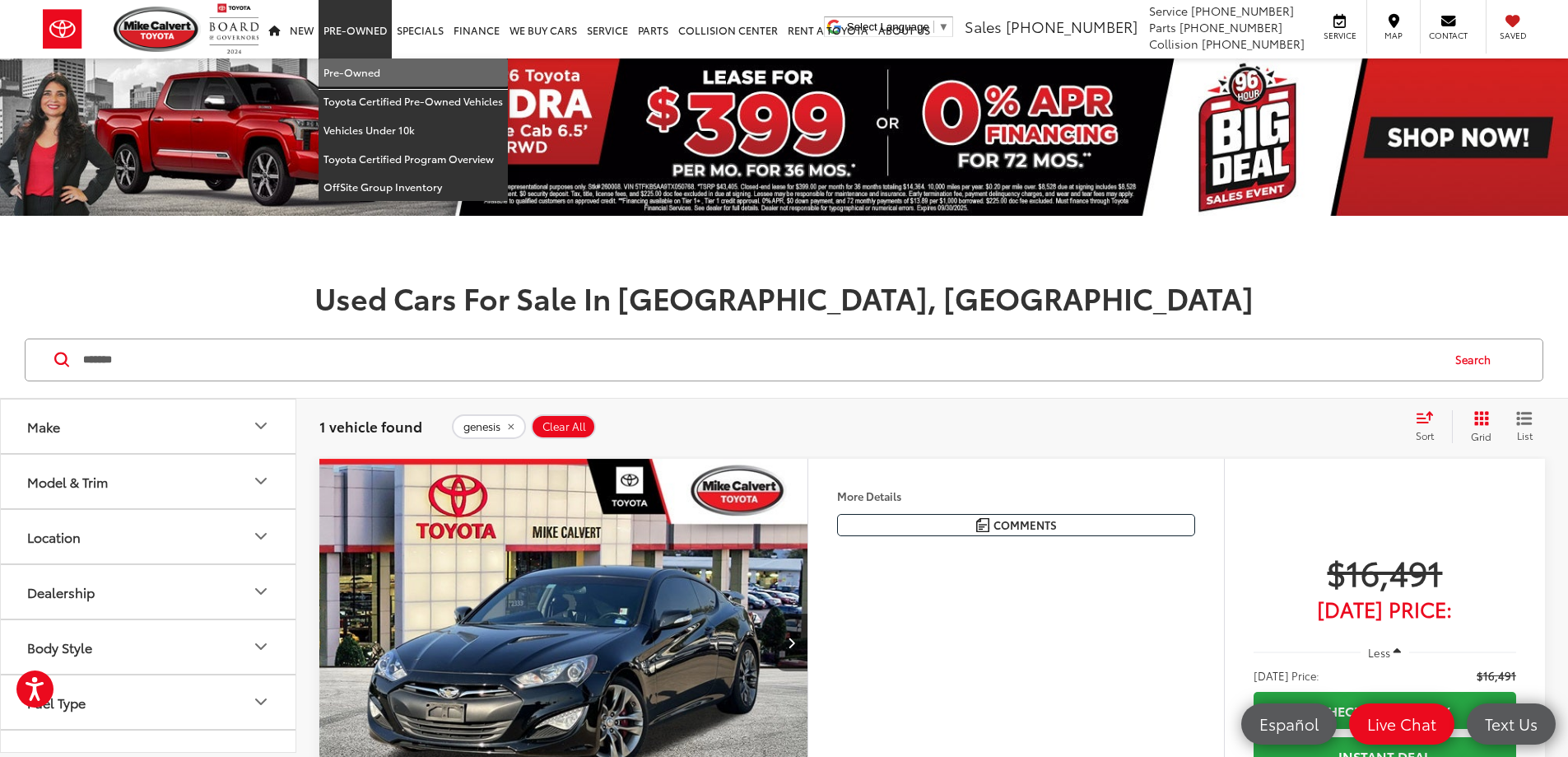
click at [351, 72] on link "Pre-Owned" at bounding box center [413, 72] width 189 height 29
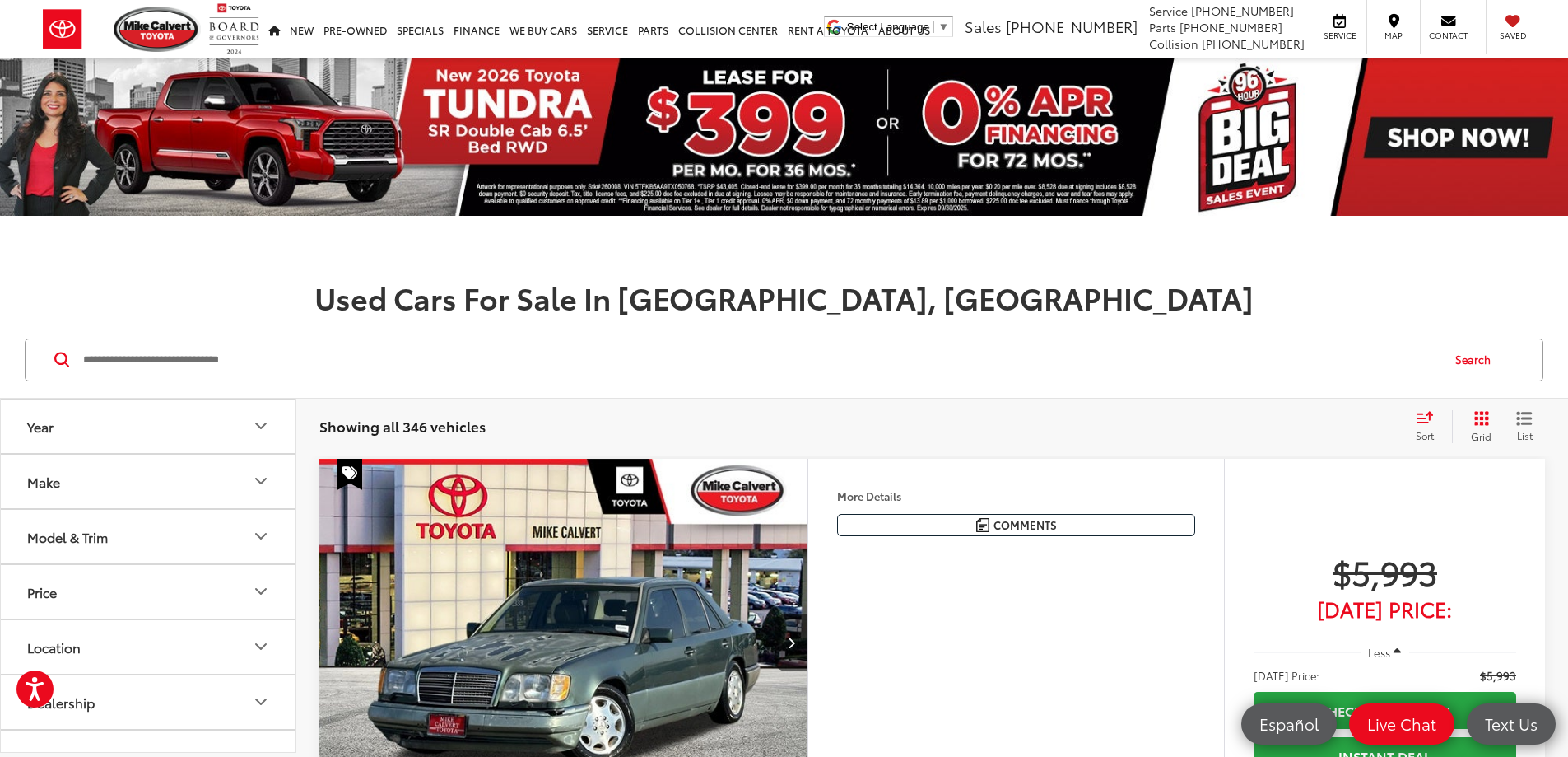
click at [316, 363] on input "Search by Make, Model, or Keyword" at bounding box center [761, 360] width 1358 height 40
type input "****"
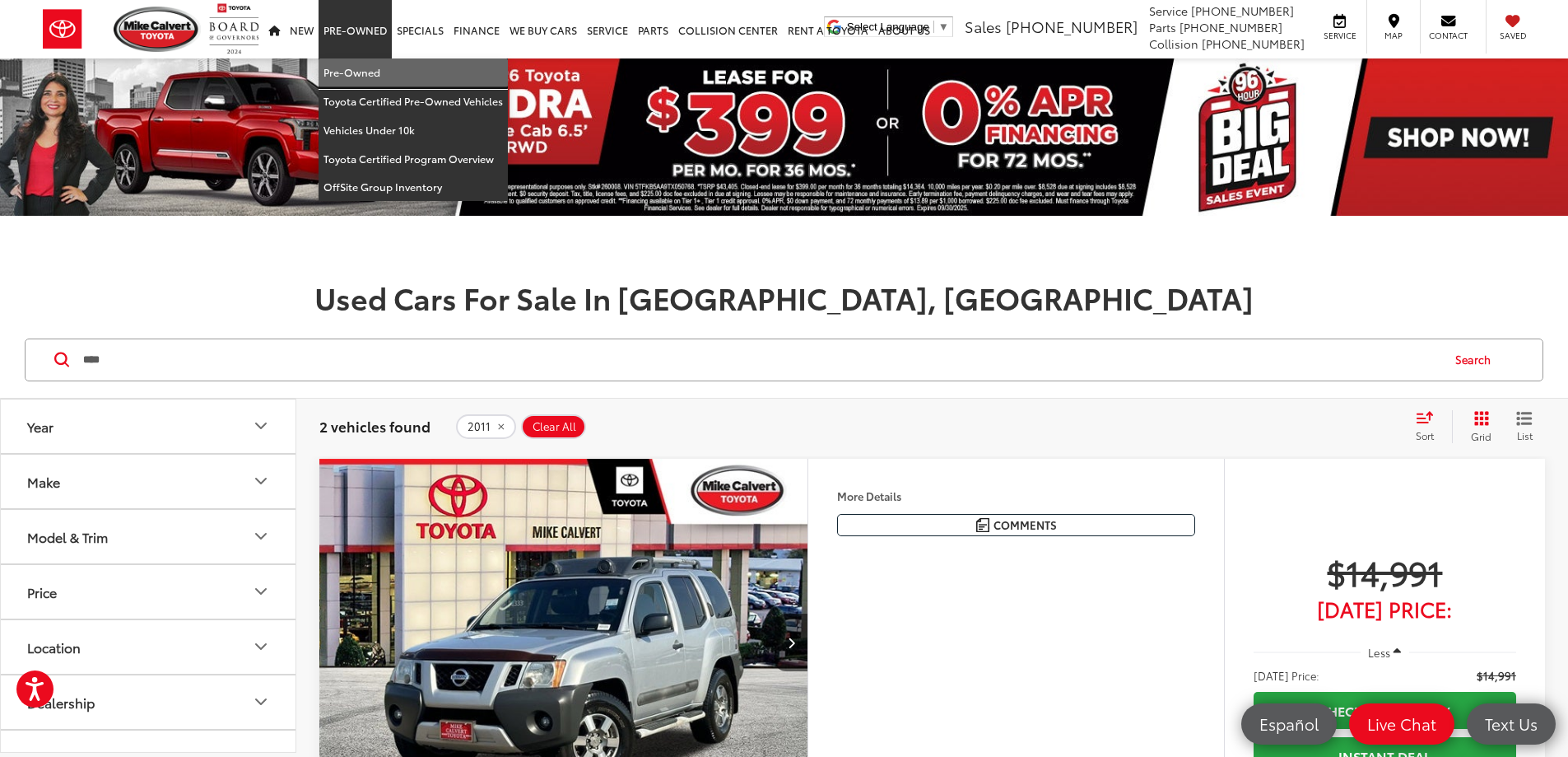
click at [356, 69] on link "Pre-Owned" at bounding box center [413, 72] width 189 height 29
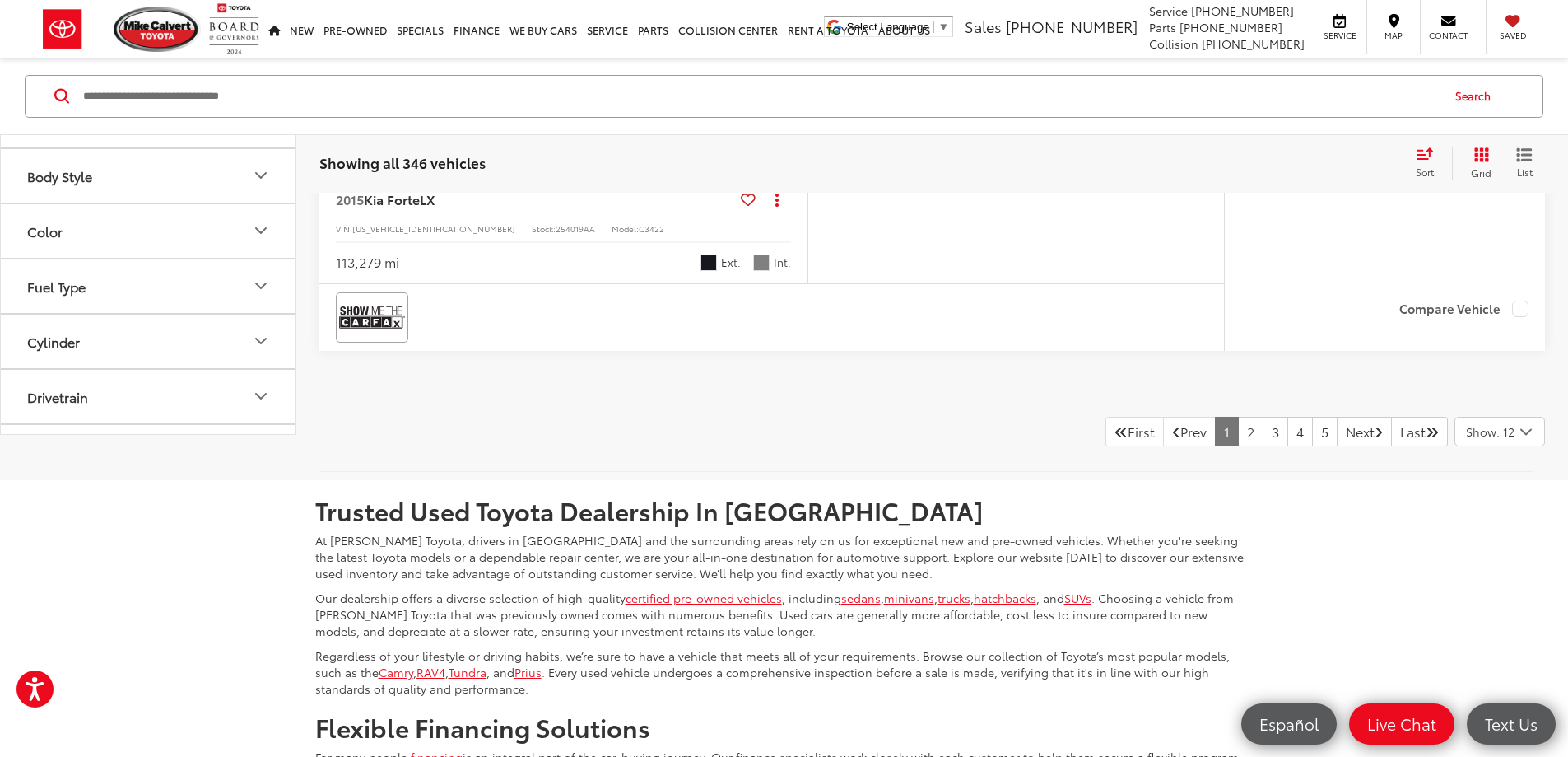
scroll to position [7084, 0]
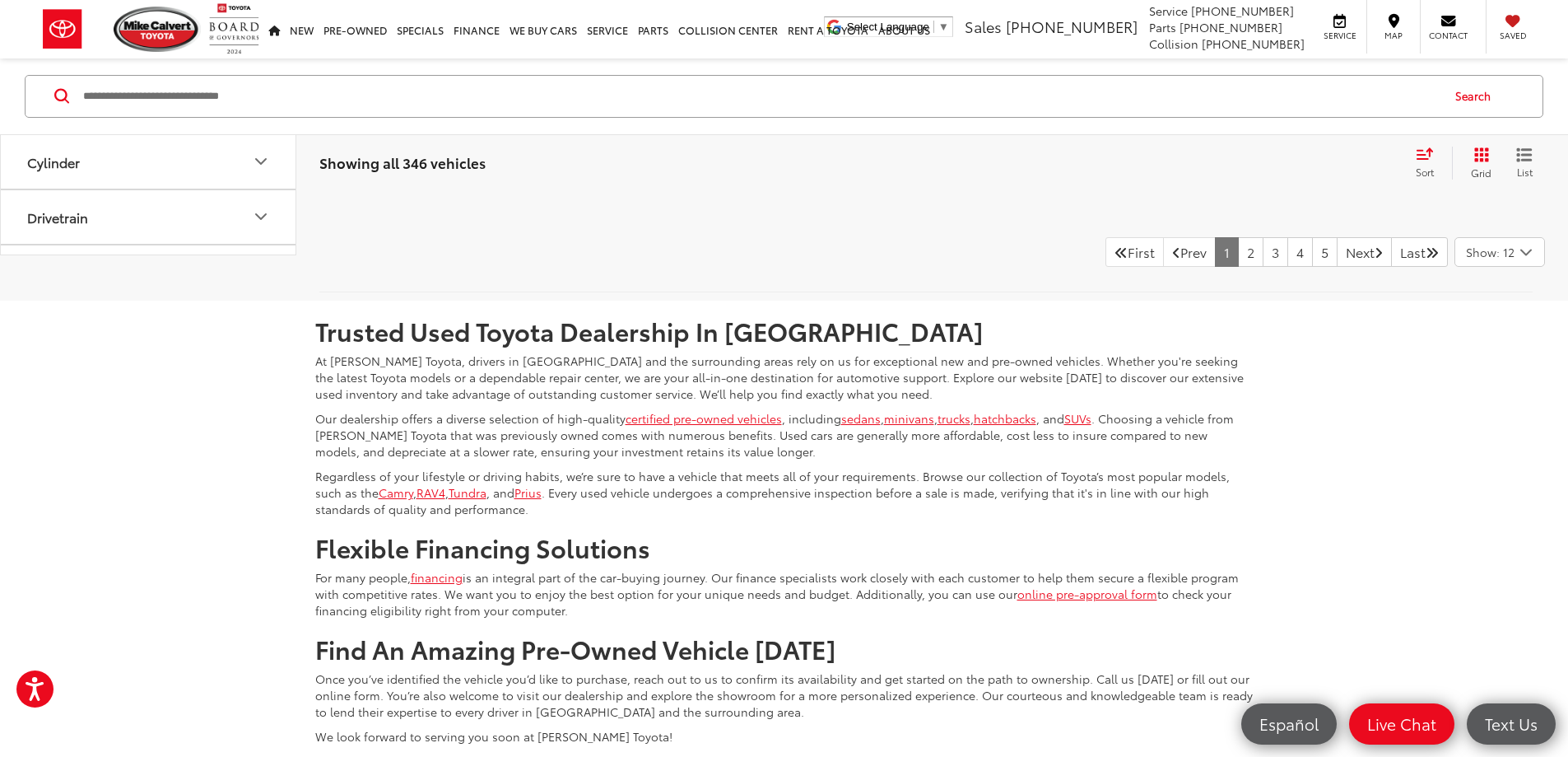
click at [129, 98] on input "Search by Make, Model, or Keyword" at bounding box center [761, 96] width 1358 height 40
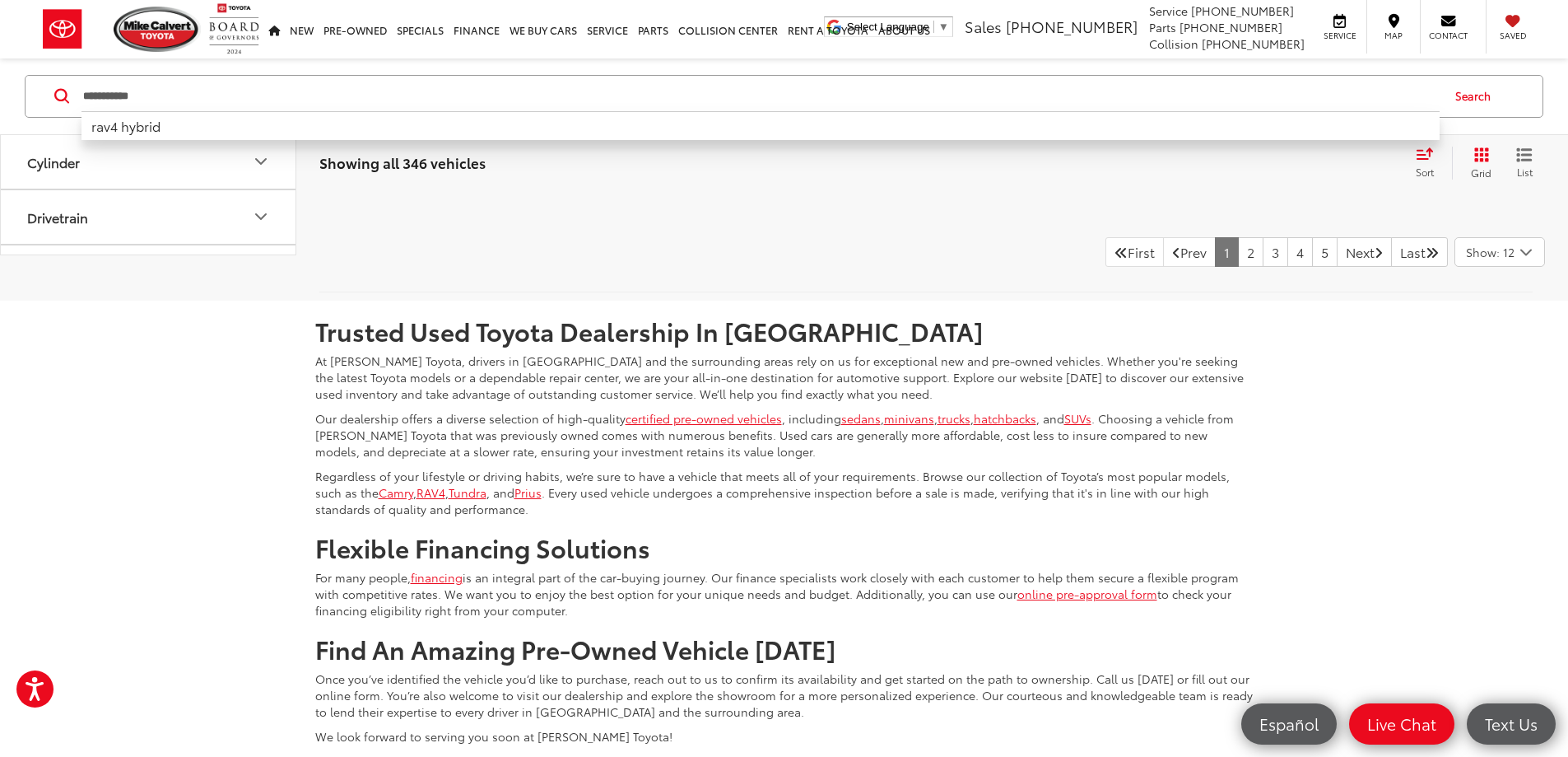
type input "**********"
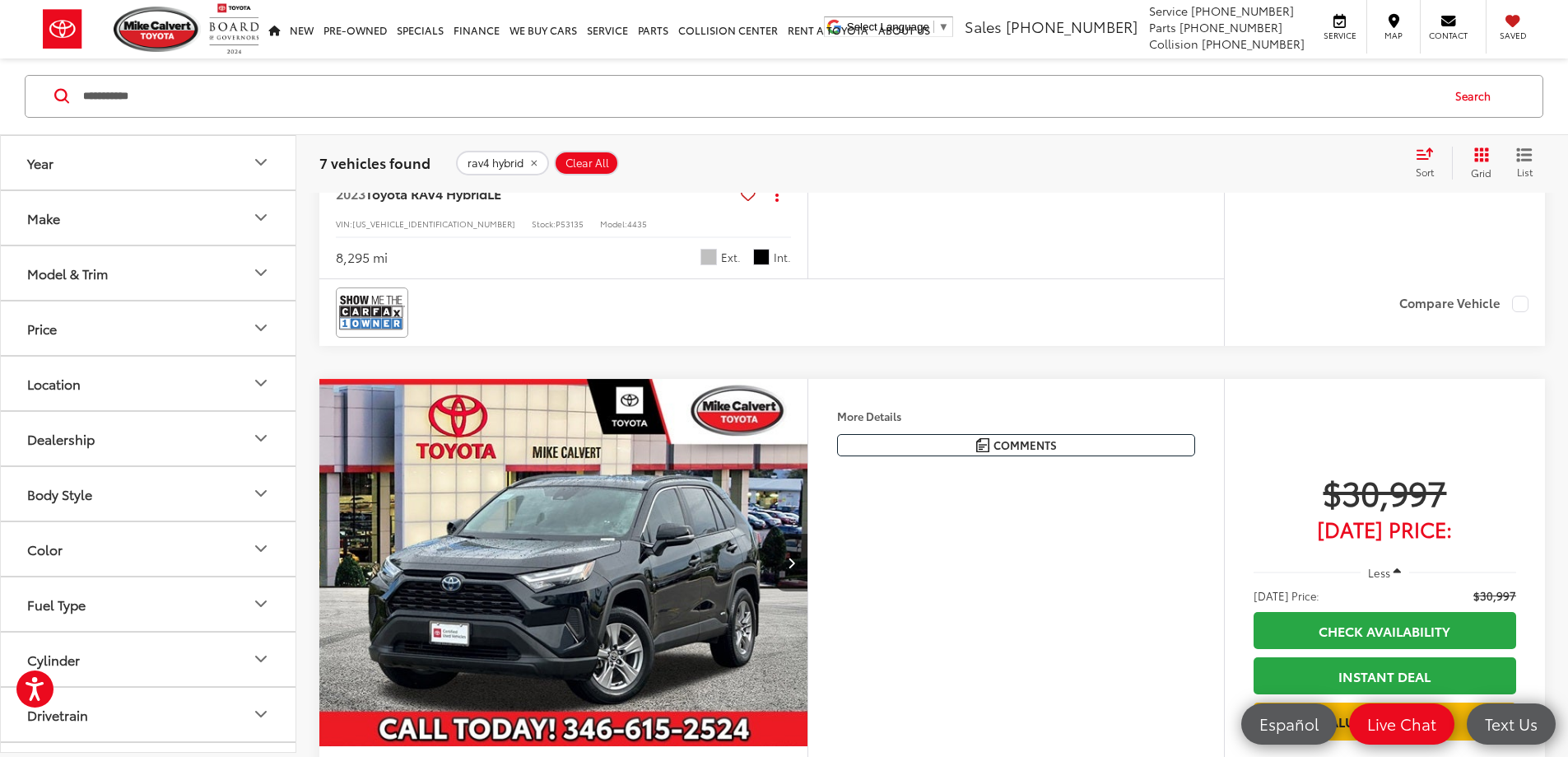
scroll to position [1746, 0]
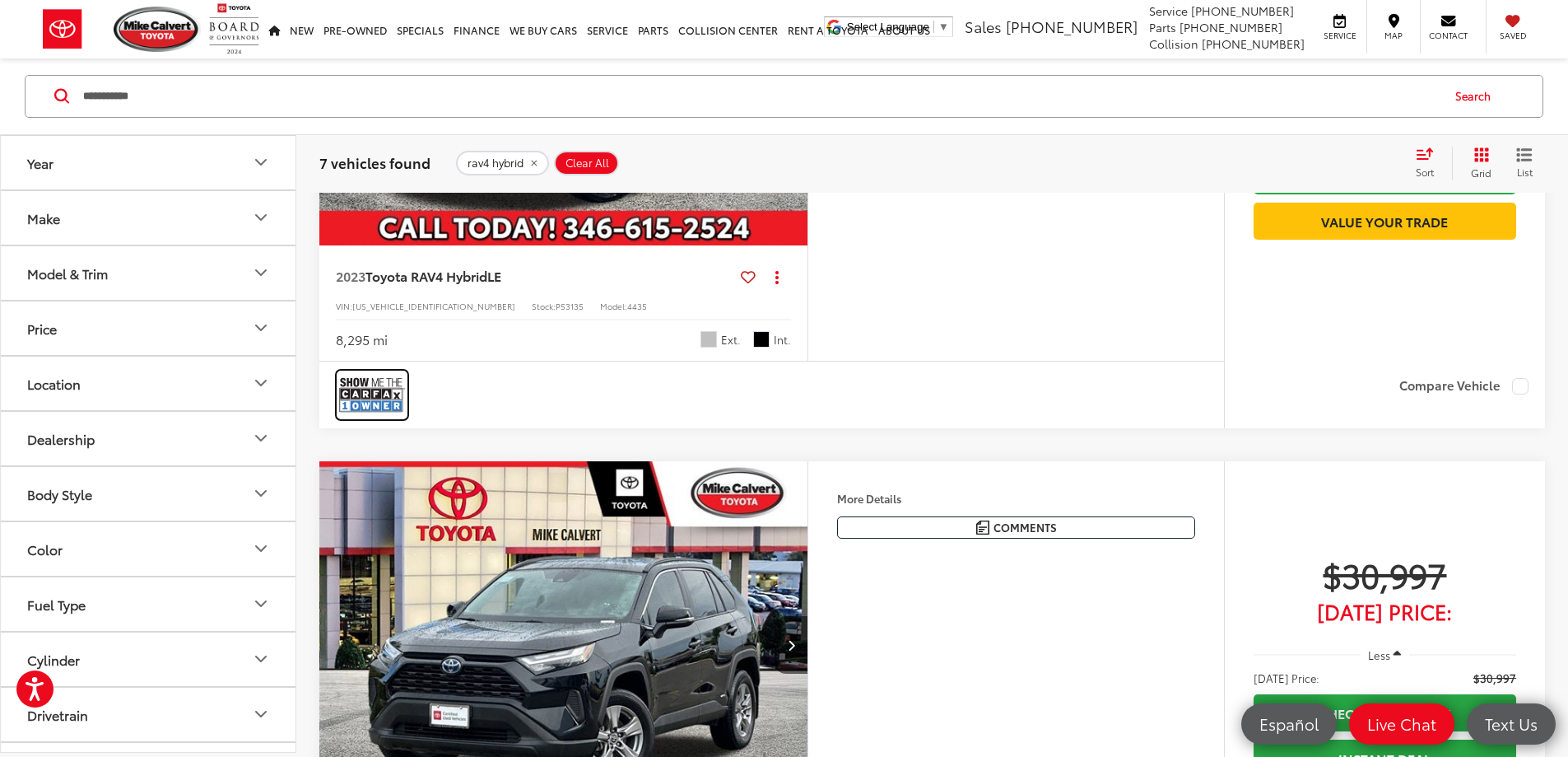
click at [382, 417] on img at bounding box center [372, 395] width 66 height 44
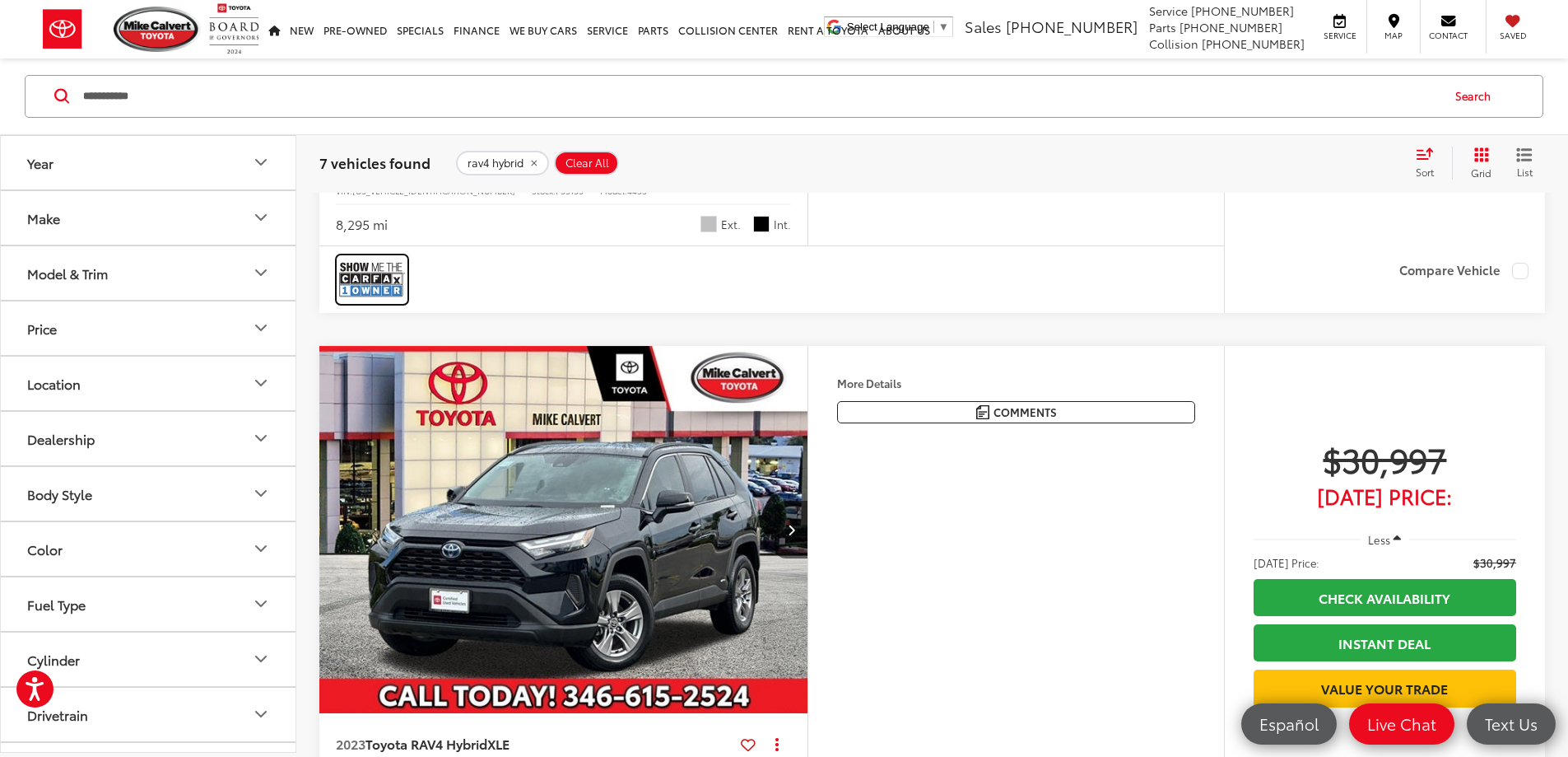
scroll to position [1911, 0]
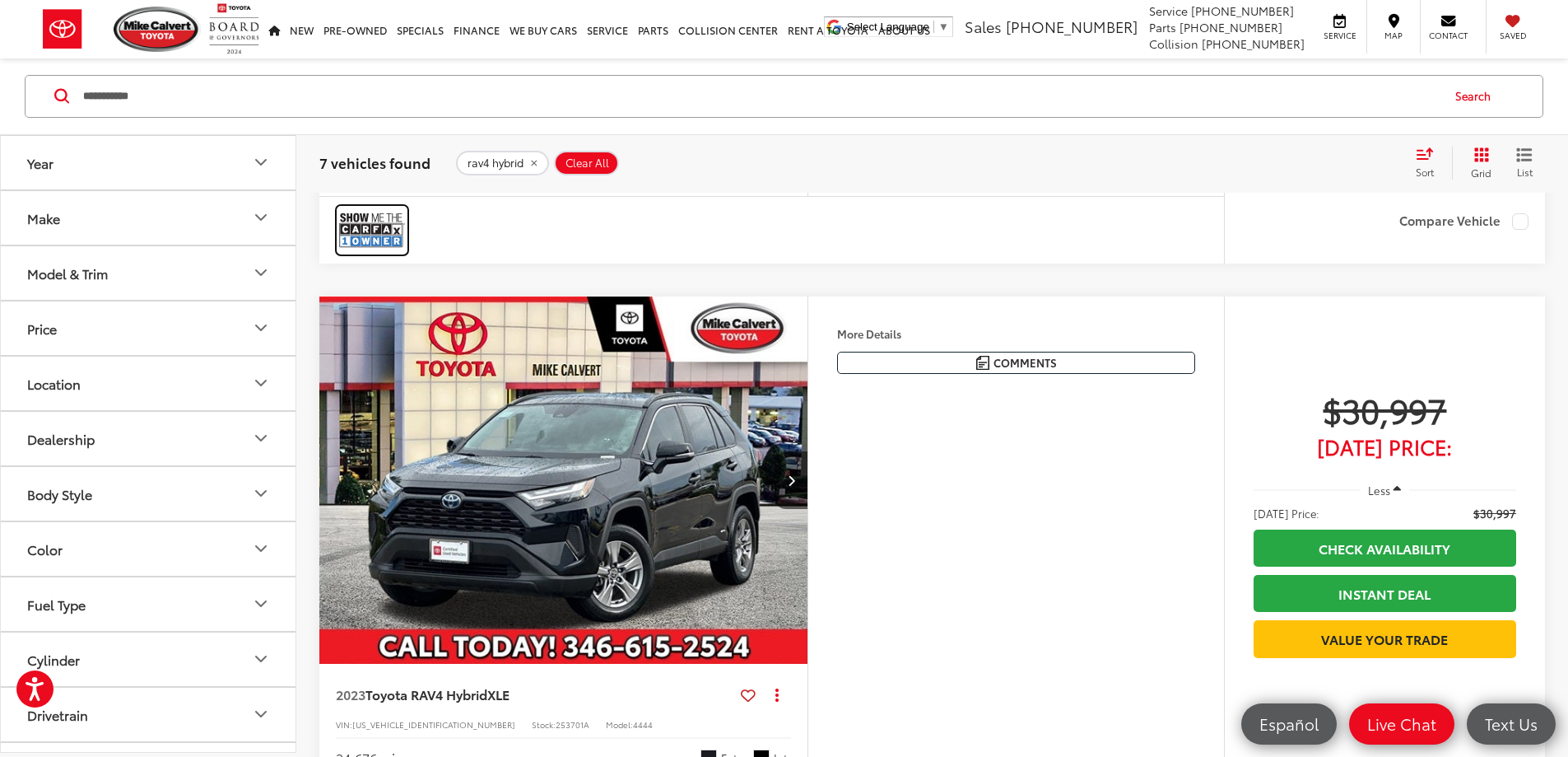
click at [375, 252] on img at bounding box center [372, 230] width 66 height 44
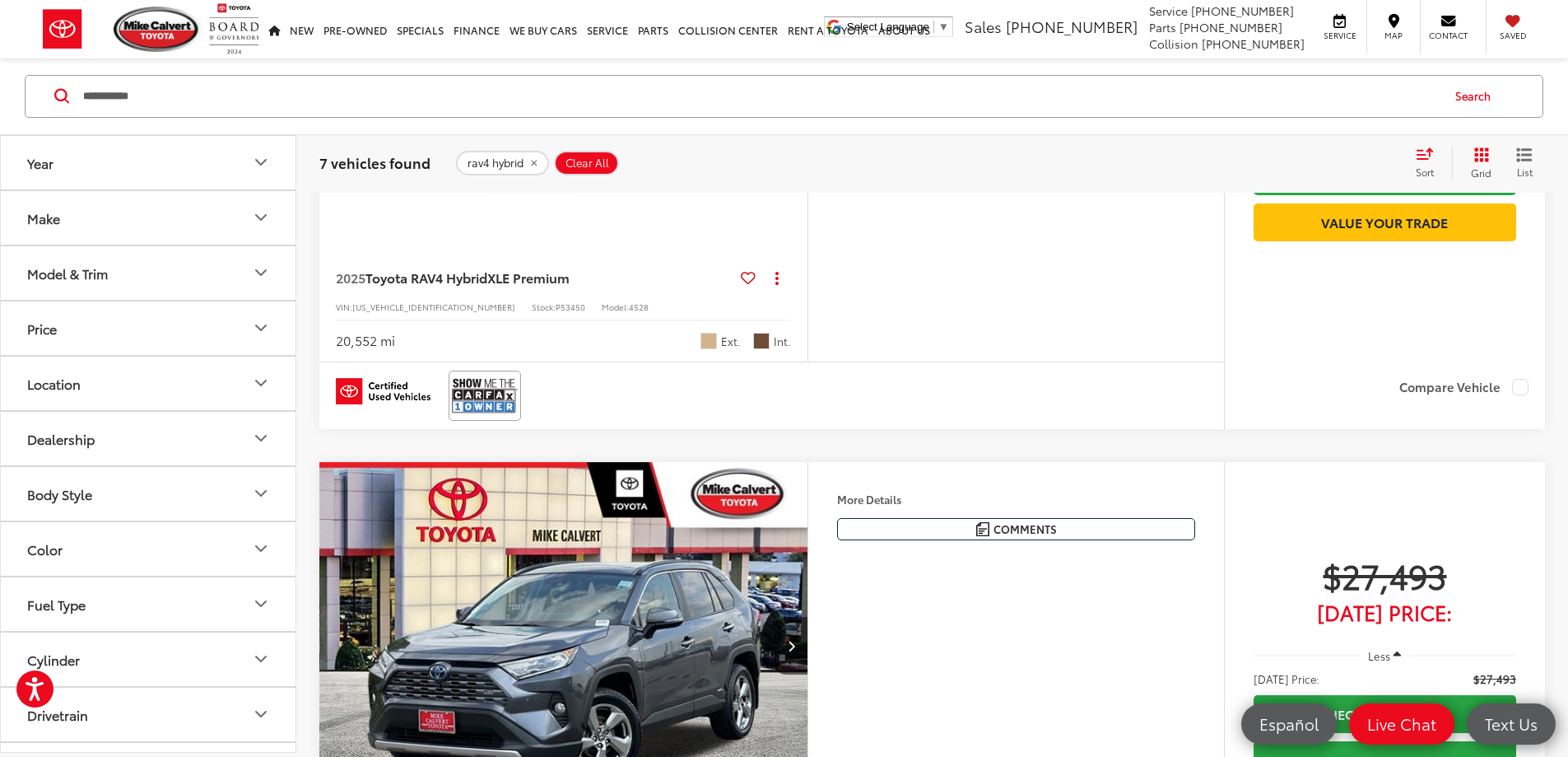
scroll to position [593, 0]
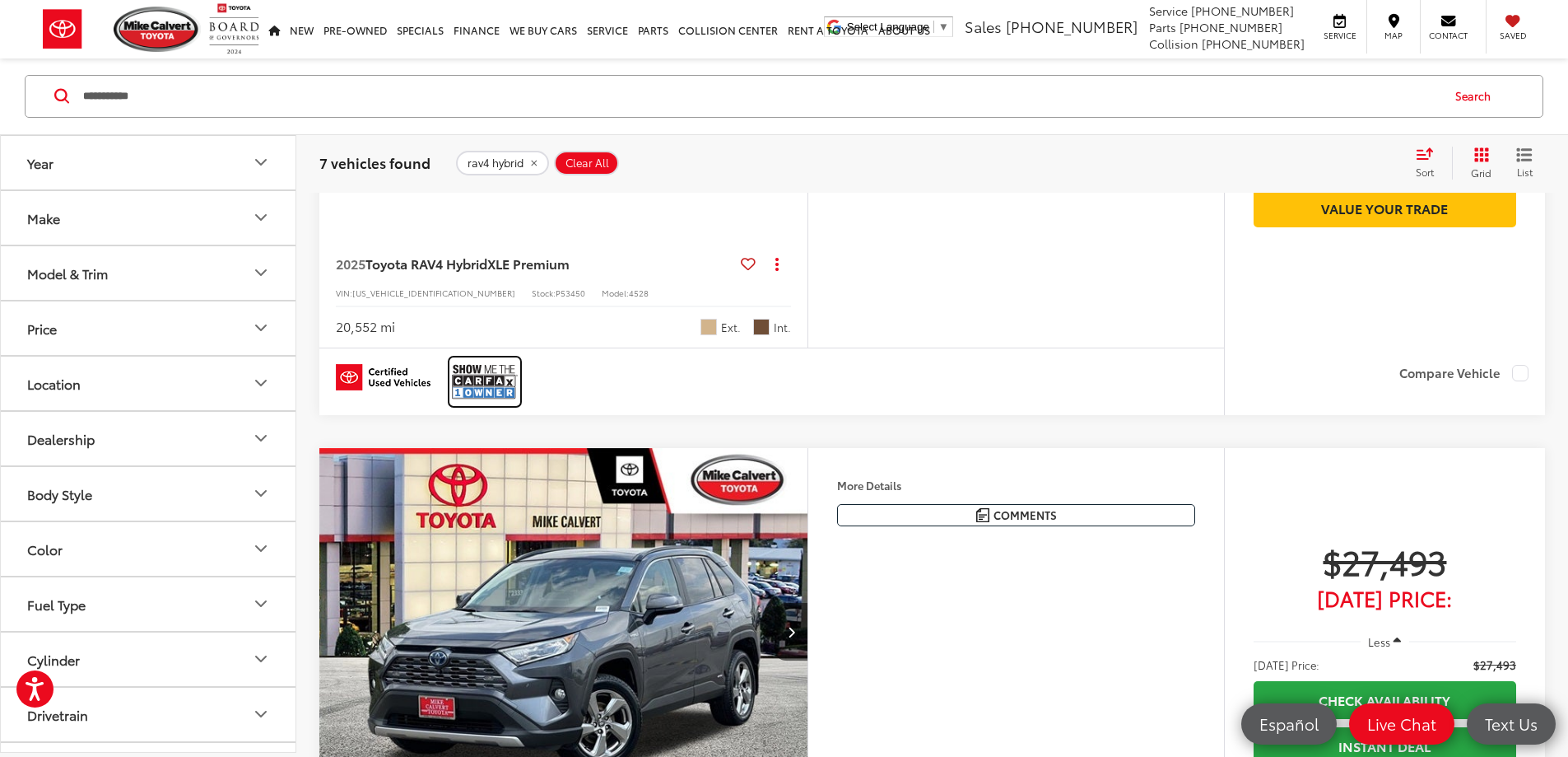
click at [484, 403] on img at bounding box center [485, 381] width 66 height 44
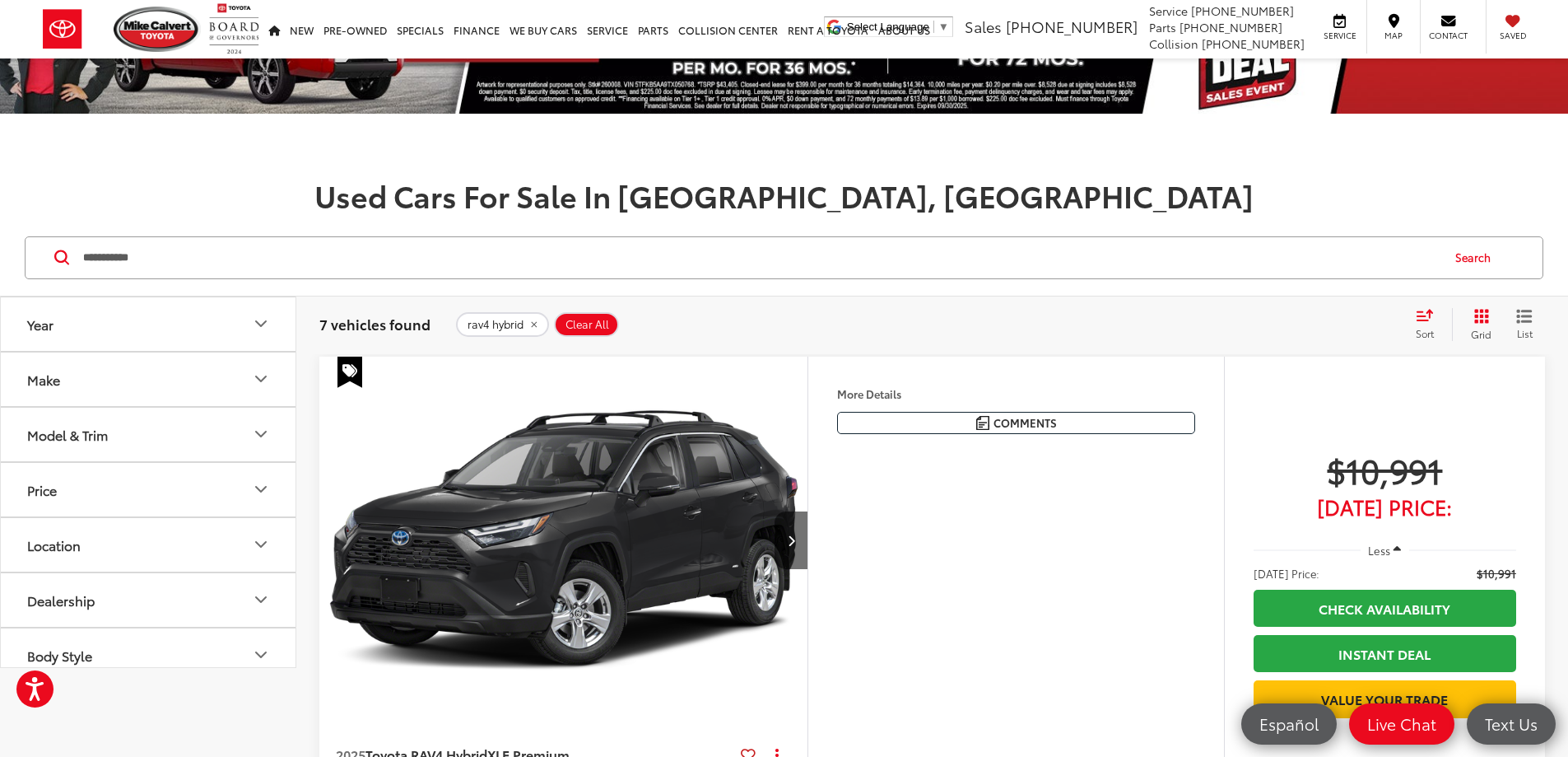
scroll to position [0, 0]
